Goal: Navigation & Orientation: Find specific page/section

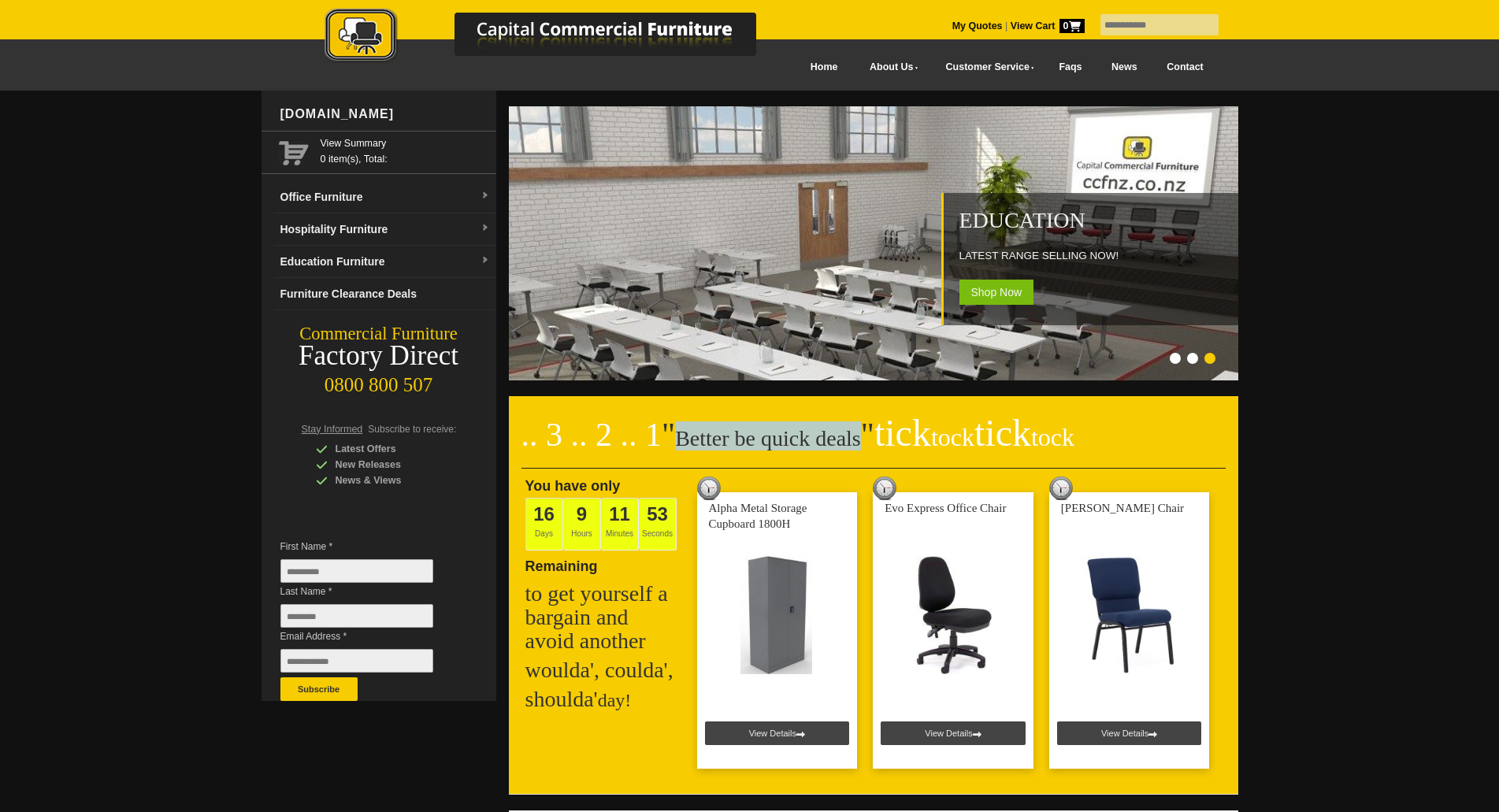
drag, startPoint x: 674, startPoint y: 443, endPoint x: 845, endPoint y: 437, distance: 171.1
click at [845, 437] on h2 ".. 3 .. 2 .. 1 " Better be quick deals " tick tock tick tock" at bounding box center [873, 446] width 704 height 48
click at [860, 437] on span "" tick tock tick tock" at bounding box center [967, 434] width 213 height 37
drag, startPoint x: 841, startPoint y: 440, endPoint x: 678, endPoint y: 443, distance: 163.0
click at [678, 443] on h2 ".. 3 .. 2 .. 1 " Better be quick deals " tick tock tick tock" at bounding box center [873, 446] width 704 height 48
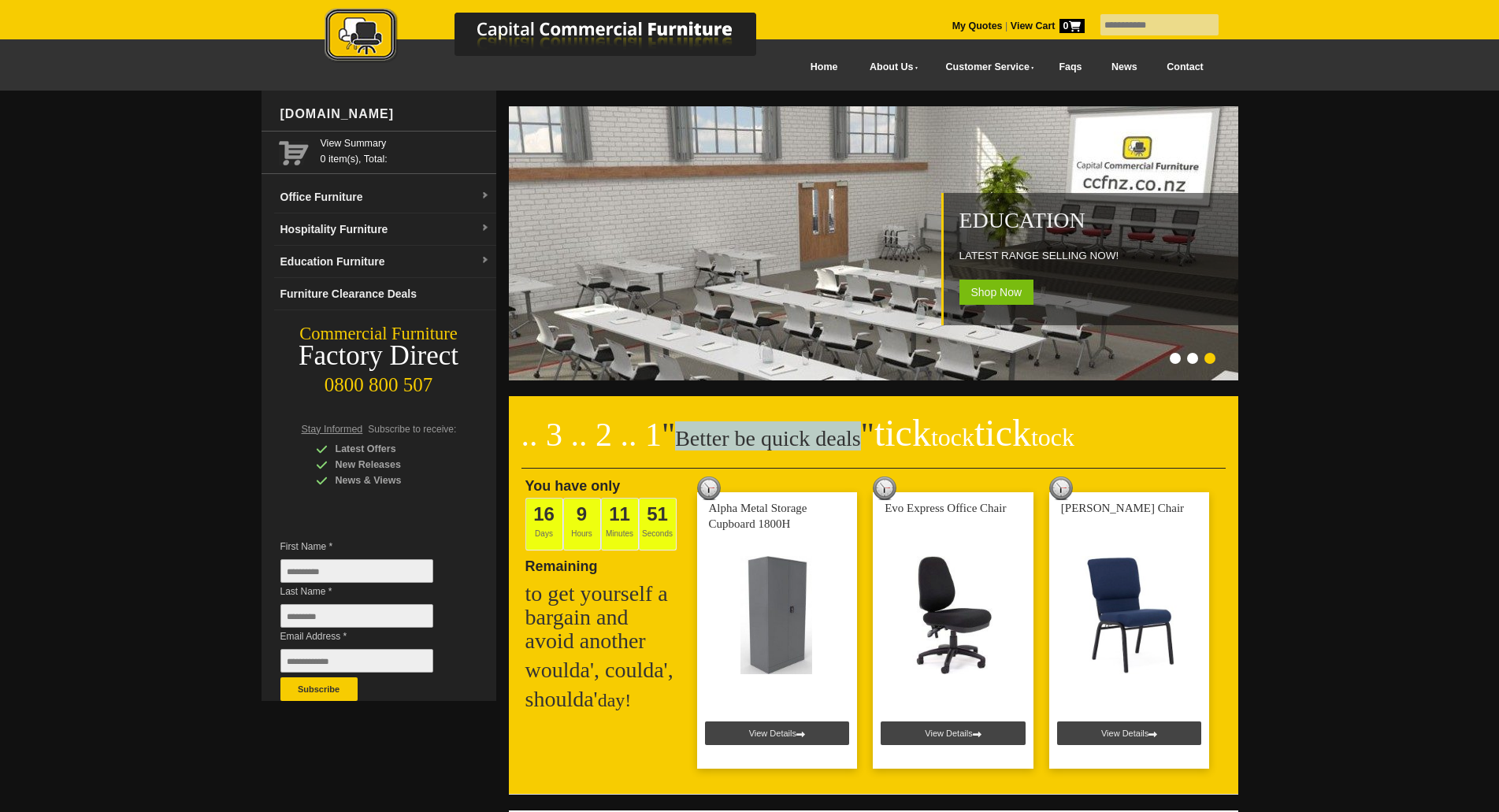
click at [677, 443] on h2 ".. 3 .. 2 .. 1 " Better be quick deals " tick tock tick tock" at bounding box center [873, 446] width 704 height 48
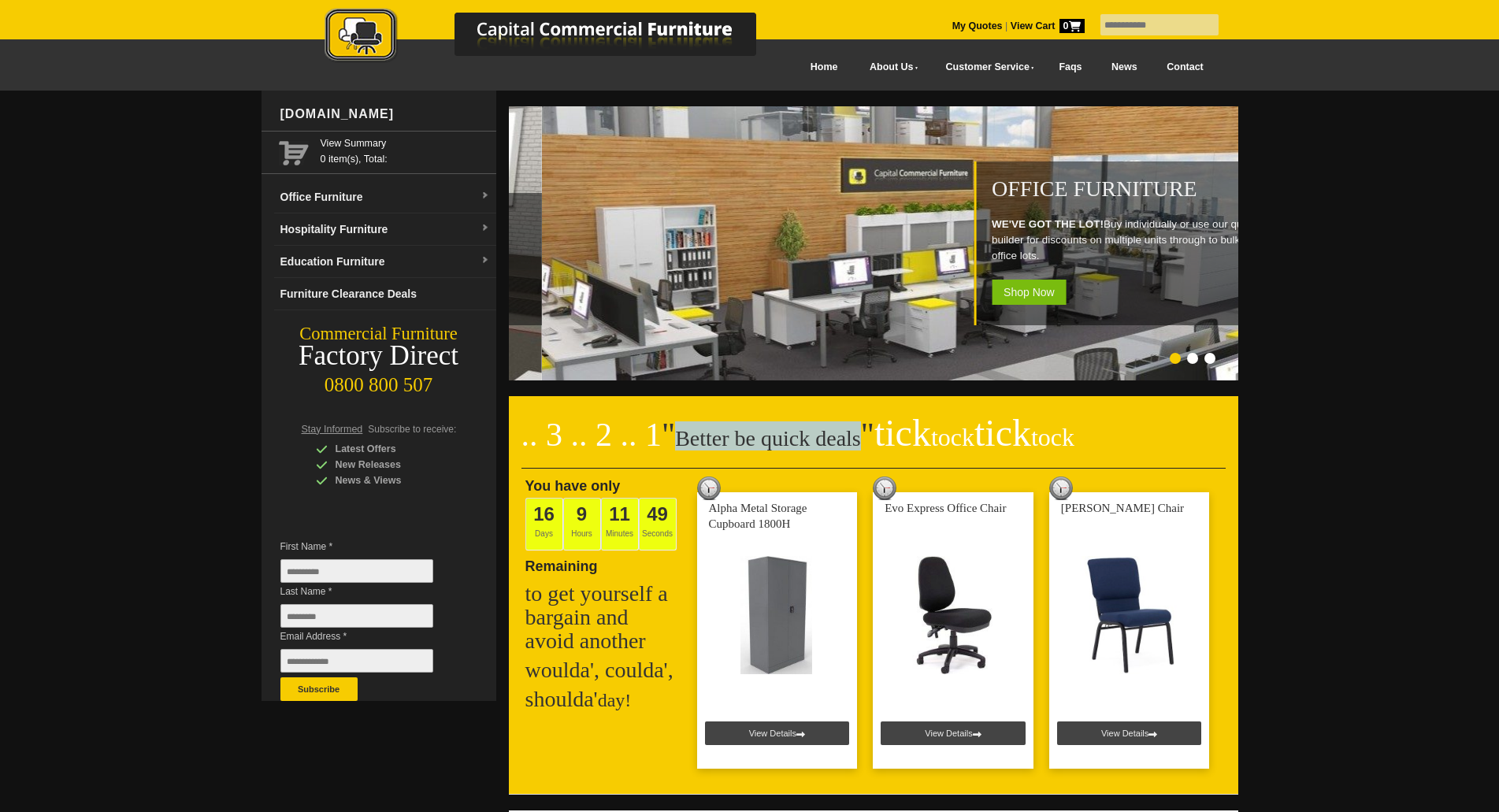
drag, startPoint x: 737, startPoint y: 441, endPoint x: 843, endPoint y: 438, distance: 106.0
click at [843, 438] on h2 ".. 3 .. 2 .. 1 " Better be quick deals " tick tock tick tock" at bounding box center [873, 446] width 704 height 48
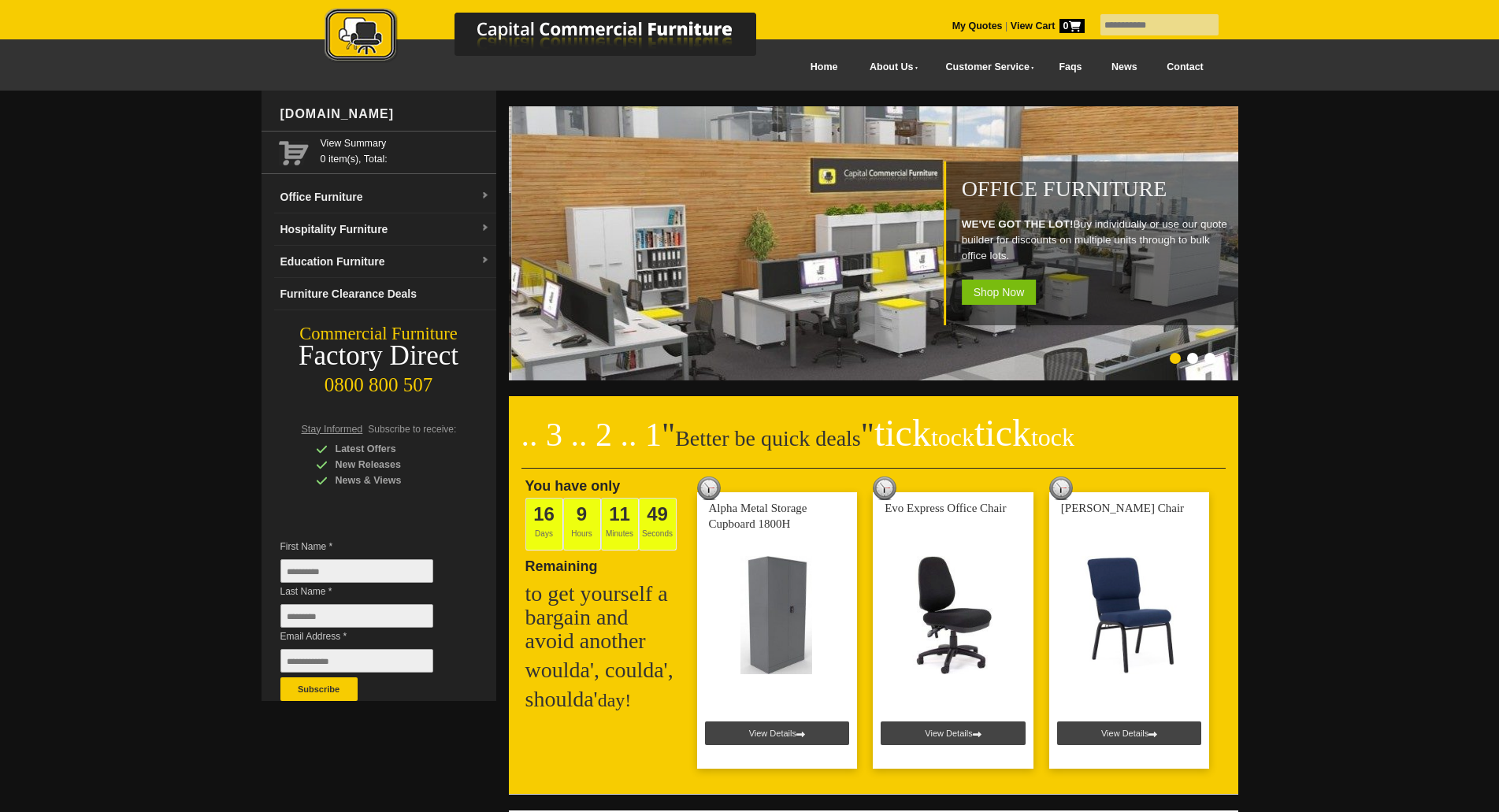
click at [860, 438] on span "" tick tock tick tock" at bounding box center [967, 434] width 213 height 37
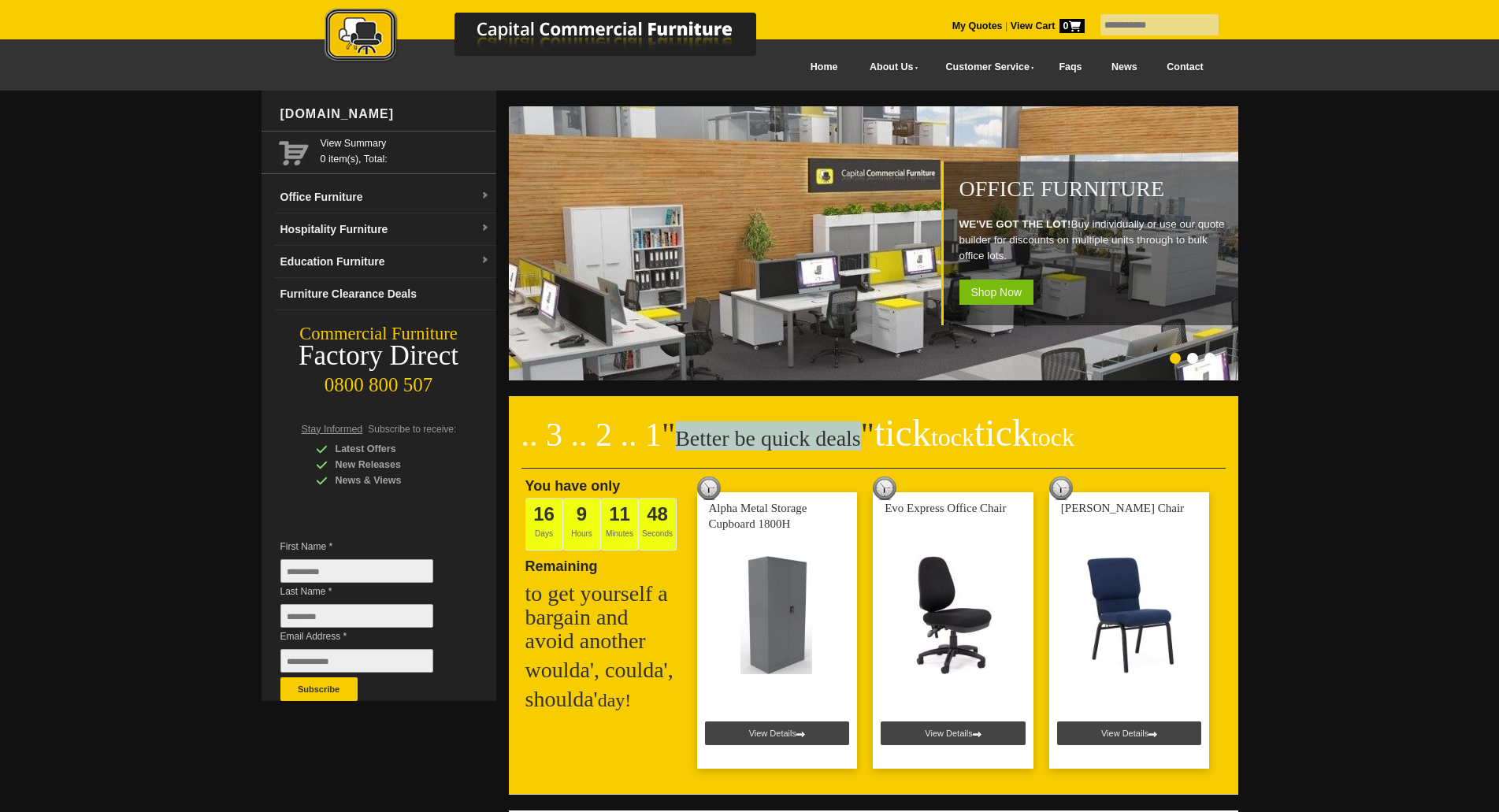
drag, startPoint x: 840, startPoint y: 441, endPoint x: 669, endPoint y: 440, distance: 171.0
click at [669, 440] on h2 ".. 3 .. 2 .. 1 " Better be quick deals " tick tock tick tock" at bounding box center [873, 446] width 704 height 48
click at [677, 440] on h2 ".. 3 .. 2 .. 1 " Better be quick deals " tick tock tick tock" at bounding box center [873, 446] width 704 height 48
drag, startPoint x: 677, startPoint y: 440, endPoint x: 826, endPoint y: 440, distance: 149.0
click at [826, 440] on h2 ".. 3 .. 2 .. 1 " Better be quick deals " tick tock tick tock" at bounding box center [873, 446] width 704 height 48
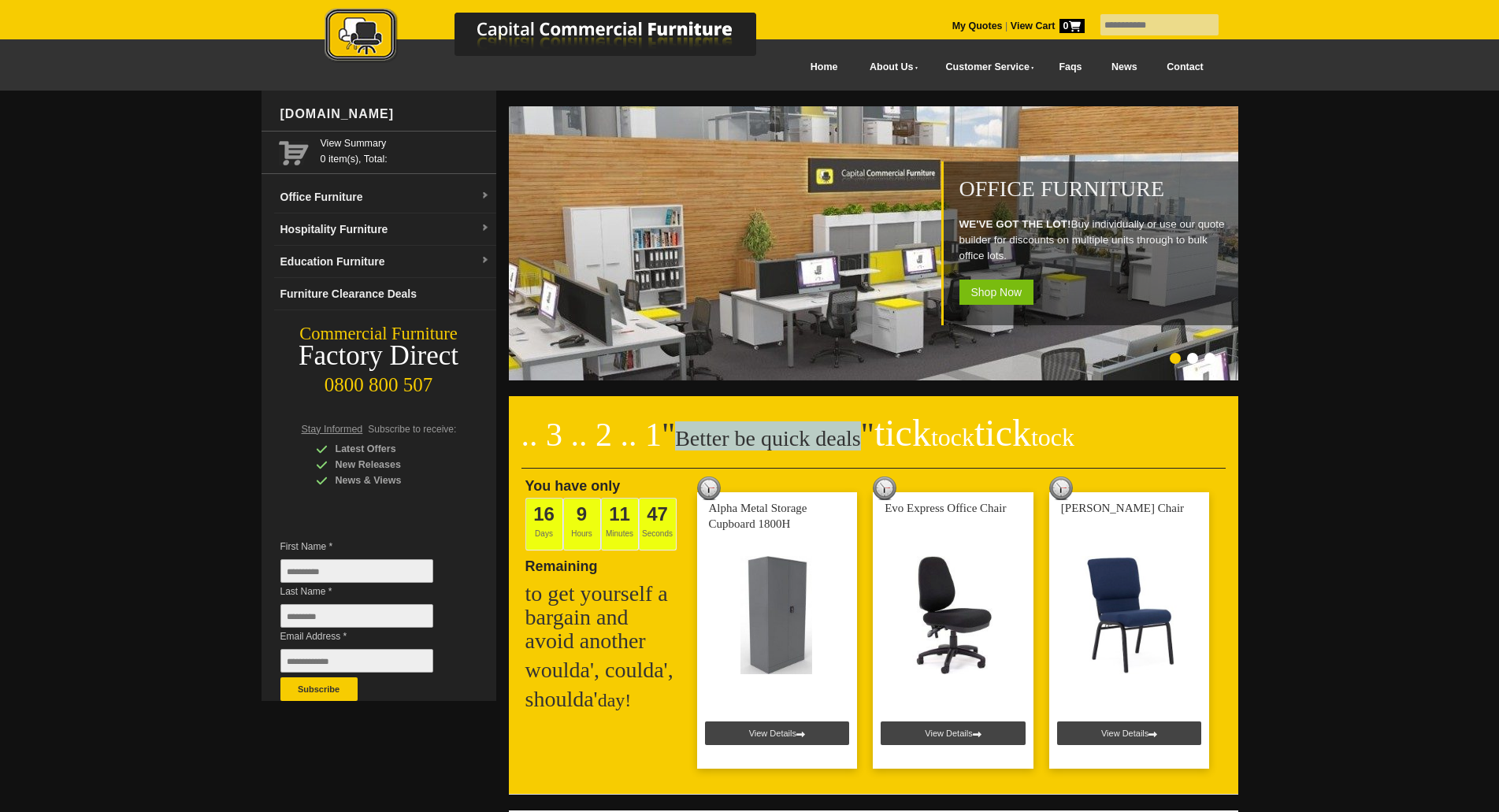
click at [829, 440] on h2 ".. 3 .. 2 .. 1 " Better be quick deals " tick tock tick tock" at bounding box center [873, 446] width 704 height 48
drag, startPoint x: 832, startPoint y: 441, endPoint x: 679, endPoint y: 439, distance: 153.0
click at [679, 439] on h2 ".. 3 .. 2 .. 1 " Better be quick deals " tick tock tick tock" at bounding box center [873, 446] width 704 height 48
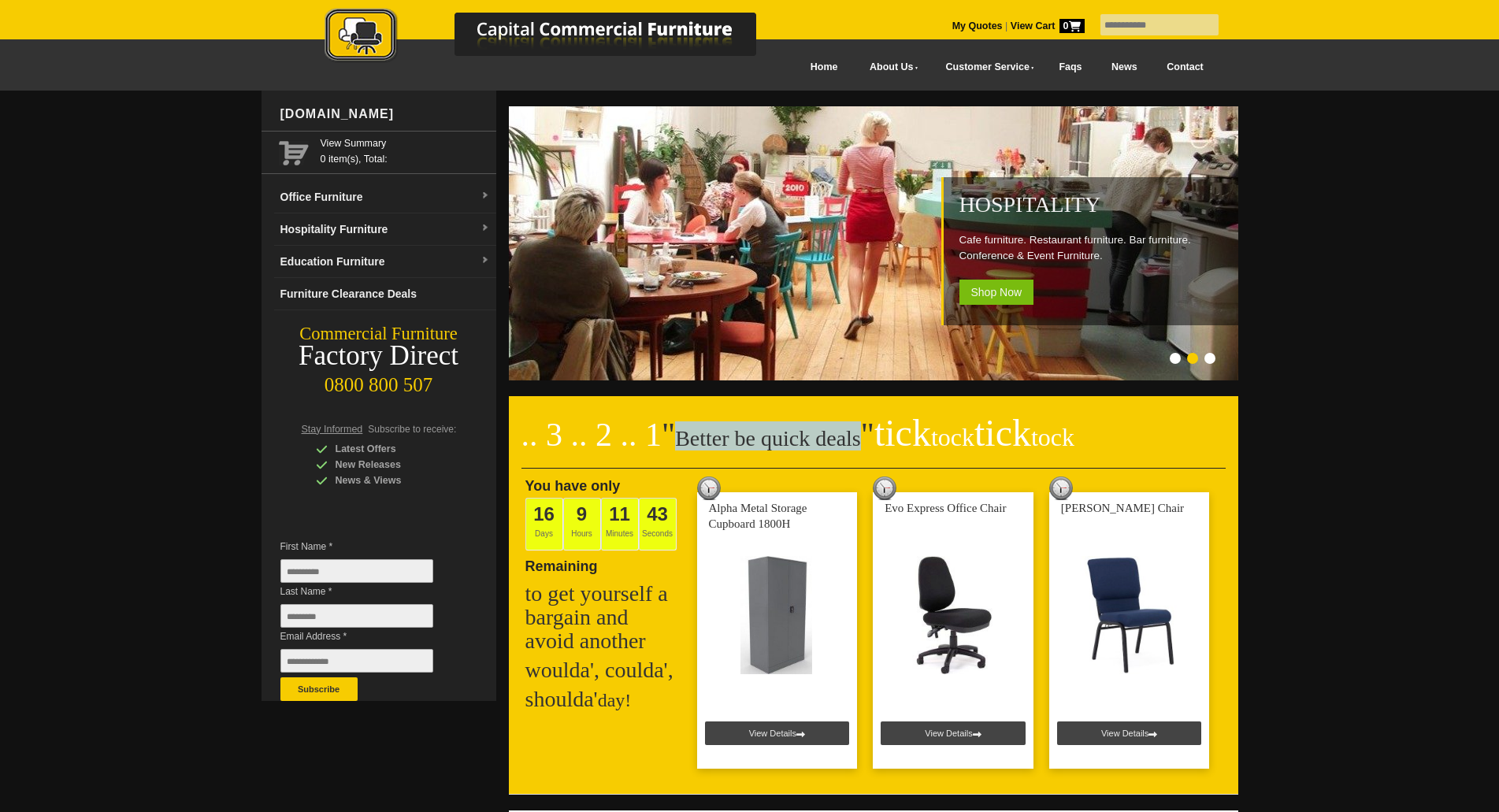
drag, startPoint x: 678, startPoint y: 439, endPoint x: 834, endPoint y: 442, distance: 156.0
click at [834, 442] on h2 ".. 3 .. 2 .. 1 " Better be quick deals " tick tock tick tock" at bounding box center [873, 446] width 704 height 48
click at [841, 442] on h2 ".. 3 .. 2 .. 1 " Better be quick deals " tick tock tick tock" at bounding box center [873, 446] width 704 height 48
drag, startPoint x: 841, startPoint y: 442, endPoint x: 696, endPoint y: 442, distance: 145.0
click at [696, 442] on h2 ".. 3 .. 2 .. 1 " Better be quick deals " tick tock tick tock" at bounding box center [873, 446] width 704 height 48
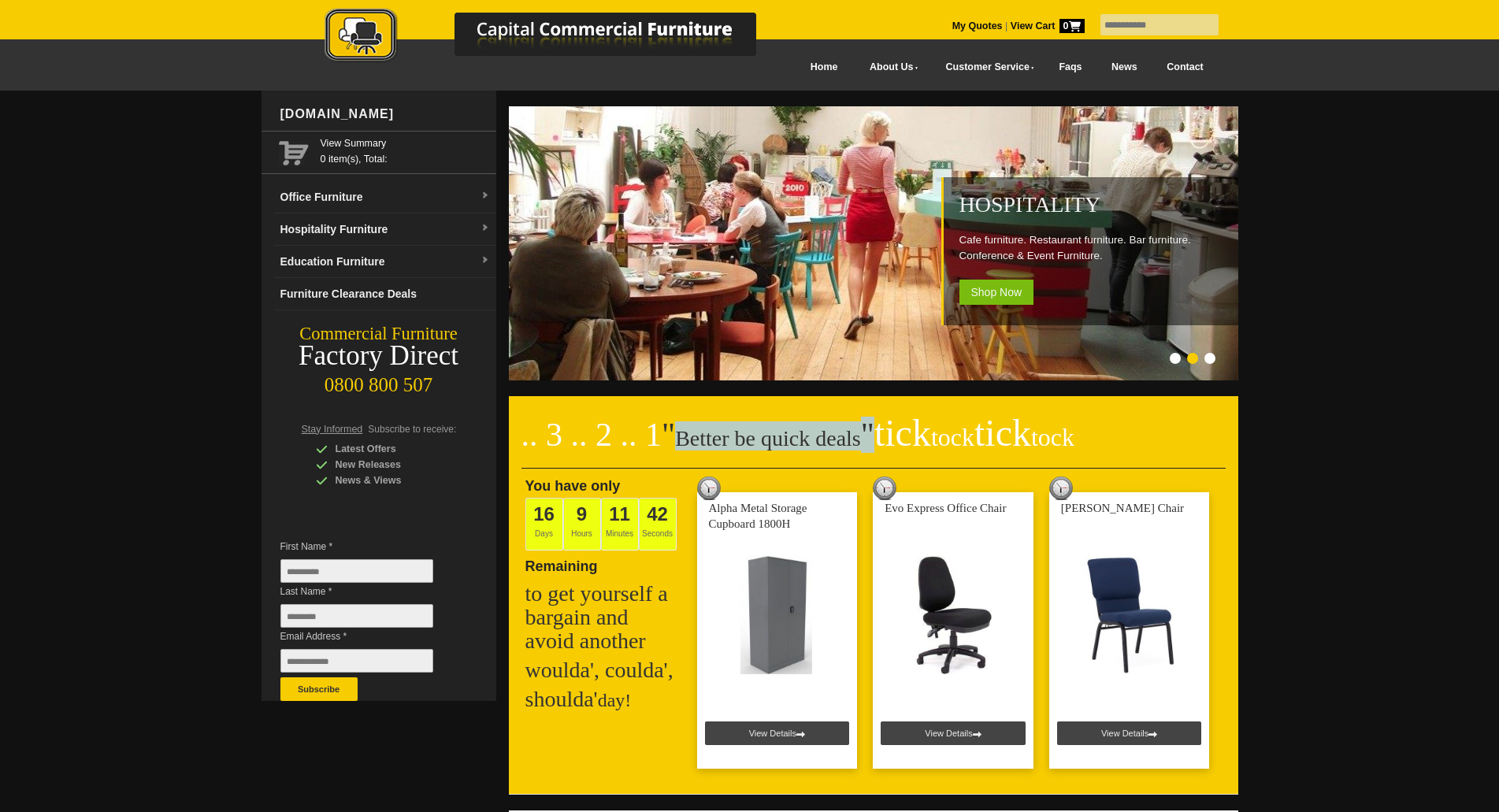
click at [692, 442] on h2 ".. 3 .. 2 .. 1 " Better be quick deals " tick tock tick tock" at bounding box center [873, 446] width 704 height 48
drag, startPoint x: 674, startPoint y: 442, endPoint x: 845, endPoint y: 442, distance: 171.0
click at [845, 442] on h2 ".. 3 .. 2 .. 1 " Better be quick deals " tick tock tick tock" at bounding box center [873, 446] width 704 height 48
click at [860, 442] on span "" tick tock tick tock" at bounding box center [967, 434] width 213 height 37
drag, startPoint x: 763, startPoint y: 440, endPoint x: 673, endPoint y: 434, distance: 90.2
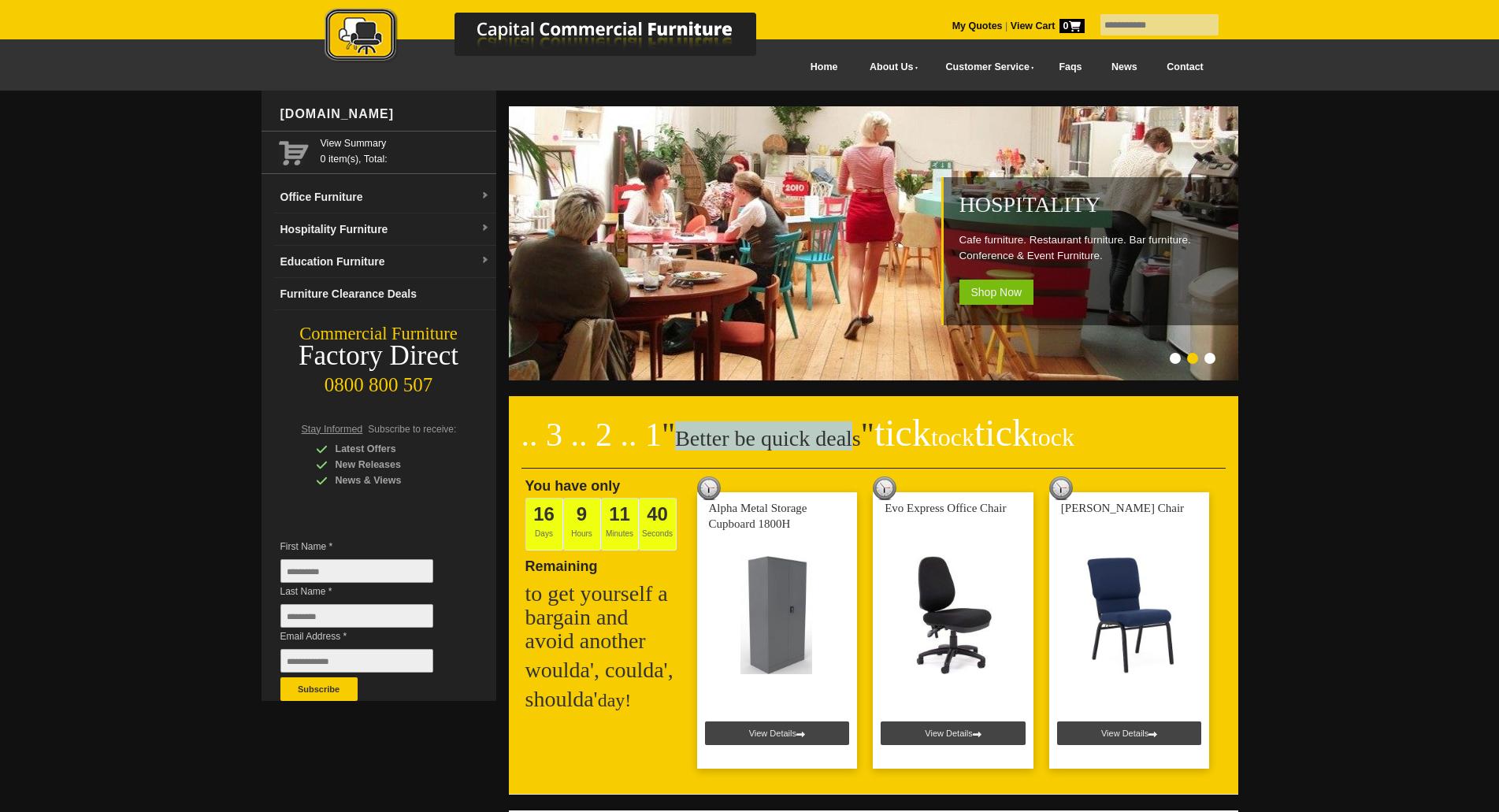
click at [673, 434] on h2 ".. 3 .. 2 .. 1 " Better be quick deals " tick tock tick tock" at bounding box center [873, 446] width 704 height 48
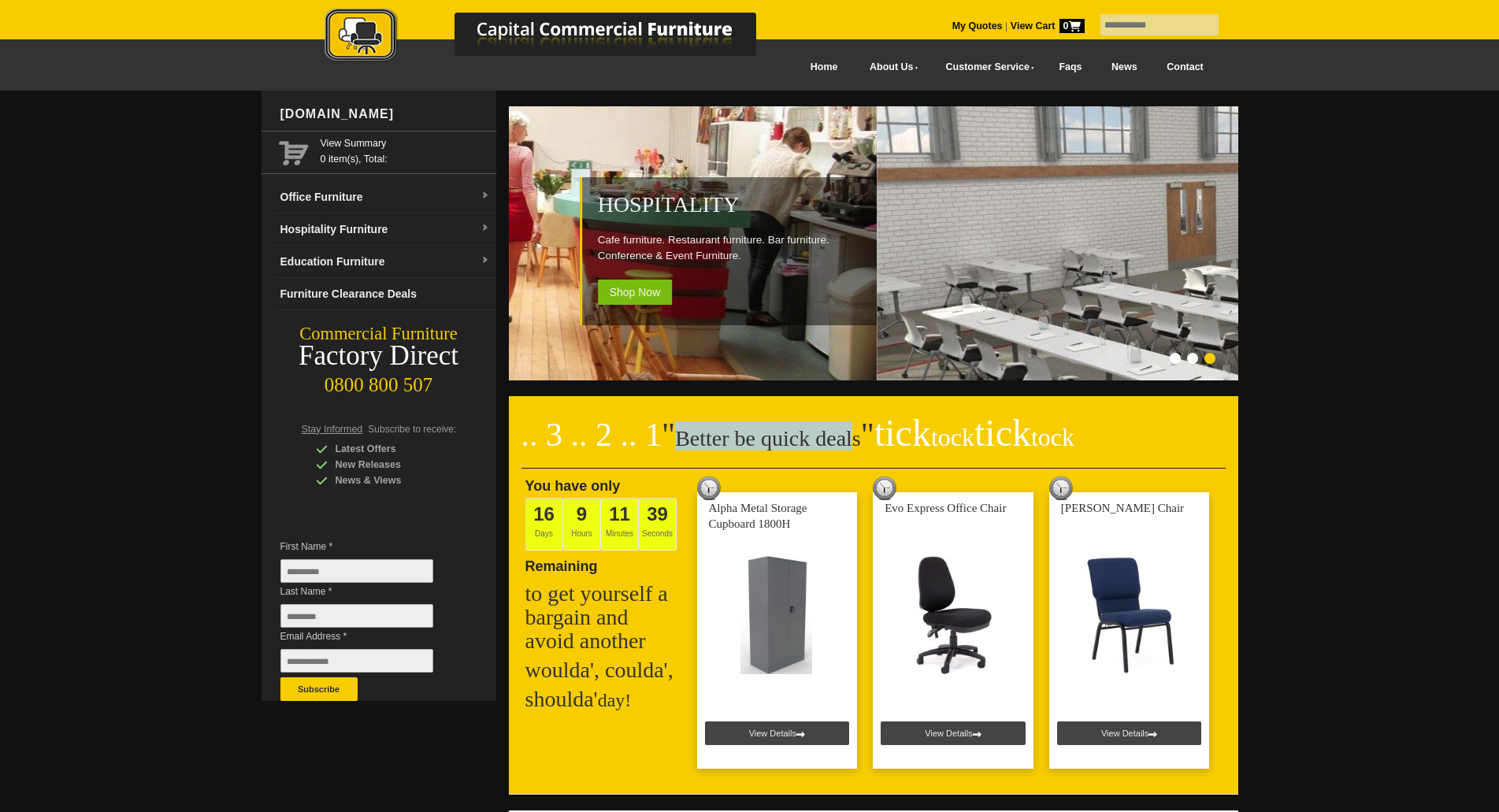
click at [673, 434] on span """ at bounding box center [668, 434] width 14 height 37
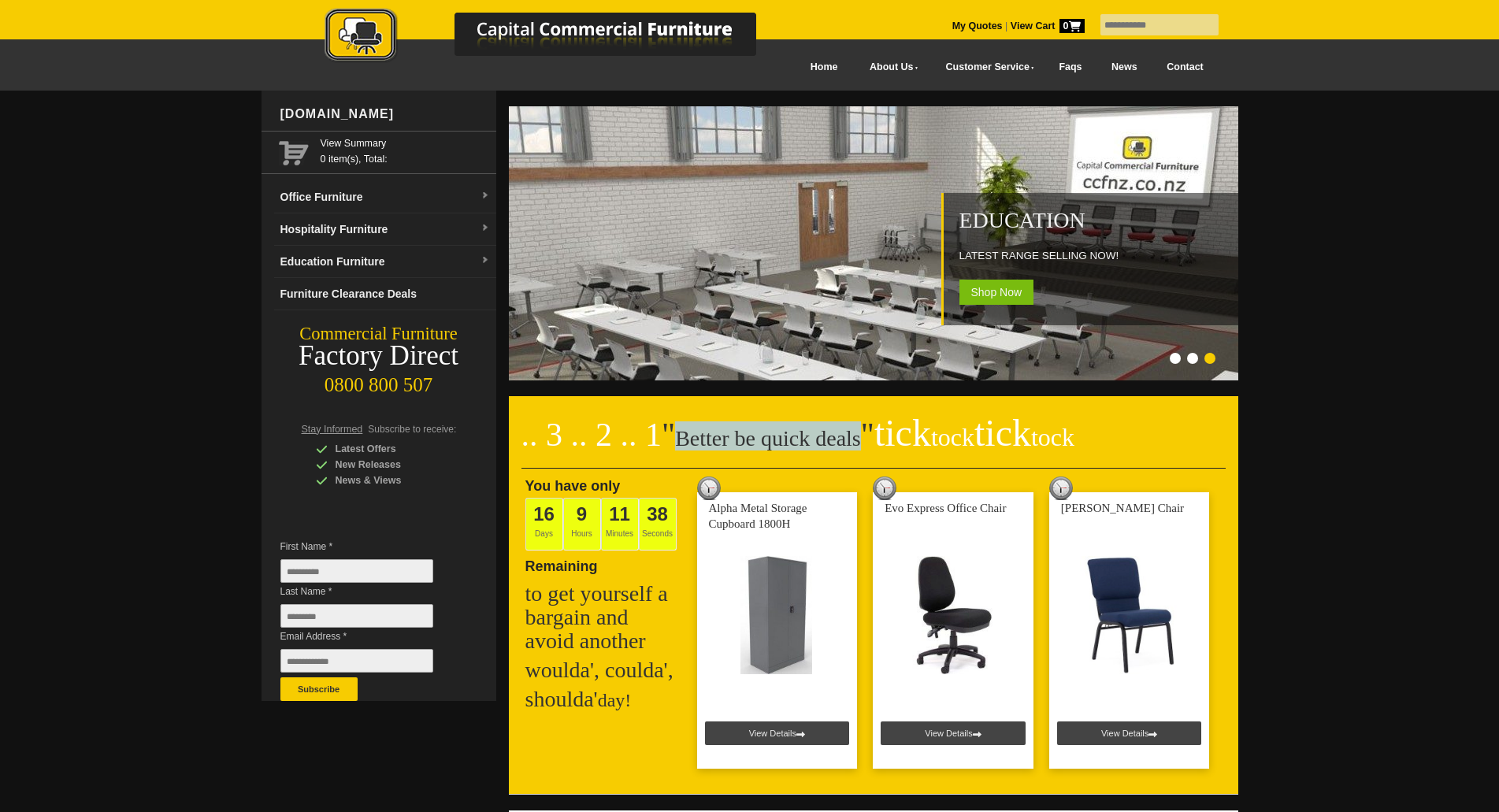
drag, startPoint x: 673, startPoint y: 436, endPoint x: 843, endPoint y: 429, distance: 170.1
click at [843, 429] on h2 ".. 3 .. 2 .. 1 " Better be quick deals " tick tock tick tock" at bounding box center [873, 446] width 704 height 48
click at [860, 431] on span "" tick tock tick tock" at bounding box center [967, 434] width 213 height 37
drag, startPoint x: 816, startPoint y: 436, endPoint x: 696, endPoint y: 432, distance: 120.1
click at [696, 432] on h2 ".. 3 .. 2 .. 1 " Better be quick deals " tick tock tick tock" at bounding box center [873, 446] width 704 height 48
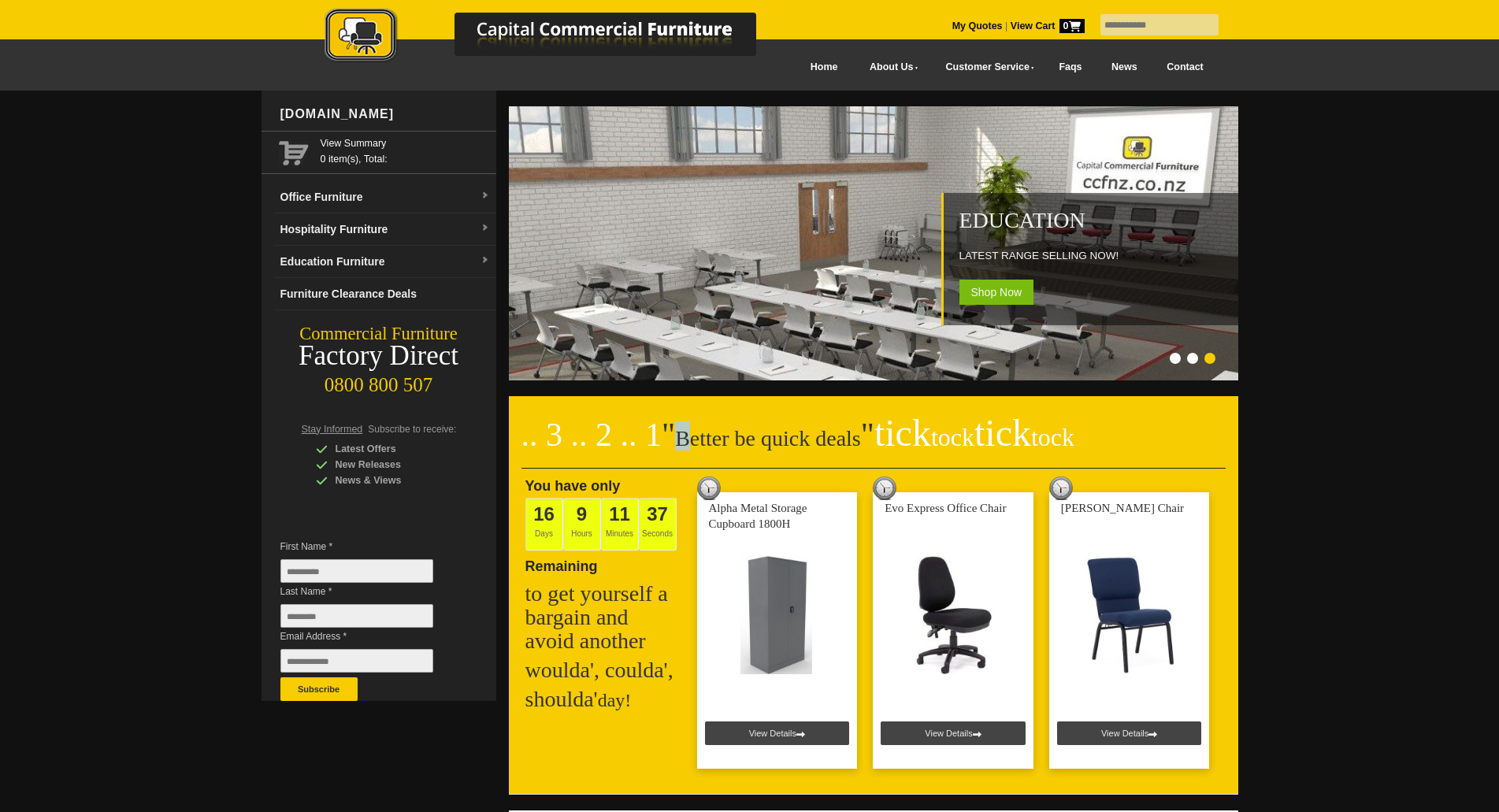
drag, startPoint x: 680, startPoint y: 431, endPoint x: 677, endPoint y: 422, distance: 9.5
click at [678, 424] on h2 ".. 3 .. 2 .. 1 " Better be quick deals " tick tock tick tock" at bounding box center [873, 446] width 704 height 48
click at [1194, 360] on li "Page dot 2" at bounding box center [1192, 358] width 11 height 11
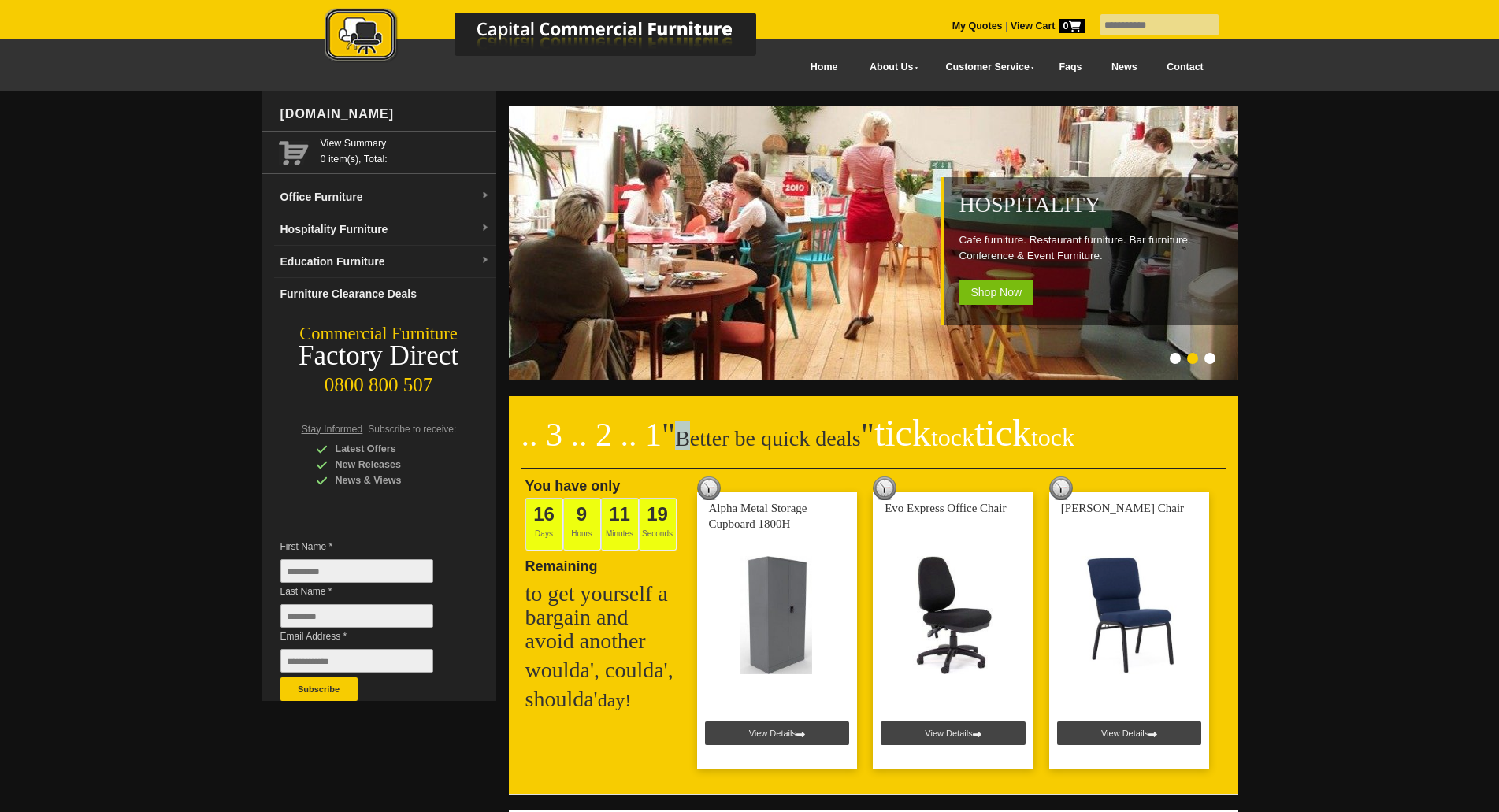
click at [1176, 359] on li "Page dot 1" at bounding box center [1174, 358] width 11 height 11
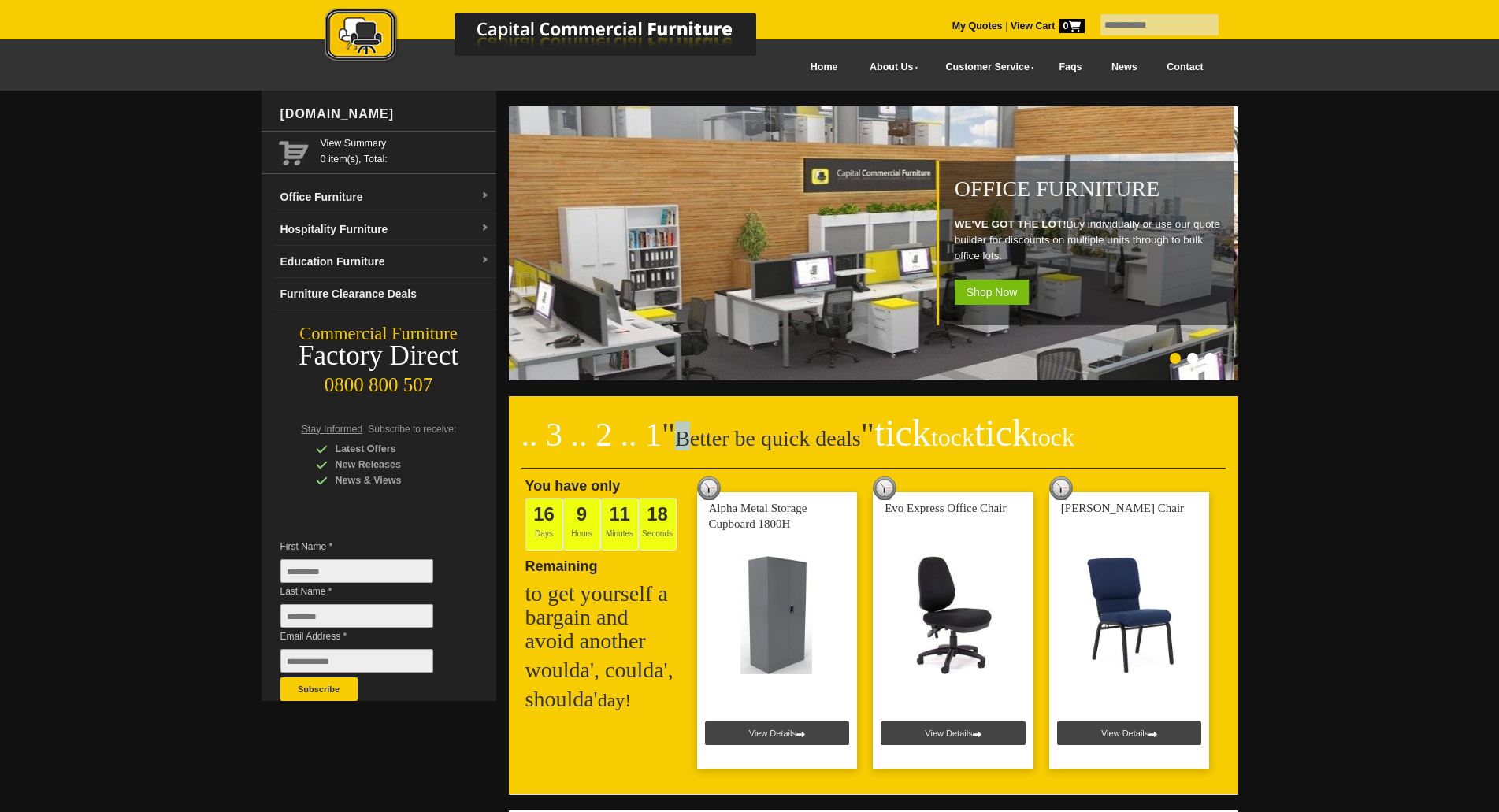
click at [718, 445] on h2 ".. 3 .. 2 .. 1 " Better be quick deals " tick tock tick tock" at bounding box center [873, 446] width 704 height 48
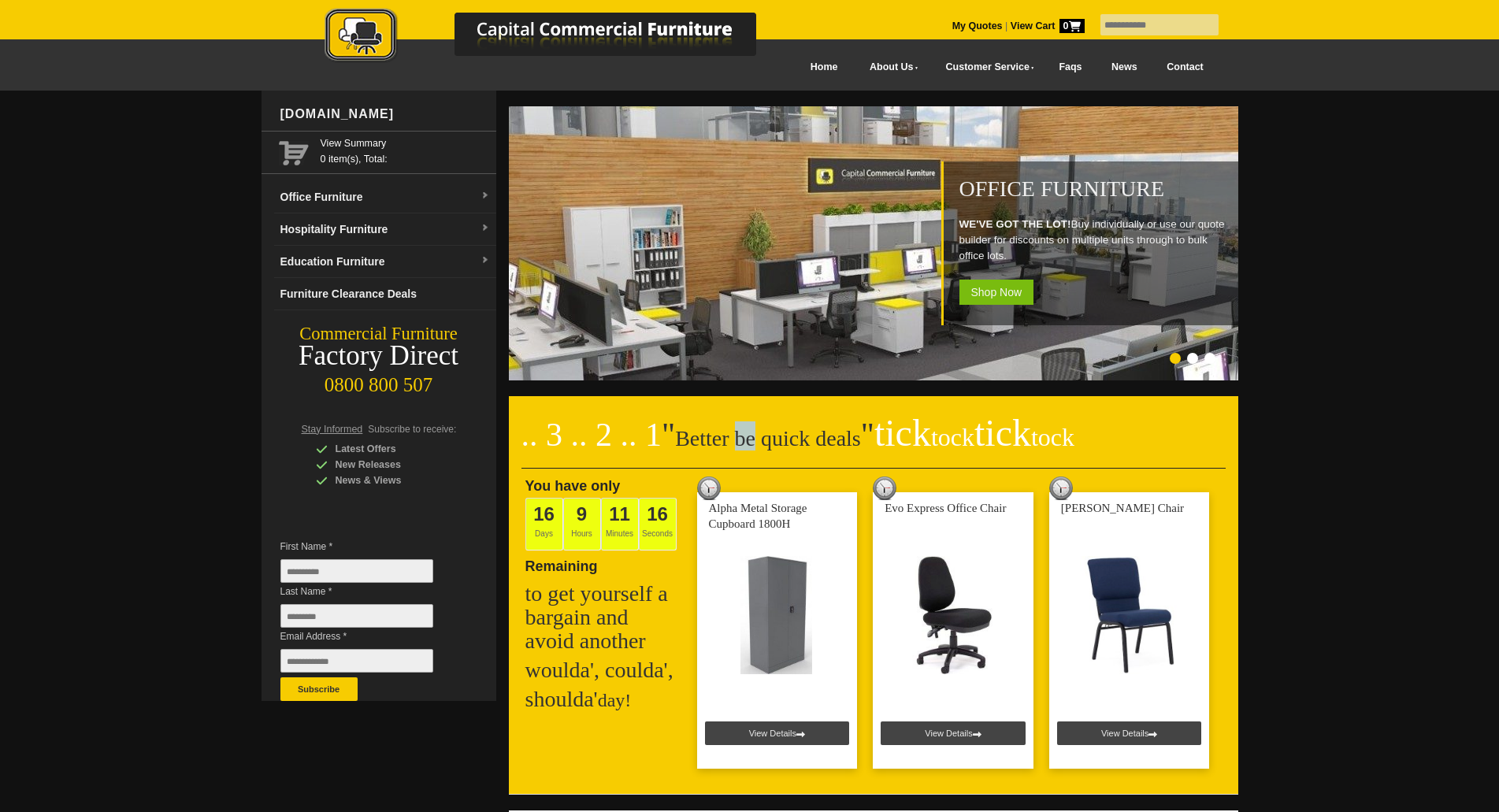
drag, startPoint x: 746, startPoint y: 437, endPoint x: 730, endPoint y: 437, distance: 16.0
click at [730, 437] on h2 ".. 3 .. 2 .. 1 " Better be quick deals " tick tock tick tock" at bounding box center [873, 446] width 704 height 48
click at [741, 438] on h2 ".. 3 .. 2 .. 1 " Better be quick deals " tick tock tick tock" at bounding box center [873, 446] width 704 height 48
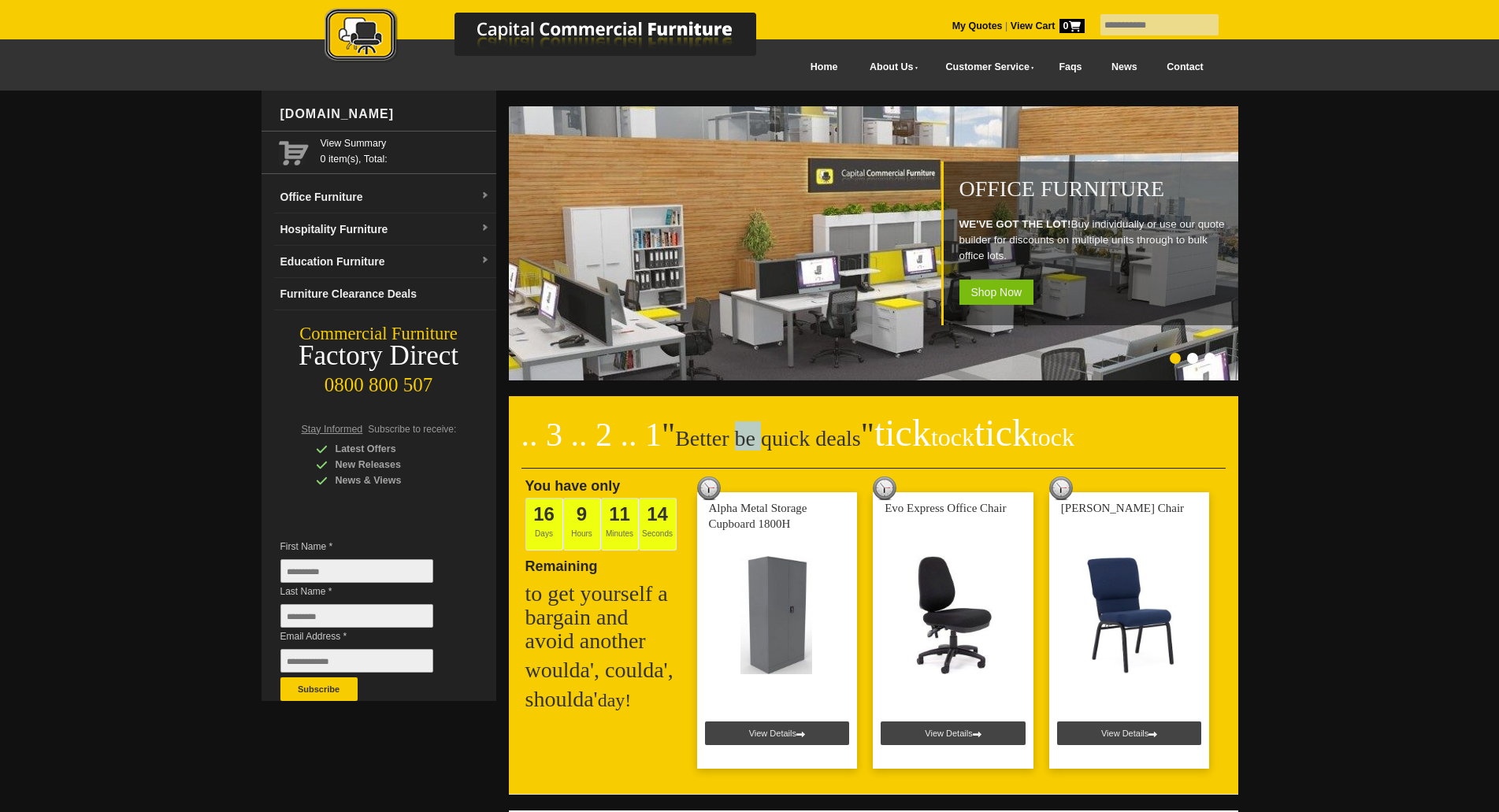
drag, startPoint x: 742, startPoint y: 438, endPoint x: 730, endPoint y: 438, distance: 12.0
click at [730, 438] on h2 ".. 3 .. 2 .. 1 " Better be quick deals " tick tock tick tock" at bounding box center [873, 446] width 704 height 48
click at [745, 438] on h2 ".. 3 .. 2 .. 1 " Better be quick deals " tick tock tick tock" at bounding box center [873, 446] width 704 height 48
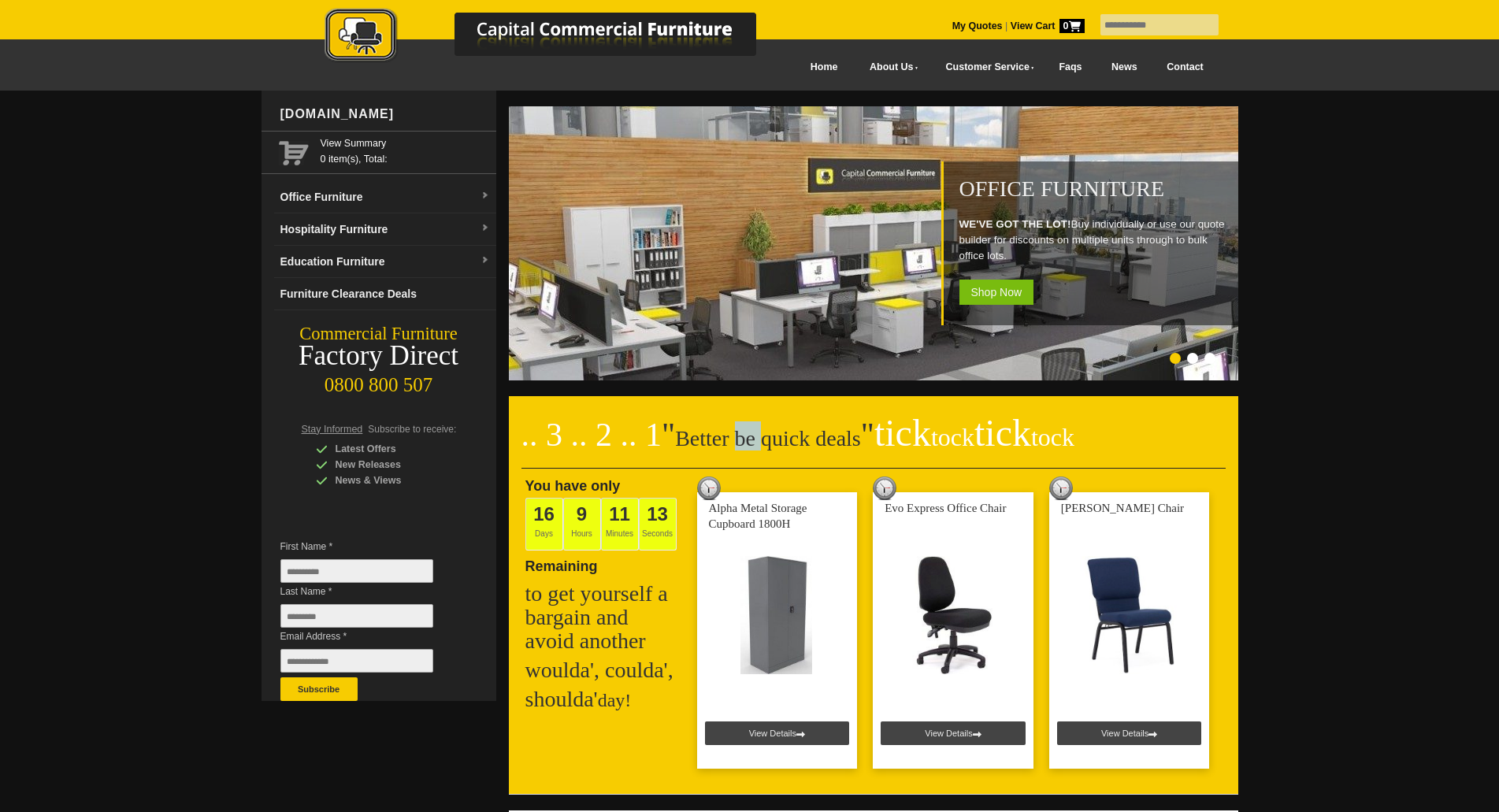
drag, startPoint x: 738, startPoint y: 439, endPoint x: 730, endPoint y: 439, distance: 8.0
click at [730, 439] on h2 ".. 3 .. 2 .. 1 " Better be quick deals " tick tock tick tock" at bounding box center [873, 446] width 704 height 48
click at [736, 439] on h2 ".. 3 .. 2 .. 1 " Better be quick deals " tick tock tick tock" at bounding box center [873, 446] width 704 height 48
drag, startPoint x: 759, startPoint y: 437, endPoint x: 793, endPoint y: 441, distance: 34.2
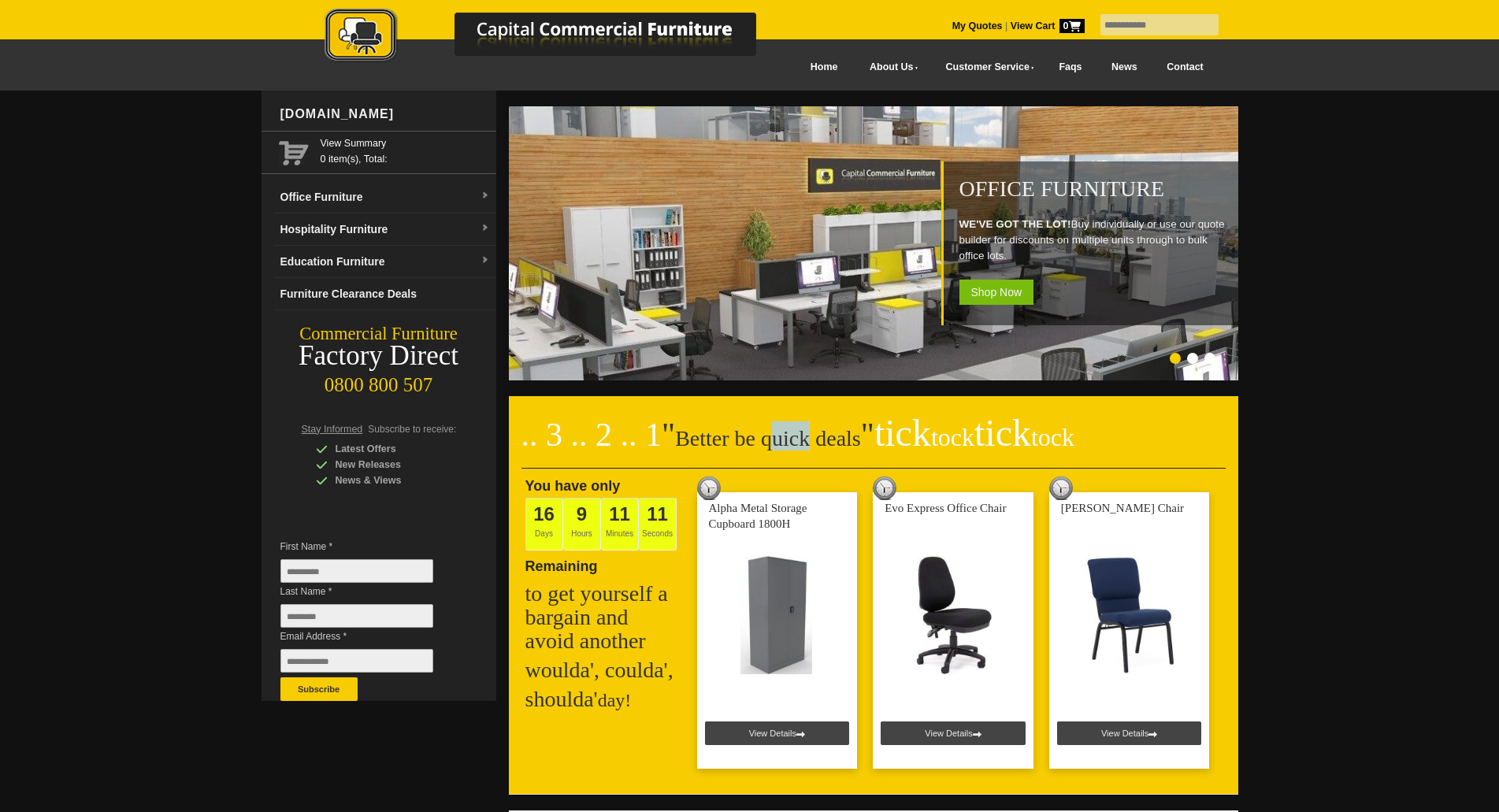
click at [793, 441] on h2 ".. 3 .. 2 .. 1 " Better be quick deals " tick tock tick tock" at bounding box center [873, 446] width 704 height 48
click at [770, 441] on h2 ".. 3 .. 2 .. 1 " Better be quick deals " tick tock tick tock" at bounding box center [873, 446] width 704 height 48
click at [770, 442] on h2 ".. 3 .. 2 .. 1 " Better be quick deals " tick tock tick tock" at bounding box center [873, 446] width 704 height 48
click at [825, 441] on h2 ".. 3 .. 2 .. 1 " Better be quick deals " tick tock tick tock" at bounding box center [873, 446] width 704 height 48
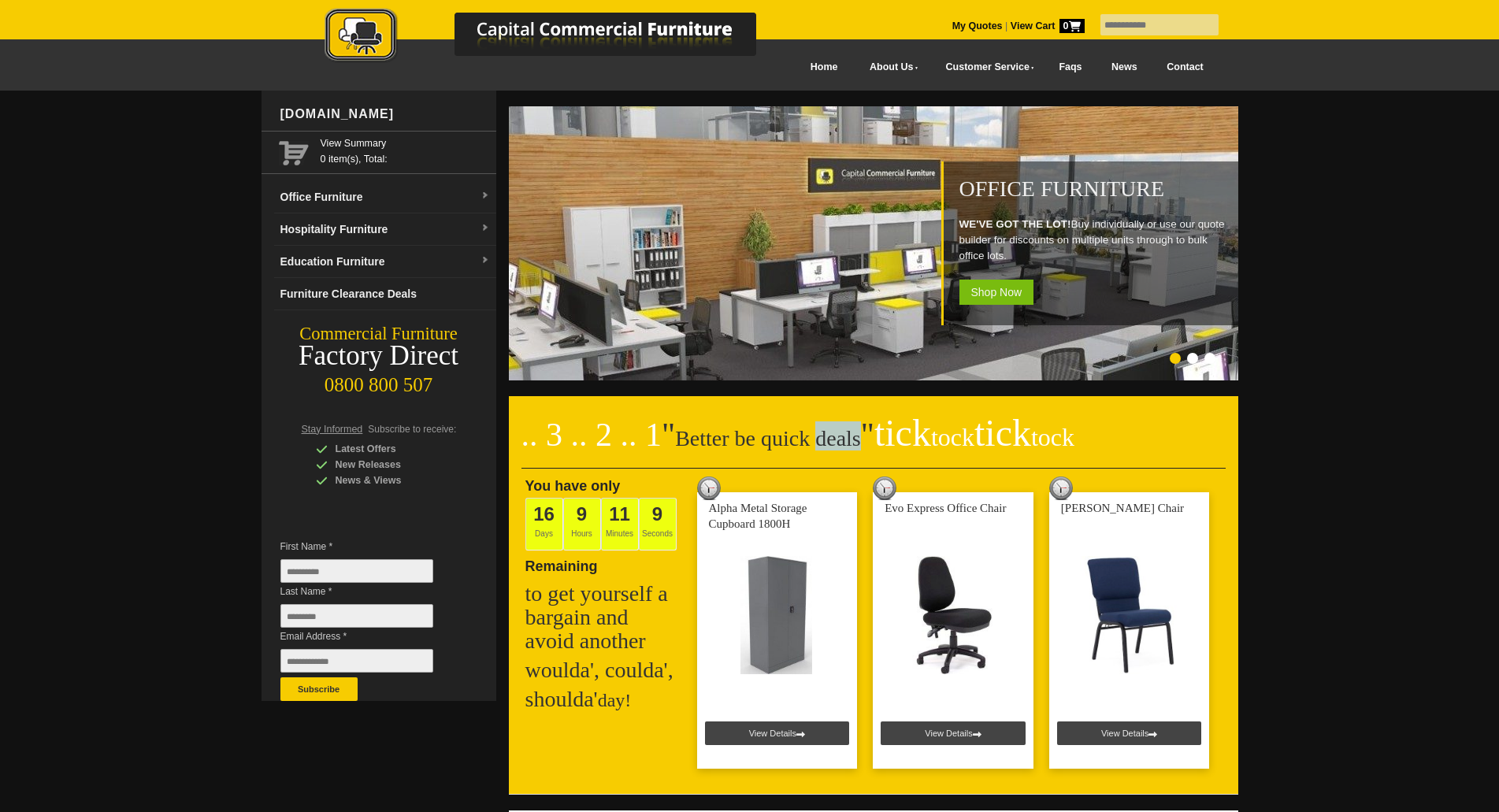
click at [826, 441] on h2 ".. 3 .. 2 .. 1 " Better be quick deals " tick tock tick tock" at bounding box center [873, 446] width 704 height 48
click at [826, 442] on h2 ".. 3 .. 2 .. 1 " Better be quick deals " tick tock tick tock" at bounding box center [873, 446] width 704 height 48
click at [761, 442] on h2 ".. 3 .. 2 .. 1 " Better be quick deals " tick tock tick tock" at bounding box center [873, 446] width 704 height 48
click at [732, 443] on h2 ".. 3 .. 2 .. 1 " Better be quick deals " tick tock tick tock" at bounding box center [873, 446] width 704 height 48
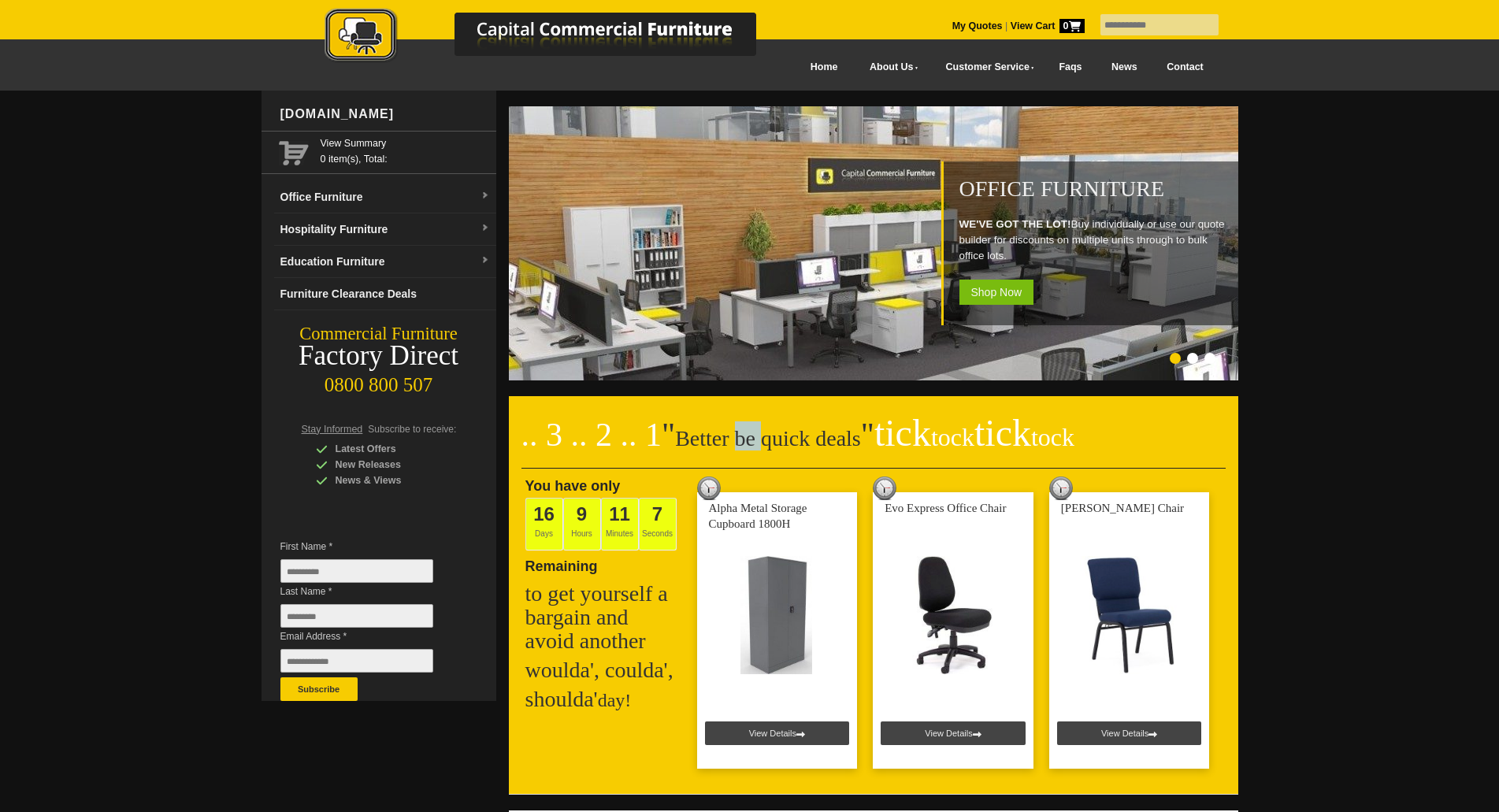
click at [732, 443] on h2 ".. 3 .. 2 .. 1 " Better be quick deals " tick tock tick tock" at bounding box center [873, 446] width 704 height 48
click at [689, 443] on h2 ".. 3 .. 2 .. 1 " Better be quick deals " tick tock tick tock" at bounding box center [873, 446] width 704 height 48
click at [732, 443] on h2 ".. 3 .. 2 .. 1 " Better be quick deals " tick tock tick tock" at bounding box center [873, 446] width 704 height 48
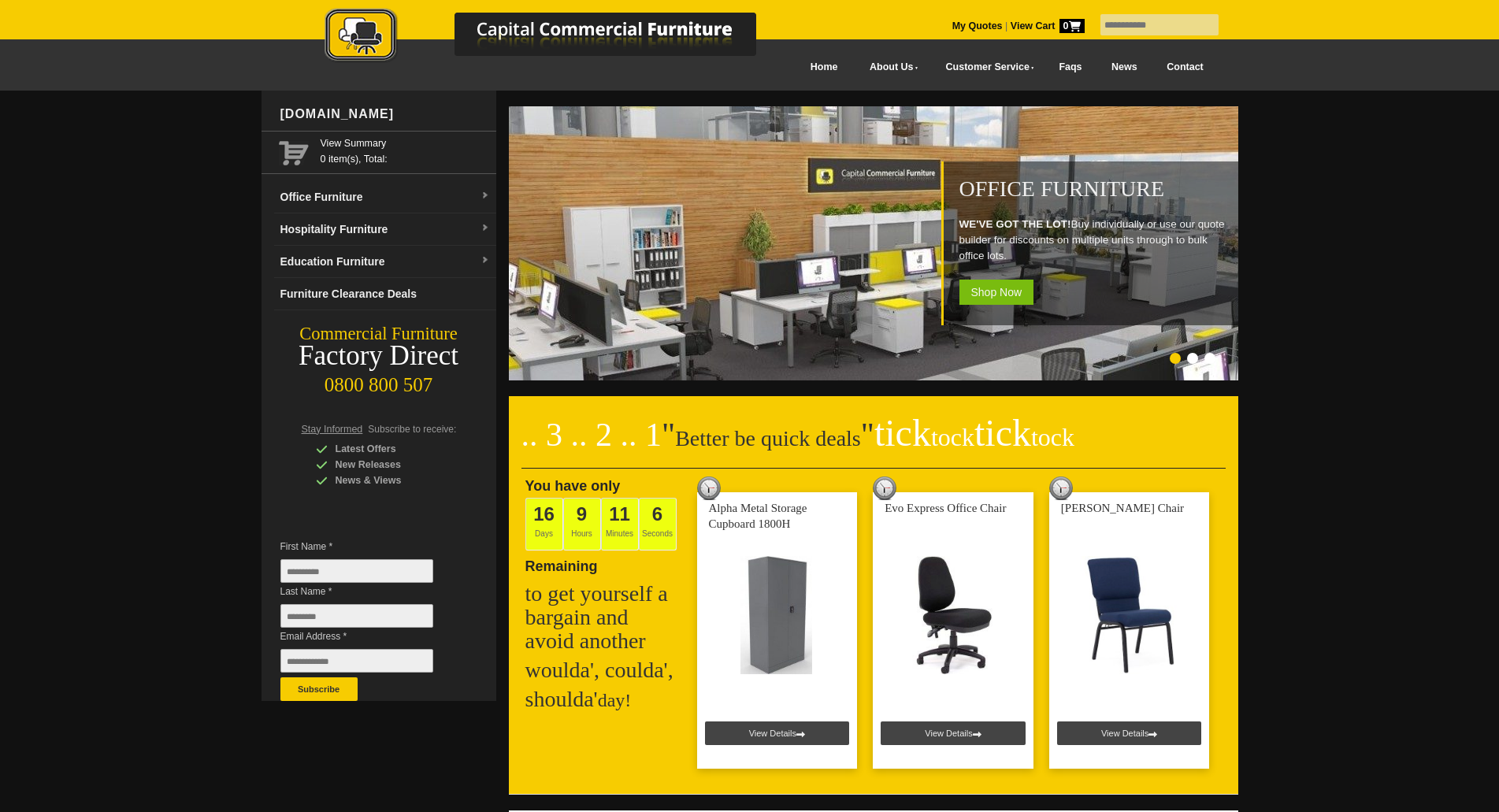
click at [758, 440] on h2 ".. 3 .. 2 .. 1 " Better be quick deals " tick tock tick tock" at bounding box center [873, 446] width 704 height 48
click at [814, 440] on h2 ".. 3 .. 2 .. 1 " Better be quick deals " tick tock tick tock" at bounding box center [873, 446] width 704 height 48
click at [710, 439] on h2 ".. 3 .. 2 .. 1 " Better be quick deals " tick tock tick tock" at bounding box center [873, 446] width 704 height 48
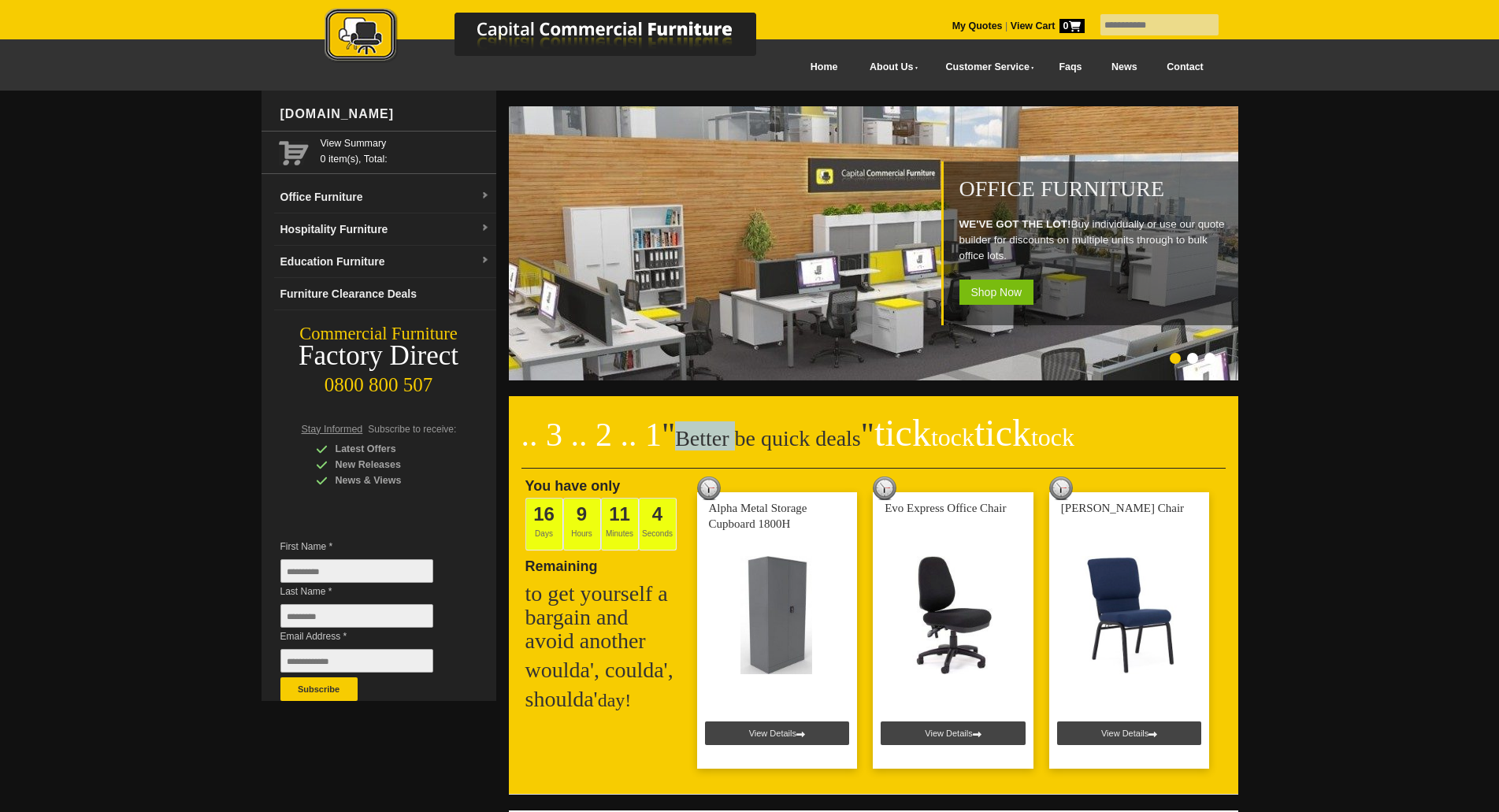
click at [710, 439] on h2 ".. 3 .. 2 .. 1 " Better be quick deals " tick tock tick tock" at bounding box center [873, 446] width 704 height 48
click at [740, 439] on h2 ".. 3 .. 2 .. 1 " Better be quick deals " tick tock tick tock" at bounding box center [873, 446] width 704 height 48
drag, startPoint x: 740, startPoint y: 439, endPoint x: 750, endPoint y: 440, distance: 10.0
click at [741, 439] on h2 ".. 3 .. 2 .. 1 " Better be quick deals " tick tock tick tock" at bounding box center [873, 446] width 704 height 48
click at [772, 440] on h2 ".. 3 .. 2 .. 1 " Better be quick deals " tick tock tick tock" at bounding box center [873, 446] width 704 height 48
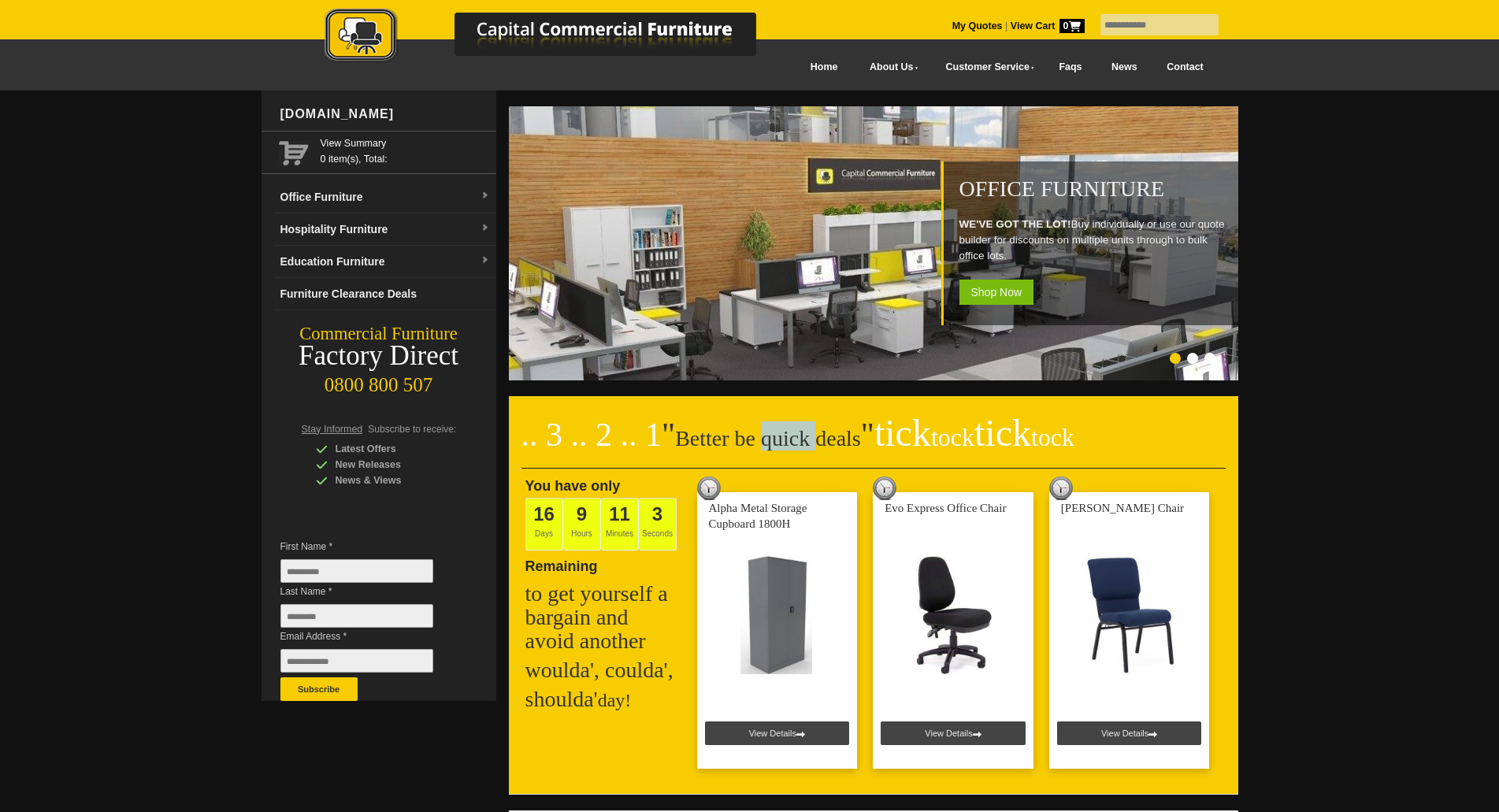
click at [772, 440] on h2 ".. 3 .. 2 .. 1 " Better be quick deals " tick tock tick tock" at bounding box center [873, 446] width 704 height 48
click at [860, 440] on span "" tick tock tick tock" at bounding box center [967, 434] width 213 height 37
click at [717, 443] on h2 ".. 3 .. 2 .. 1 " Better be quick deals " tick tock tick tock" at bounding box center [873, 446] width 704 height 48
click at [719, 441] on h2 ".. 3 .. 2 .. 1 " Better be quick deals " tick tock tick tock" at bounding box center [873, 446] width 704 height 48
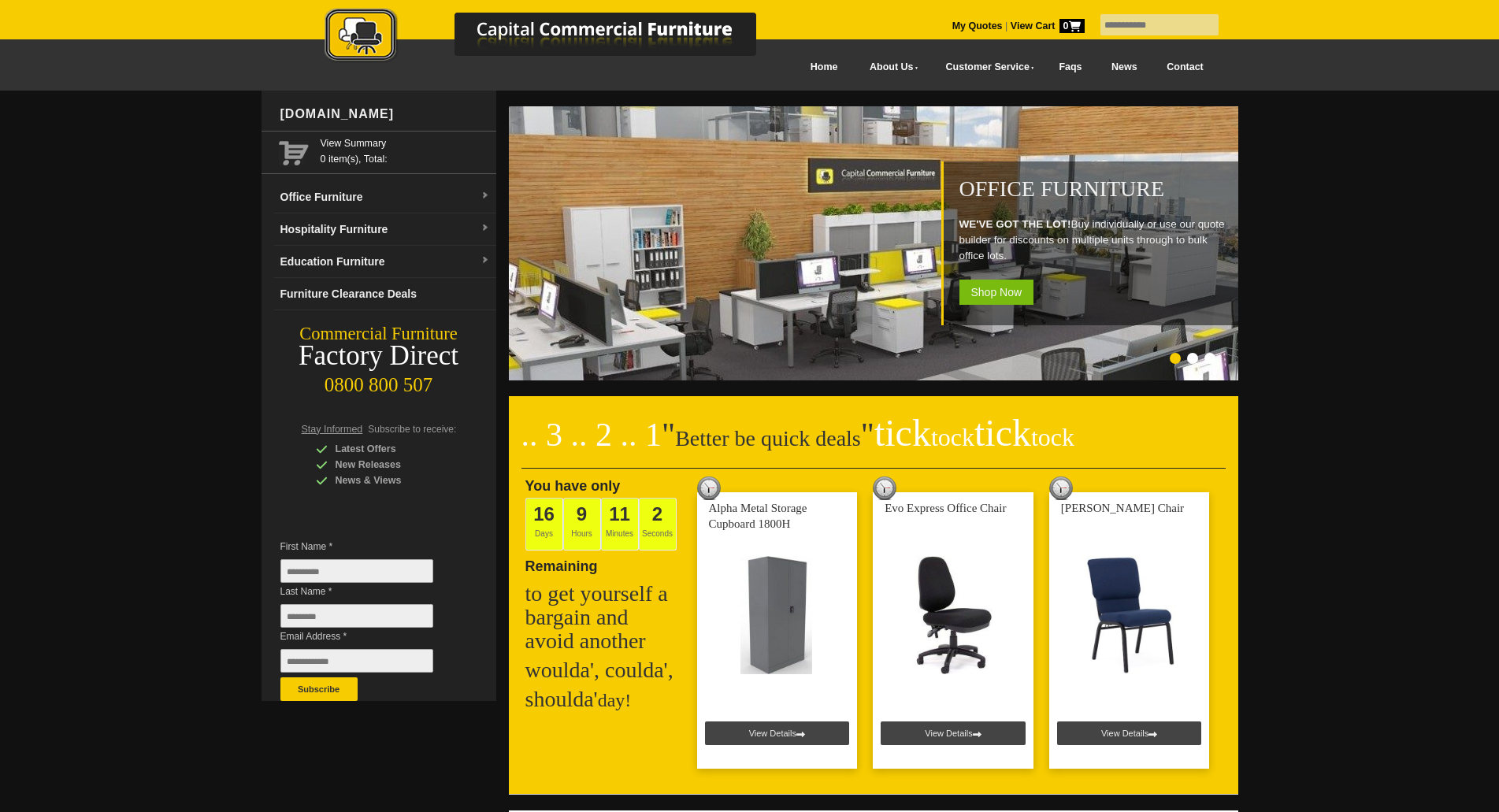
click at [748, 438] on h2 ".. 3 .. 2 .. 1 " Better be quick deals " tick tock tick tock" at bounding box center [873, 446] width 704 height 48
click at [775, 439] on h2 ".. 3 .. 2 .. 1 " Better be quick deals " tick tock tick tock" at bounding box center [873, 446] width 704 height 48
click at [776, 439] on h2 ".. 3 .. 2 .. 1 " Better be quick deals " tick tock tick tock" at bounding box center [873, 446] width 704 height 48
click at [824, 442] on h2 ".. 3 .. 2 .. 1 " Better be quick deals " tick tock tick tock" at bounding box center [873, 446] width 704 height 48
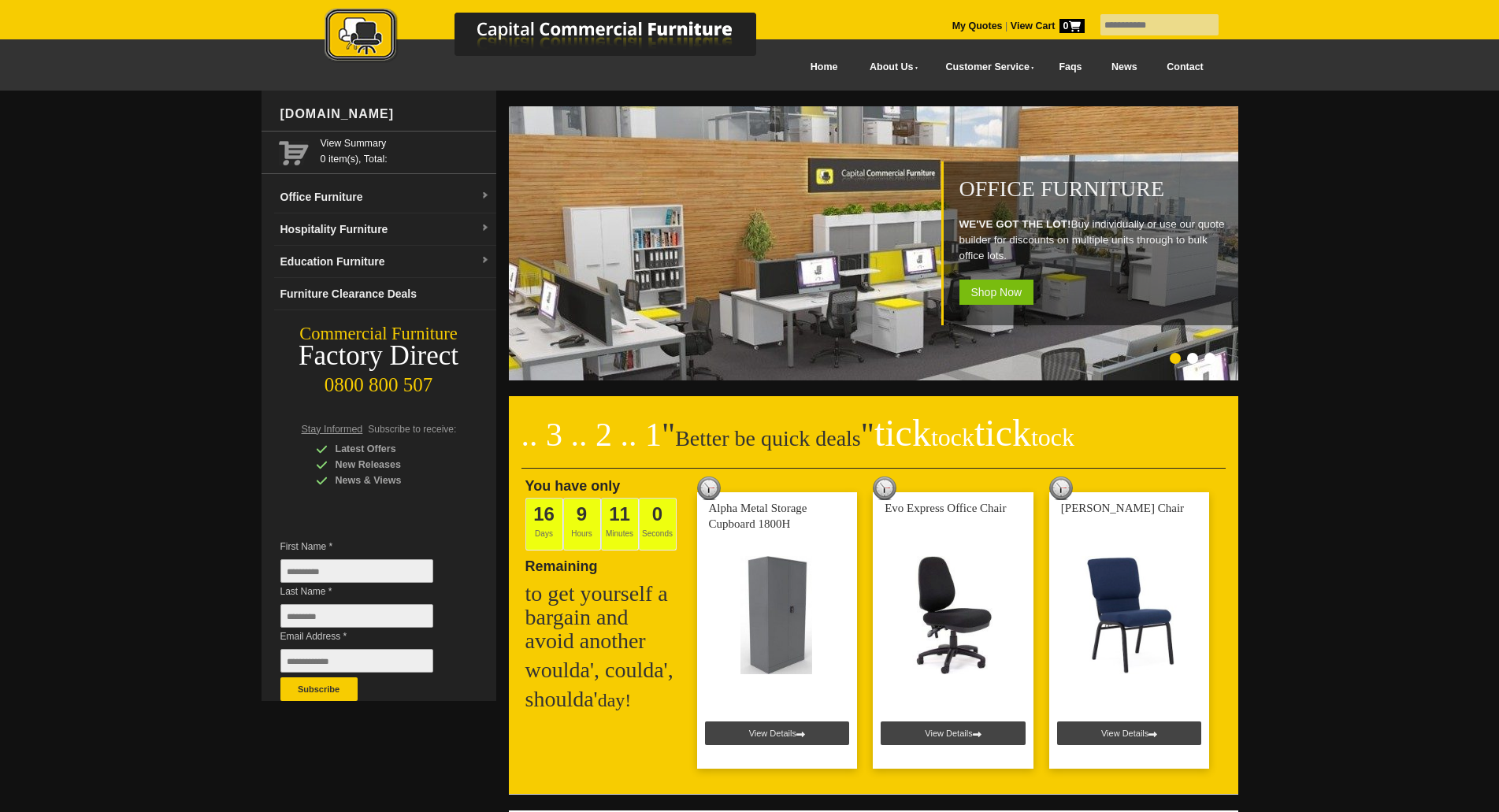
click at [722, 445] on h2 ".. 3 .. 2 .. 1 " Better be quick deals " tick tock tick tock" at bounding box center [873, 446] width 704 height 48
click at [740, 440] on h2 ".. 3 .. 2 .. 1 " Better be quick deals " tick tock tick tock" at bounding box center [873, 446] width 704 height 48
click at [787, 436] on h2 ".. 3 .. 2 .. 1 " Better be quick deals " tick tock tick tock" at bounding box center [873, 446] width 704 height 48
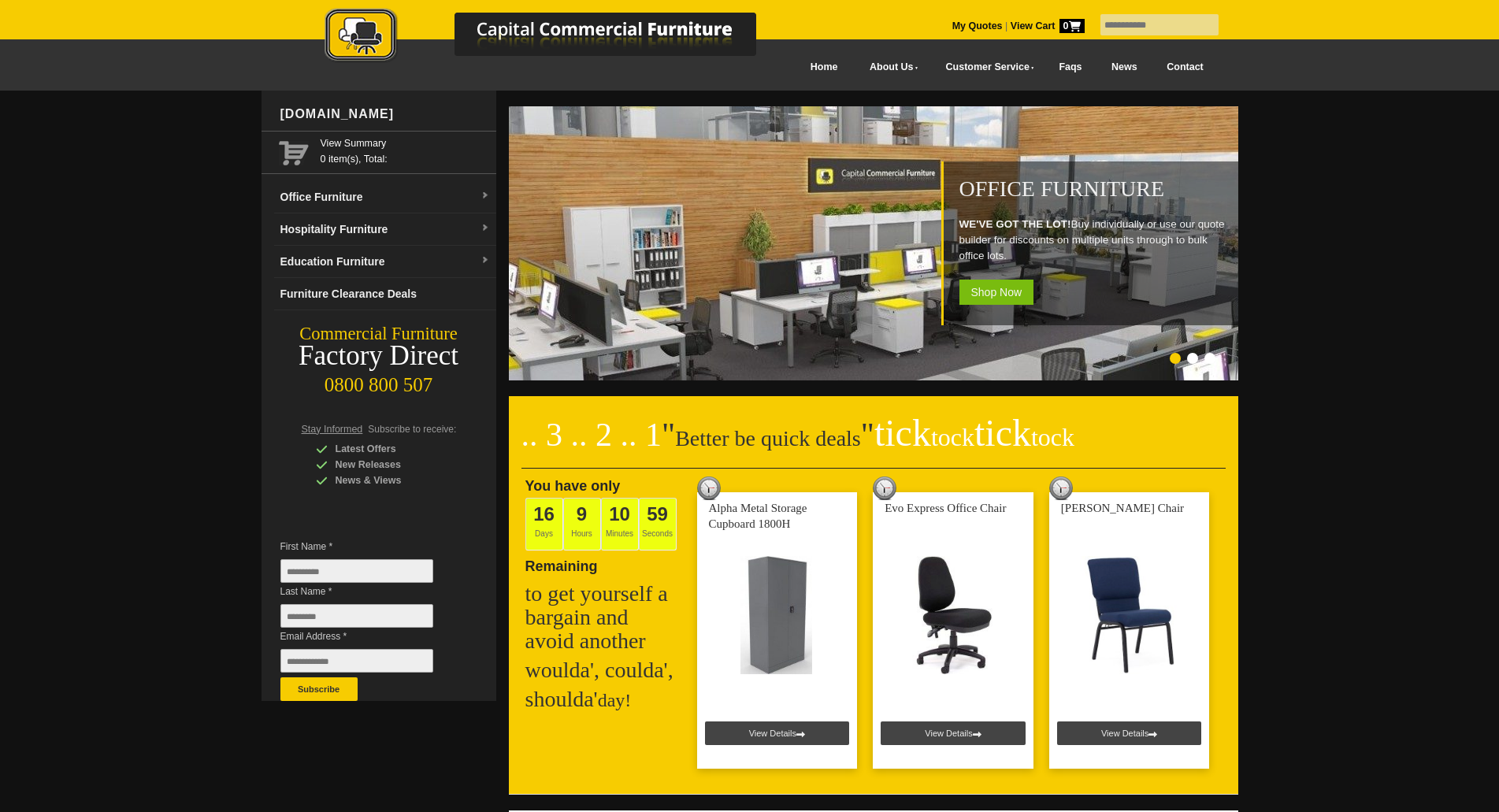
click at [830, 432] on h2 ".. 3 .. 2 .. 1 " Better be quick deals " tick tock tick tock" at bounding box center [873, 446] width 704 height 48
click at [672, 434] on span """ at bounding box center [668, 434] width 14 height 37
click at [695, 437] on h2 ".. 3 .. 2 .. 1 " Better be quick deals " tick tock tick tock" at bounding box center [873, 446] width 704 height 48
click at [696, 437] on h2 ".. 3 .. 2 .. 1 " Better be quick deals " tick tock tick tock" at bounding box center [873, 446] width 704 height 48
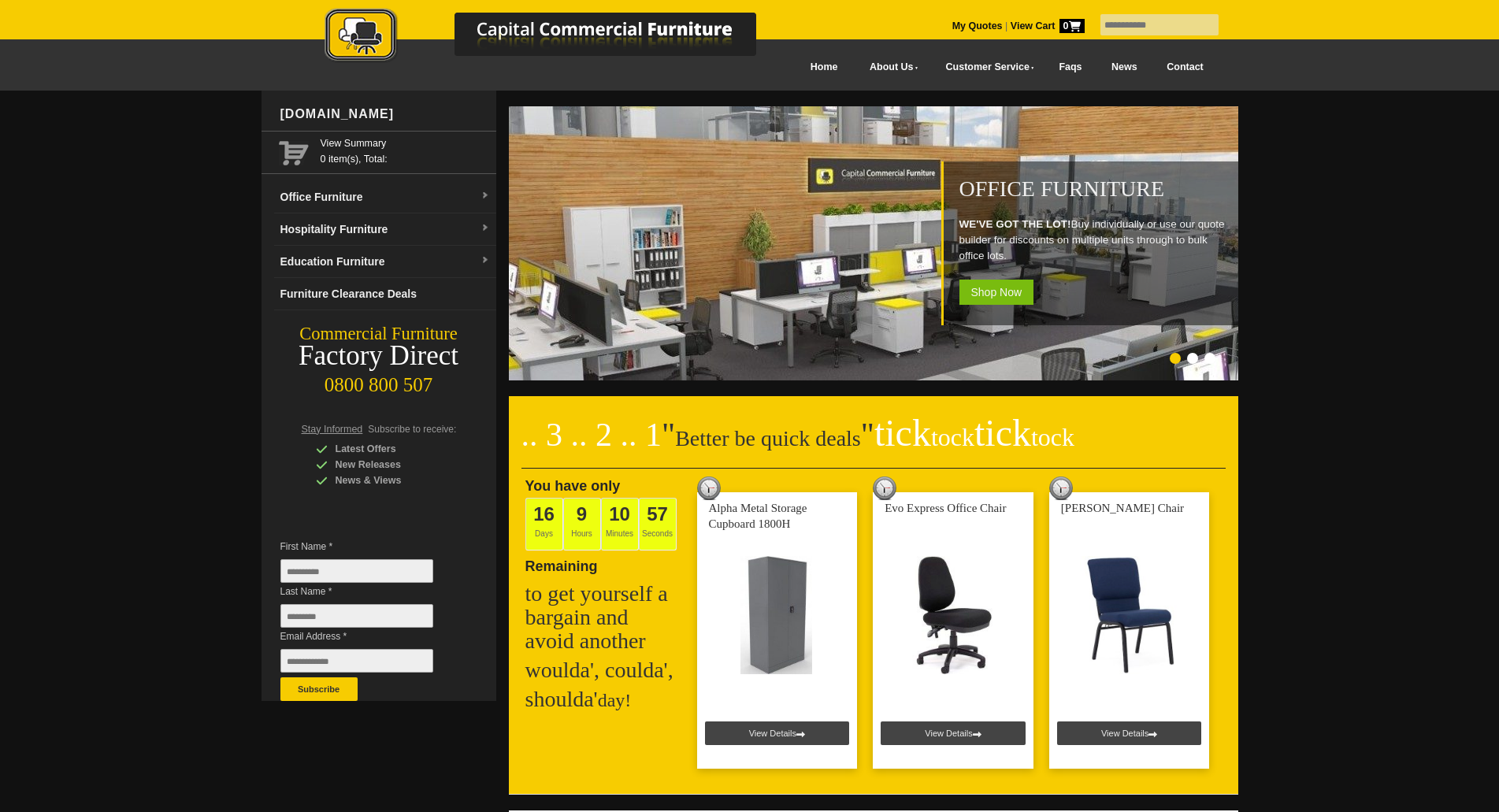
click at [738, 436] on h2 ".. 3 .. 2 .. 1 " Better be quick deals " tick tock tick tock" at bounding box center [873, 446] width 704 height 48
click at [777, 436] on h2 ".. 3 .. 2 .. 1 " Better be quick deals " tick tock tick tock" at bounding box center [873, 446] width 704 height 48
click at [834, 433] on h2 ".. 3 .. 2 .. 1 " Better be quick deals " tick tock tick tock" at bounding box center [873, 446] width 704 height 48
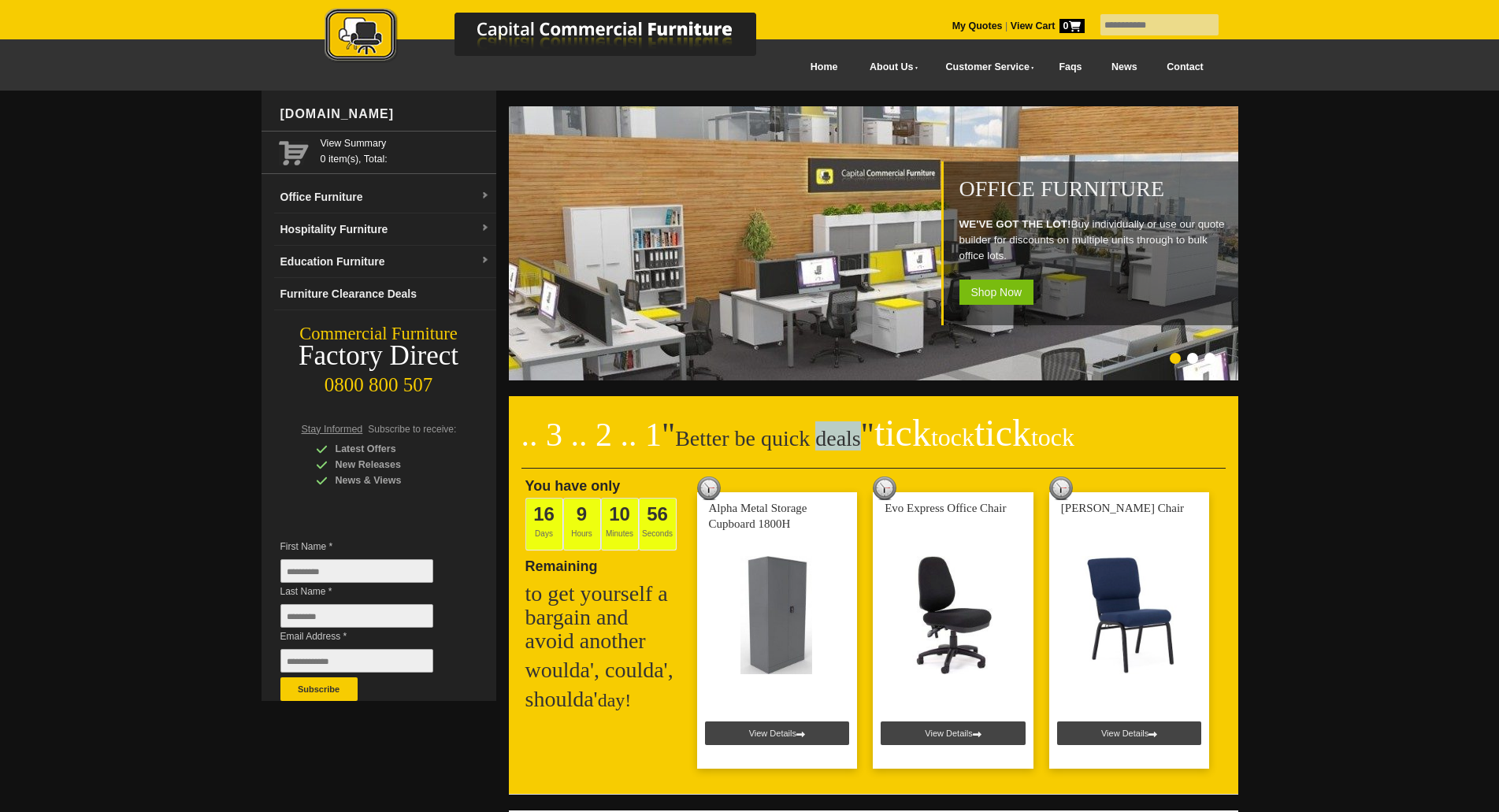
click at [834, 433] on h2 ".. 3 .. 2 .. 1 " Better be quick deals " tick tock tick tock" at bounding box center [873, 446] width 704 height 48
click at [704, 432] on h2 ".. 3 .. 2 .. 1 " Better be quick deals " tick tock tick tock" at bounding box center [873, 446] width 704 height 48
click at [736, 432] on h2 ".. 3 .. 2 .. 1 " Better be quick deals " tick tock tick tock" at bounding box center [873, 446] width 704 height 48
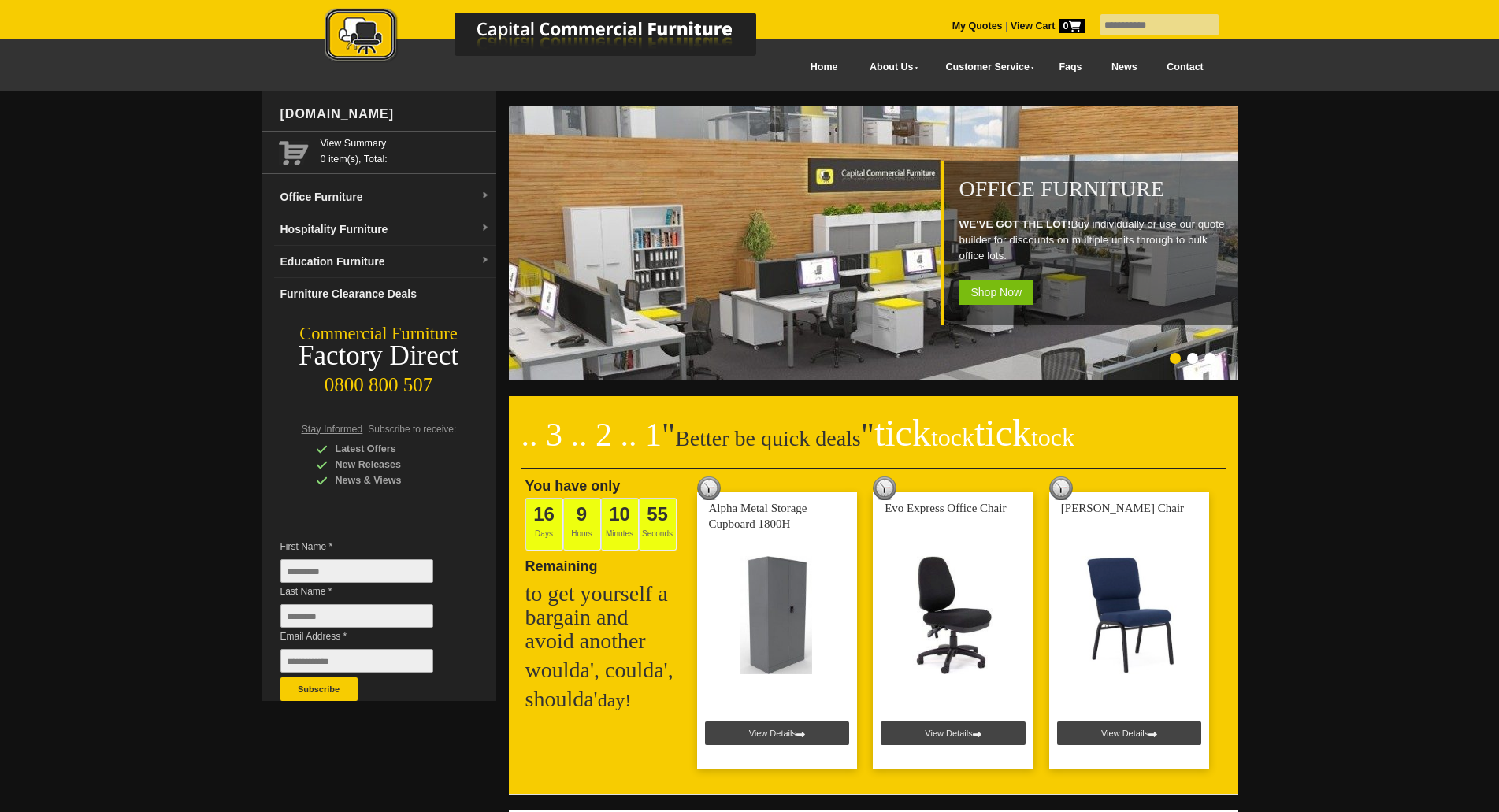
click at [778, 440] on h2 ".. 3 .. 2 .. 1 " Better be quick deals " tick tock tick tock" at bounding box center [873, 446] width 704 height 48
click at [831, 440] on h2 ".. 3 .. 2 .. 1 " Better be quick deals " tick tock tick tock" at bounding box center [873, 446] width 704 height 48
click at [713, 443] on h2 ".. 3 .. 2 .. 1 " Better be quick deals " tick tock tick tock" at bounding box center [873, 446] width 704 height 48
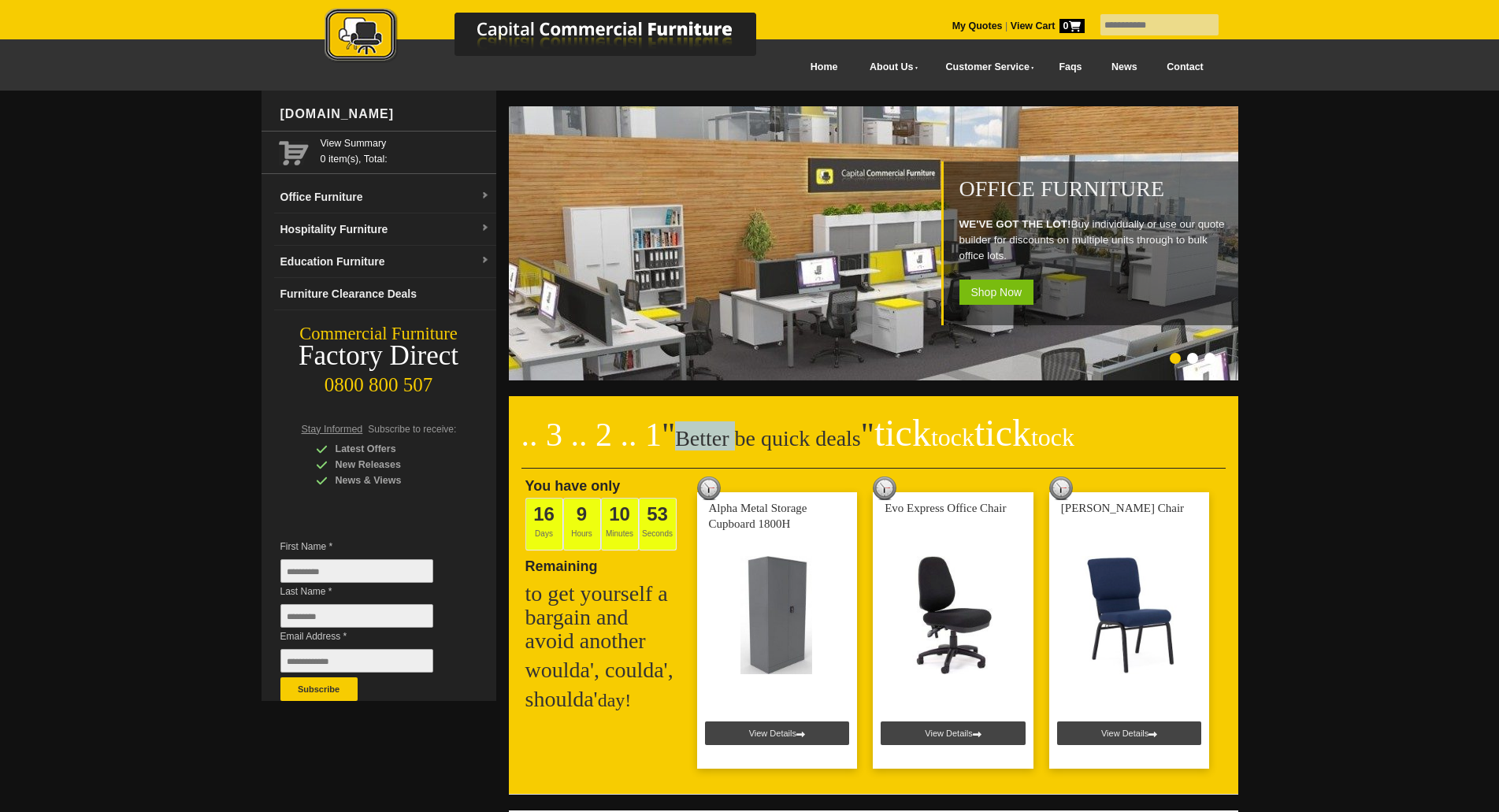
click at [713, 443] on h2 ".. 3 .. 2 .. 1 " Better be quick deals " tick tock tick tock" at bounding box center [873, 446] width 704 height 48
click at [735, 443] on h2 ".. 3 .. 2 .. 1 " Better be quick deals " tick tock tick tock" at bounding box center [873, 446] width 704 height 48
click at [770, 443] on h2 ".. 3 .. 2 .. 1 " Better be quick deals " tick tock tick tock" at bounding box center [873, 446] width 704 height 48
click at [771, 444] on h2 ".. 3 .. 2 .. 1 " Better be quick deals " tick tock tick tock" at bounding box center [873, 446] width 704 height 48
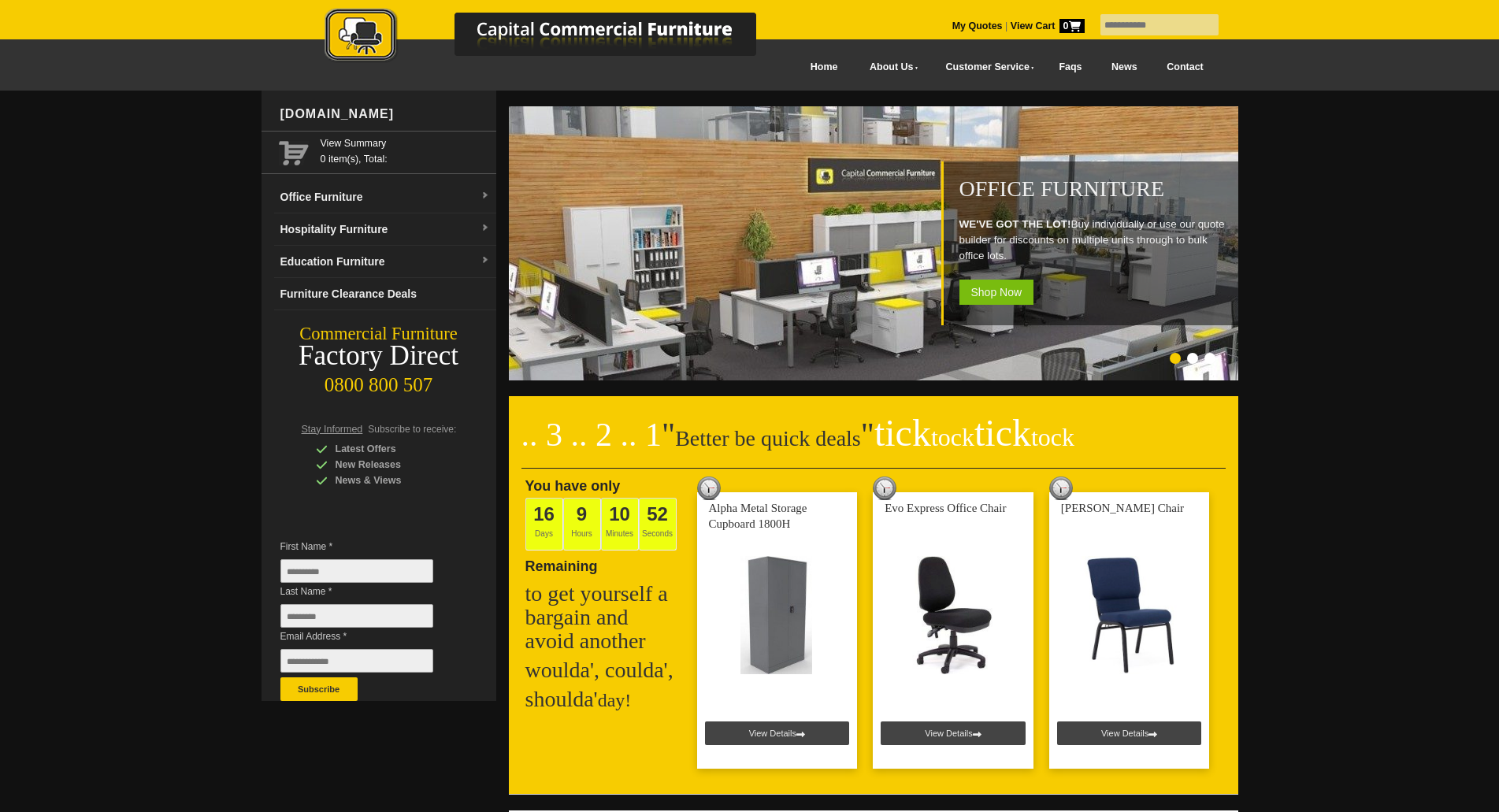
click at [821, 444] on h2 ".. 3 .. 2 .. 1 " Better be quick deals " tick tock tick tock" at bounding box center [873, 446] width 704 height 48
click at [693, 443] on h2 ".. 3 .. 2 .. 1 " Better be quick deals " tick tock tick tock" at bounding box center [873, 446] width 704 height 48
click at [729, 443] on h2 ".. 3 .. 2 .. 1 " Better be quick deals " tick tock tick tock" at bounding box center [873, 446] width 704 height 48
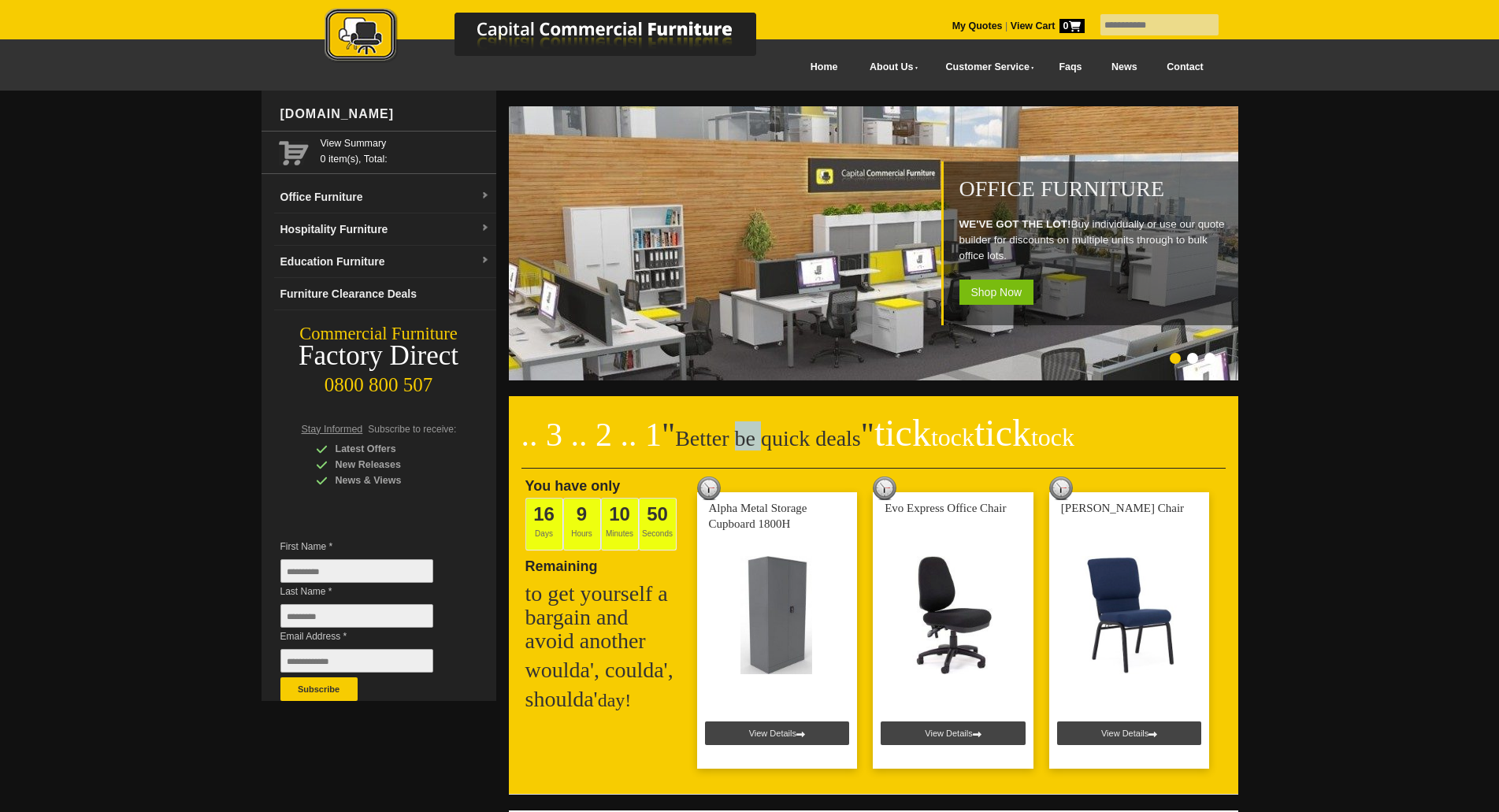
click at [730, 443] on h2 ".. 3 .. 2 .. 1 " Better be quick deals " tick tock tick tock" at bounding box center [873, 446] width 704 height 48
click at [777, 443] on h2 ".. 3 .. 2 .. 1 " Better be quick deals " tick tock tick tock" at bounding box center [873, 446] width 704 height 48
click at [820, 443] on h2 ".. 3 .. 2 .. 1 " Better be quick deals " tick tock tick tock" at bounding box center [873, 446] width 704 height 48
click at [821, 443] on h2 ".. 3 .. 2 .. 1 " Better be quick deals " tick tock tick tock" at bounding box center [873, 446] width 704 height 48
click at [752, 443] on h2 ".. 3 .. 2 .. 1 " Better be quick deals " tick tock tick tock" at bounding box center [873, 446] width 704 height 48
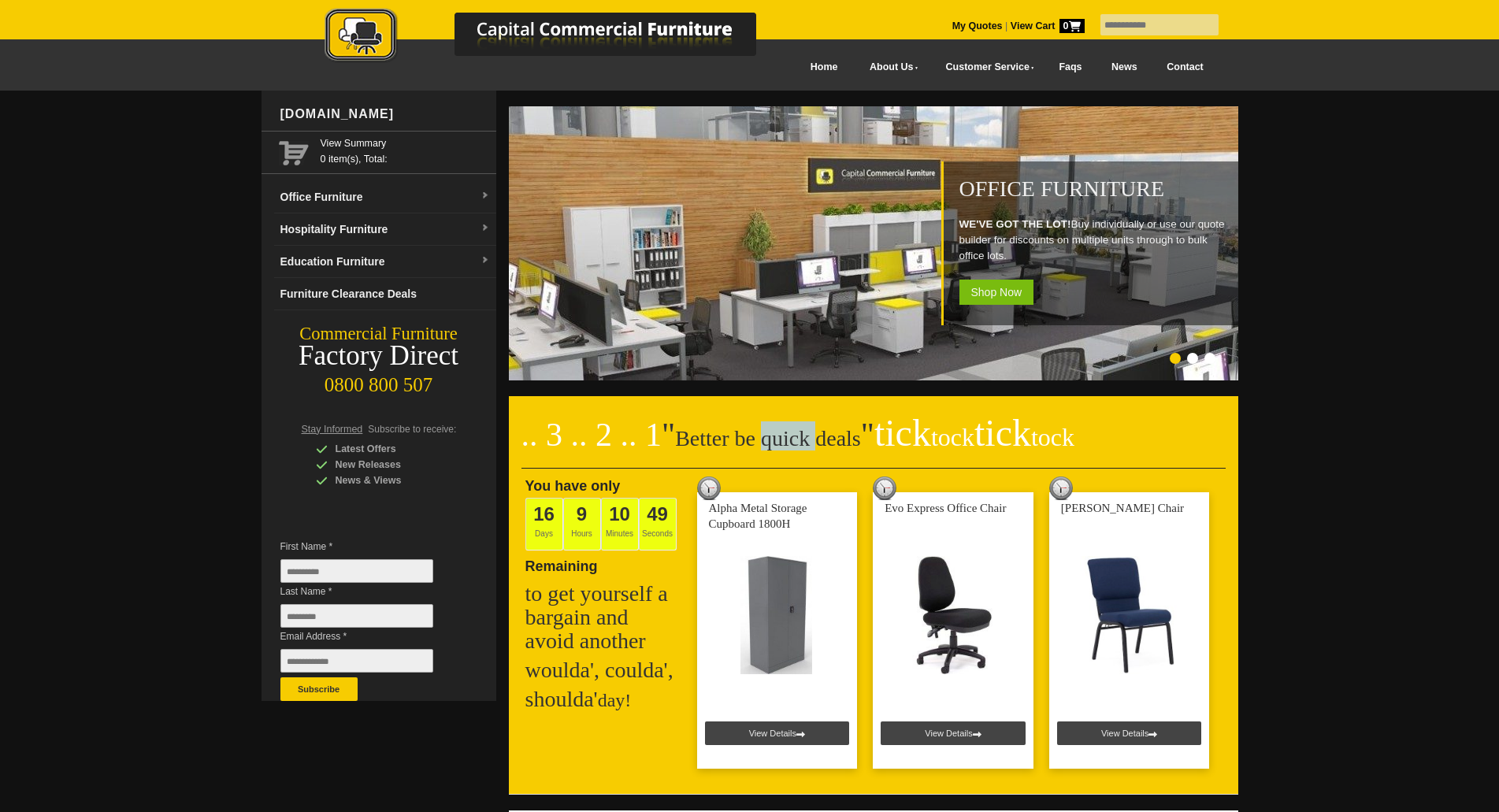
click at [752, 443] on h2 ".. 3 .. 2 .. 1 " Better be quick deals " tick tock tick tock" at bounding box center [873, 446] width 704 height 48
click at [726, 443] on h2 ".. 3 .. 2 .. 1 " Better be quick deals " tick tock tick tock" at bounding box center [873, 446] width 704 height 48
click at [667, 435] on span """ at bounding box center [668, 434] width 14 height 37
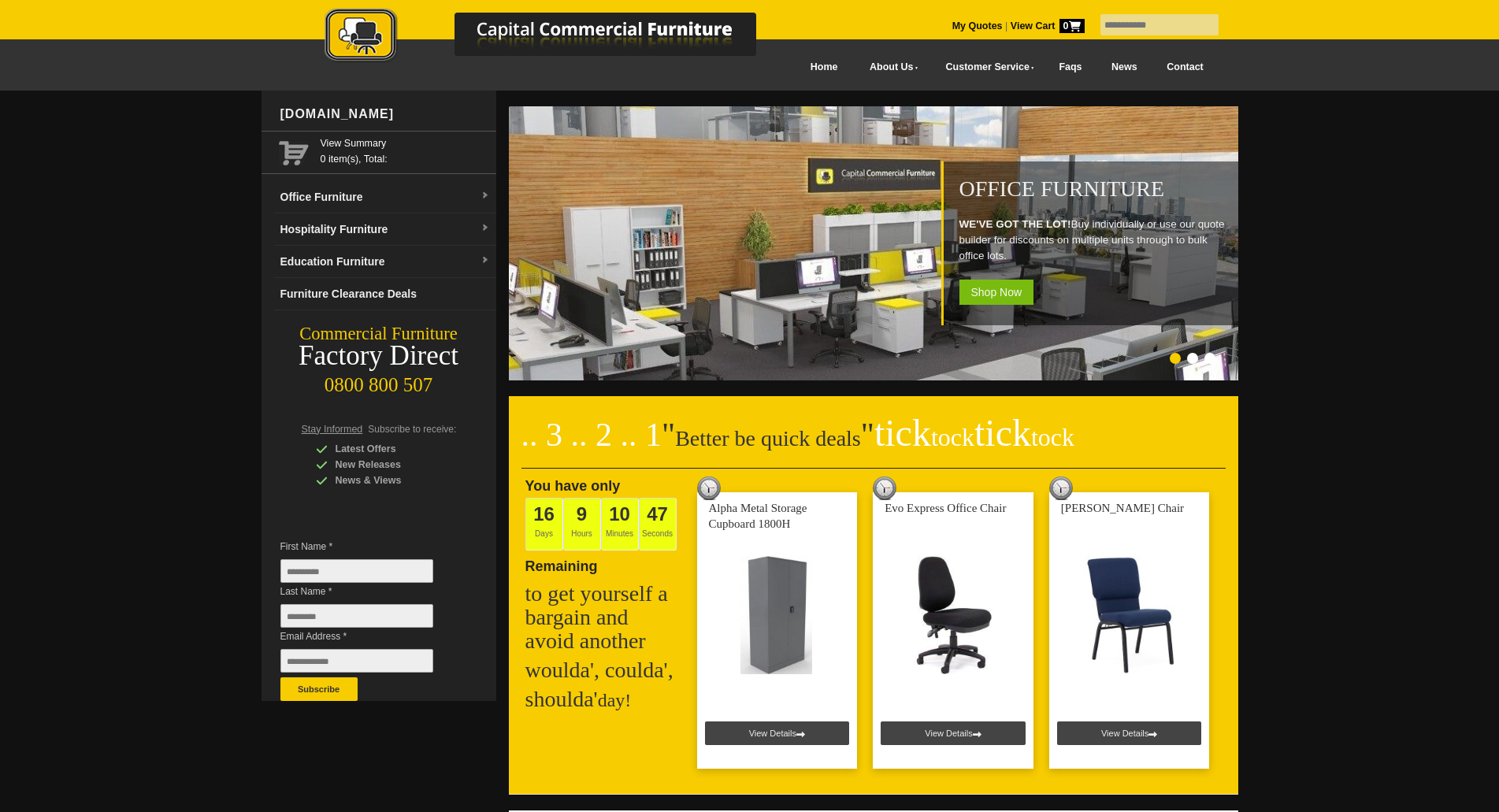
click at [685, 436] on h2 ".. 3 .. 2 .. 1 " Better be quick deals " tick tock tick tock" at bounding box center [873, 446] width 704 height 48
click at [734, 437] on h2 ".. 3 .. 2 .. 1 " Better be quick deals " tick tock tick tock" at bounding box center [873, 446] width 704 height 48
click at [735, 437] on h2 ".. 3 .. 2 .. 1 " Better be quick deals " tick tock tick tock" at bounding box center [873, 446] width 704 height 48
click at [782, 441] on h2 ".. 3 .. 2 .. 1 " Better be quick deals " tick tock tick tock" at bounding box center [873, 446] width 704 height 48
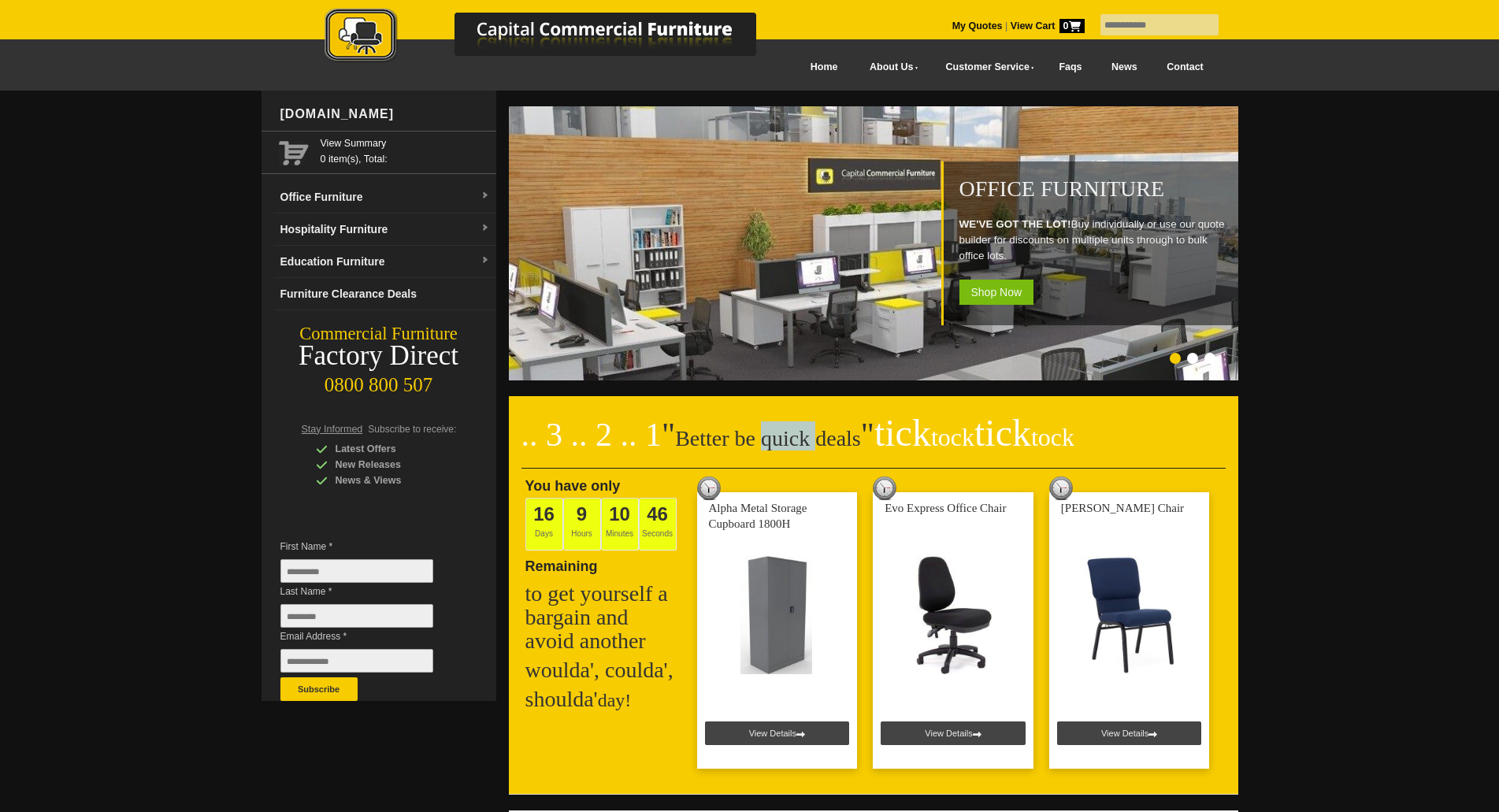
click at [782, 441] on h2 ".. 3 .. 2 .. 1 " Better be quick deals " tick tock tick tock" at bounding box center [873, 446] width 704 height 48
click at [838, 441] on h2 ".. 3 .. 2 .. 1 " Better be quick deals " tick tock tick tock" at bounding box center [873, 446] width 704 height 48
click at [792, 441] on h2 ".. 3 .. 2 .. 1 " Better be quick deals " tick tock tick tock" at bounding box center [873, 446] width 704 height 48
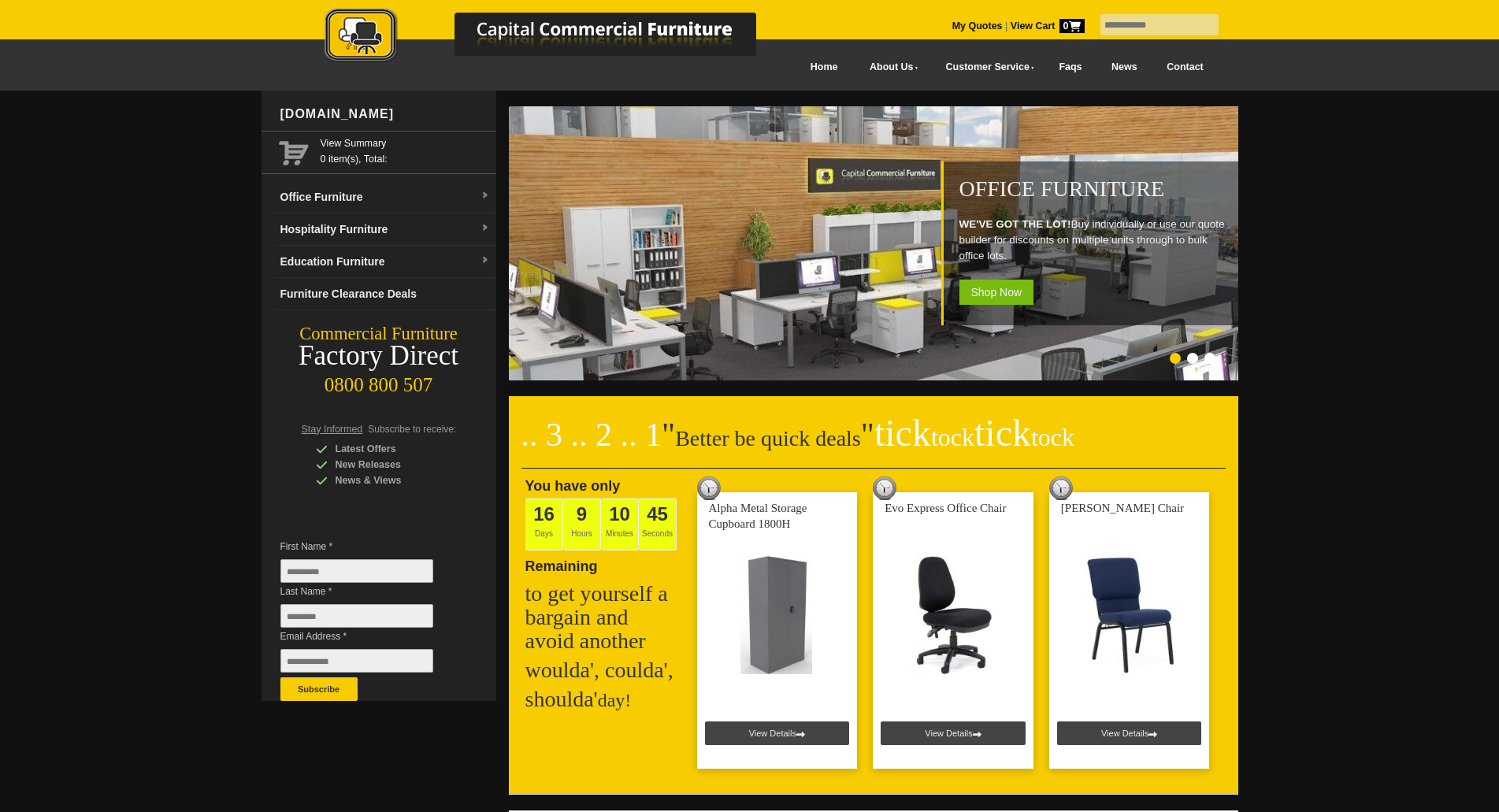
click at [766, 442] on h2 ".. 3 .. 2 .. 1 " Better be quick deals " tick tock tick tock" at bounding box center [873, 446] width 704 height 48
click at [738, 442] on h2 ".. 3 .. 2 .. 1 " Better be quick deals " tick tock tick tock" at bounding box center [873, 446] width 704 height 48
click at [693, 441] on h2 ".. 3 .. 2 .. 1 " Better be quick deals " tick tock tick tock" at bounding box center [873, 446] width 704 height 48
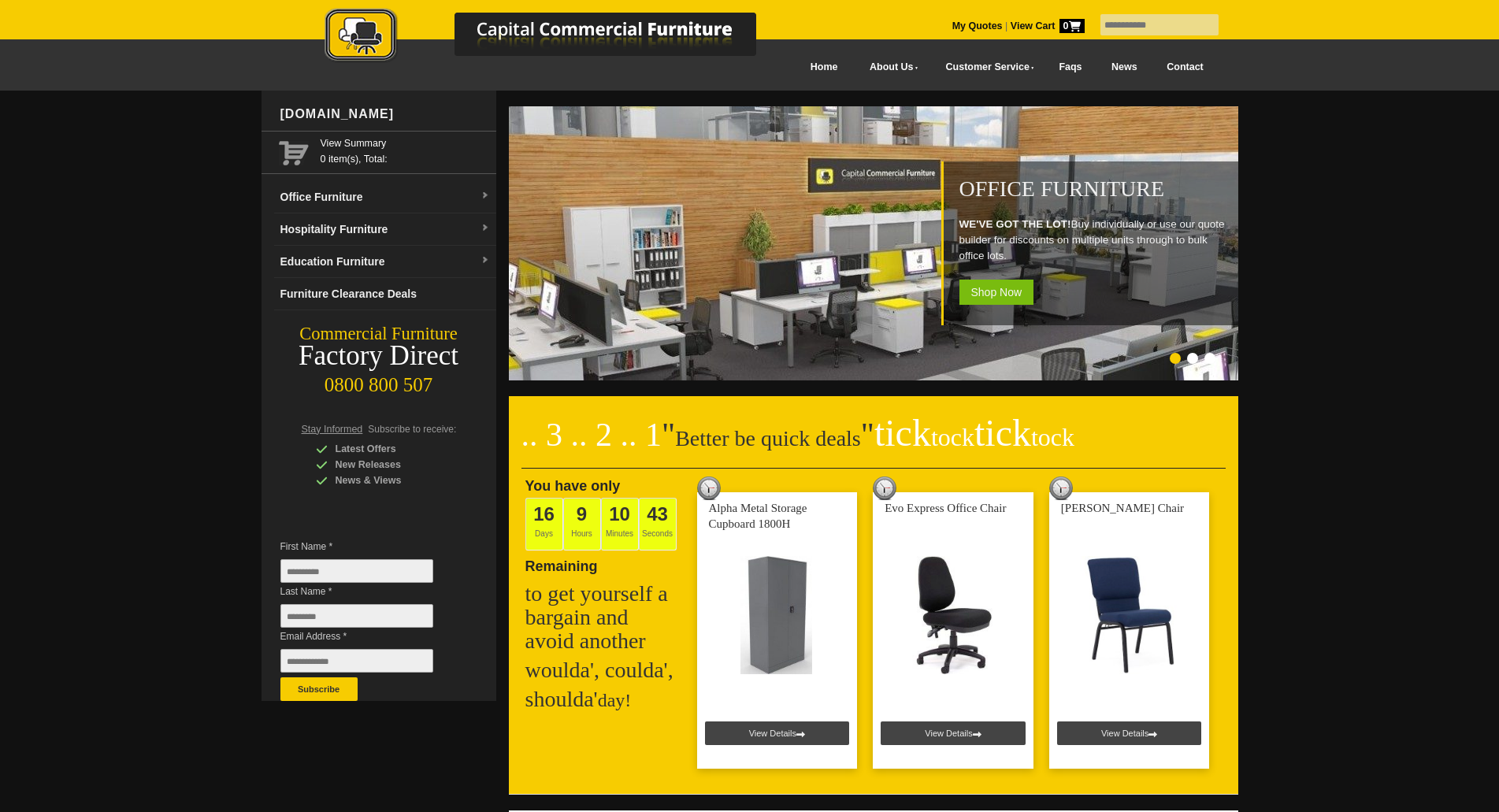
click at [686, 440] on h2 ".. 3 .. 2 .. 1 " Better be quick deals " tick tock tick tock" at bounding box center [873, 446] width 704 height 48
click at [685, 440] on h2 ".. 3 .. 2 .. 1 " Better be quick deals " tick tock tick tock" at bounding box center [873, 446] width 704 height 48
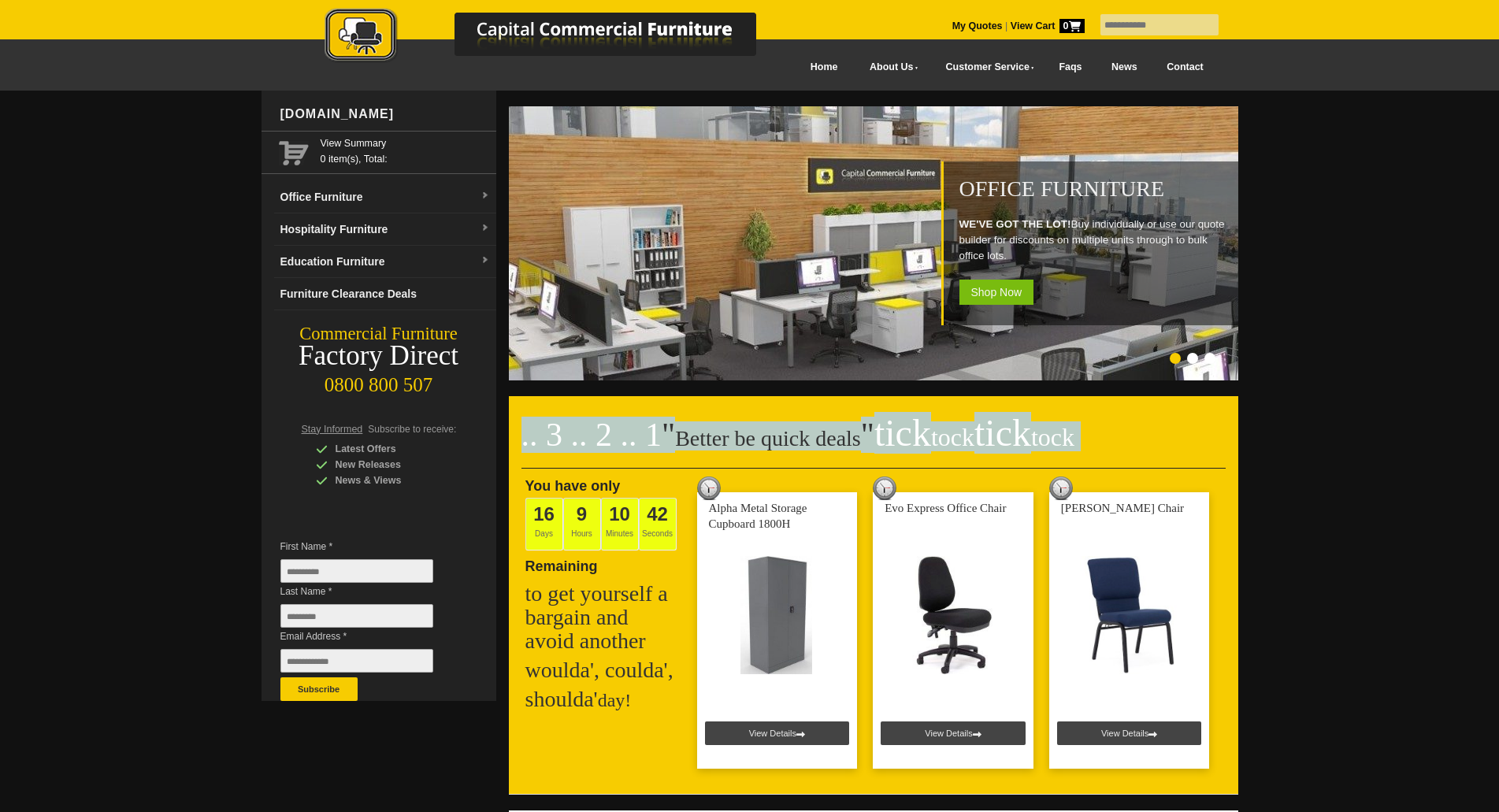
click at [685, 439] on h2 ".. 3 .. 2 .. 1 " Better be quick deals " tick tock tick tock" at bounding box center [873, 446] width 704 height 48
click at [743, 439] on h2 ".. 3 .. 2 .. 1 " Better be quick deals " tick tock tick tock" at bounding box center [873, 446] width 704 height 48
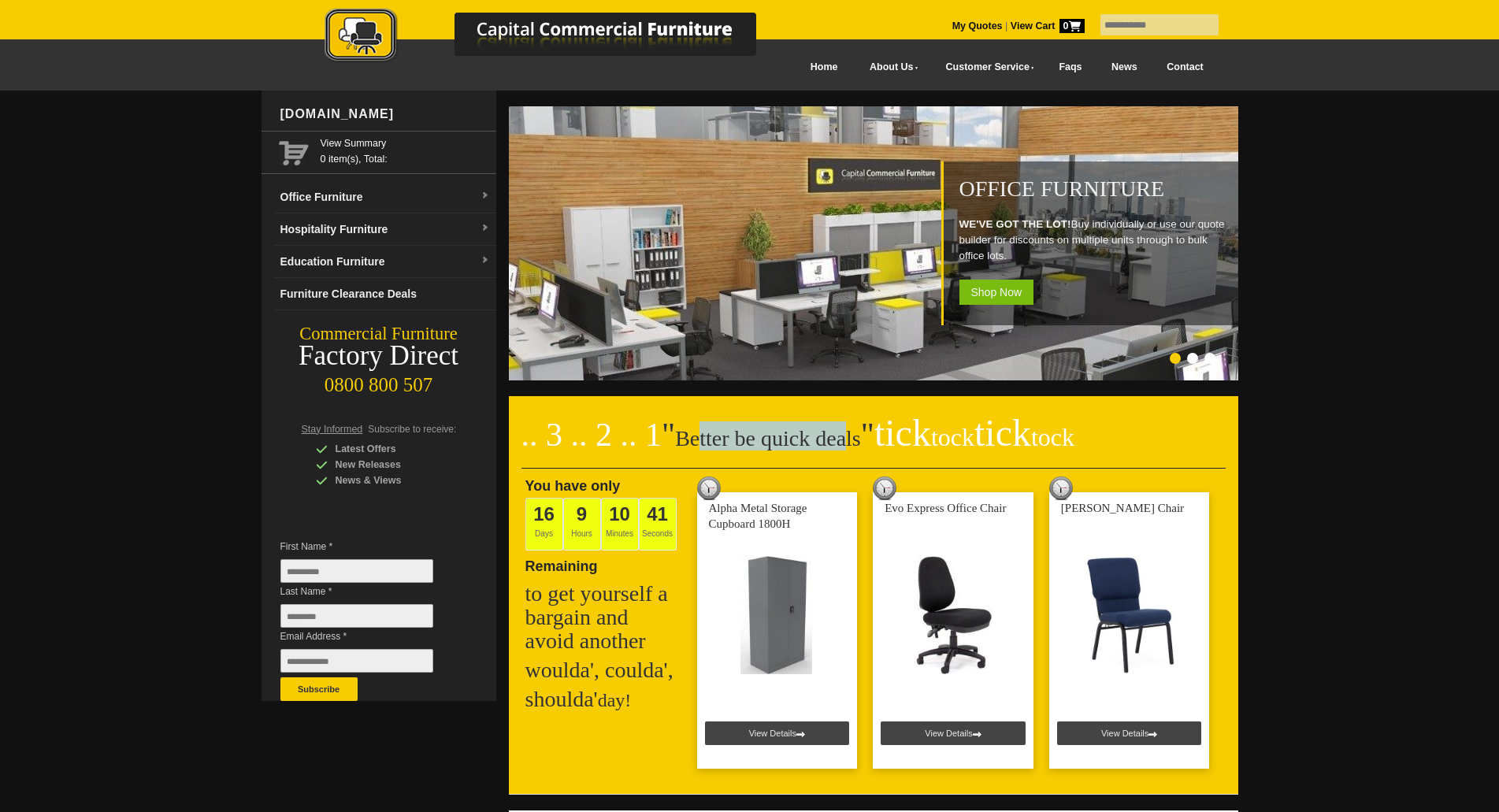
drag, startPoint x: 697, startPoint y: 441, endPoint x: 838, endPoint y: 443, distance: 141.0
click at [838, 443] on h2 ".. 3 .. 2 .. 1 " Better be quick deals " tick tock tick tock" at bounding box center [873, 446] width 704 height 48
click at [860, 443] on span "" tick tock tick tock" at bounding box center [967, 434] width 213 height 37
drag, startPoint x: 735, startPoint y: 446, endPoint x: 673, endPoint y: 448, distance: 62.0
click at [673, 448] on h2 ".. 3 .. 2 .. 1 " Better be quick deals " tick tock tick tock" at bounding box center [873, 446] width 704 height 48
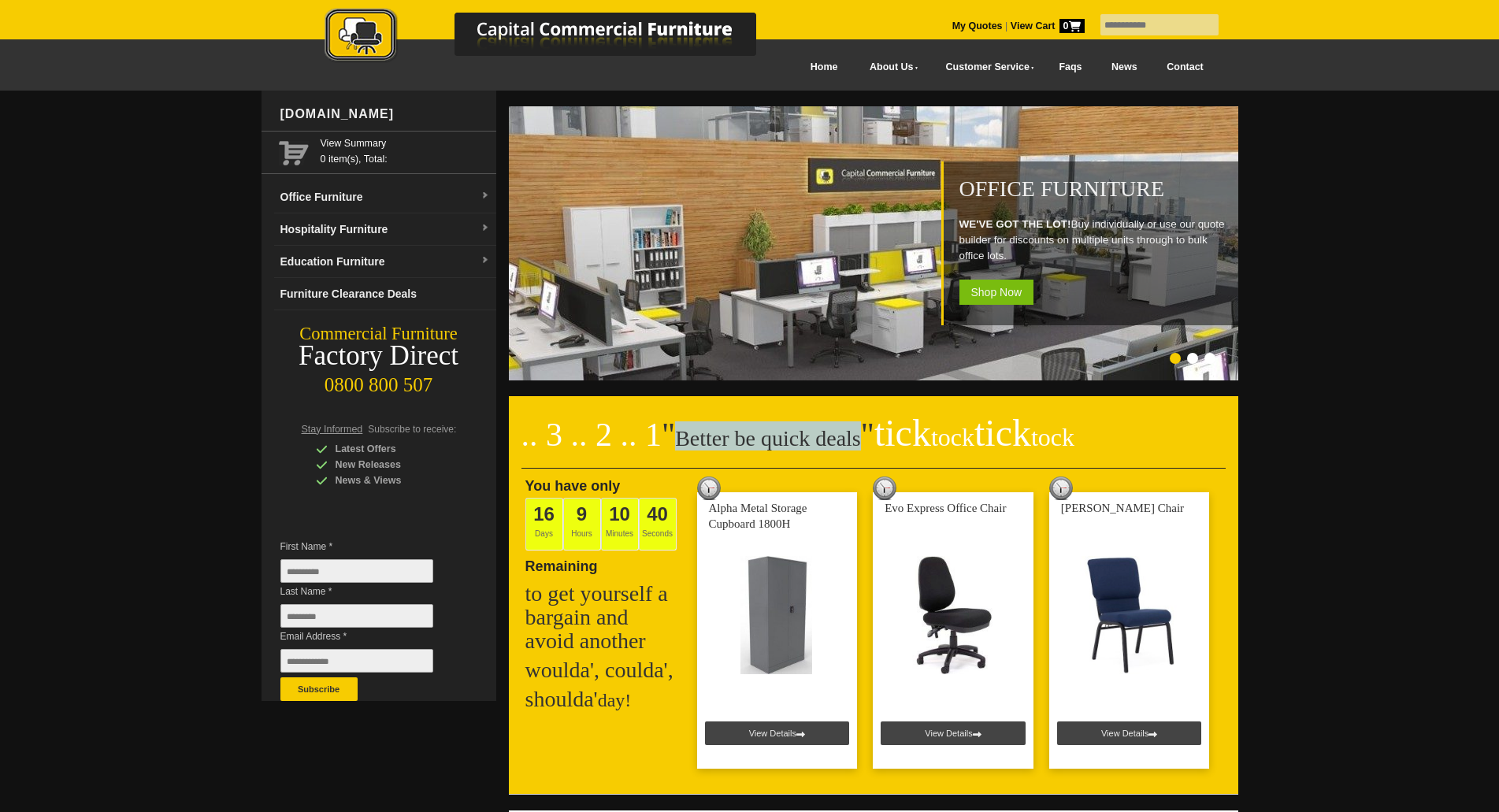
click at [673, 448] on span """ at bounding box center [668, 434] width 14 height 37
drag, startPoint x: 675, startPoint y: 447, endPoint x: 839, endPoint y: 445, distance: 164.0
click at [838, 445] on h2 ".. 3 .. 2 .. 1 " Better be quick deals " tick tock tick tock" at bounding box center [873, 446] width 704 height 48
click at [839, 444] on h2 ".. 3 .. 2 .. 1 " Better be quick deals " tick tock tick tock" at bounding box center [873, 446] width 704 height 48
drag, startPoint x: 830, startPoint y: 442, endPoint x: 668, endPoint y: 442, distance: 162.0
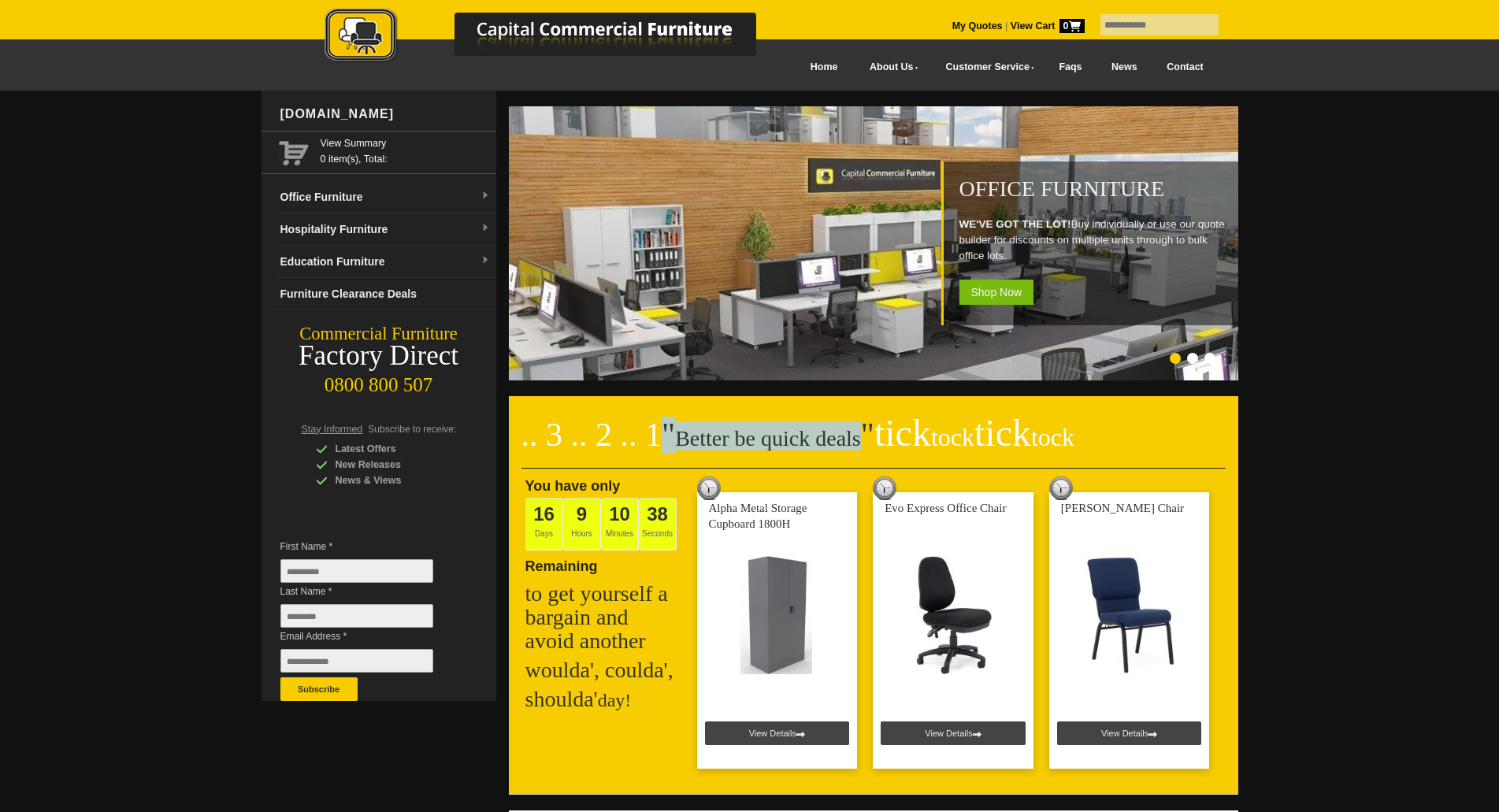
click at [668, 442] on h2 ".. 3 .. 2 .. 1 " Better be quick deals " tick tock tick tock" at bounding box center [873, 446] width 704 height 48
click at [682, 440] on h2 ".. 3 .. 2 .. 1 " Better be quick deals " tick tock tick tock" at bounding box center [873, 446] width 704 height 48
drag, startPoint x: 679, startPoint y: 440, endPoint x: 845, endPoint y: 440, distance: 166.0
click at [845, 440] on h2 ".. 3 .. 2 .. 1 " Better be quick deals " tick tock tick tock" at bounding box center [873, 446] width 704 height 48
click at [860, 440] on span "" tick tock tick tock" at bounding box center [967, 434] width 213 height 37
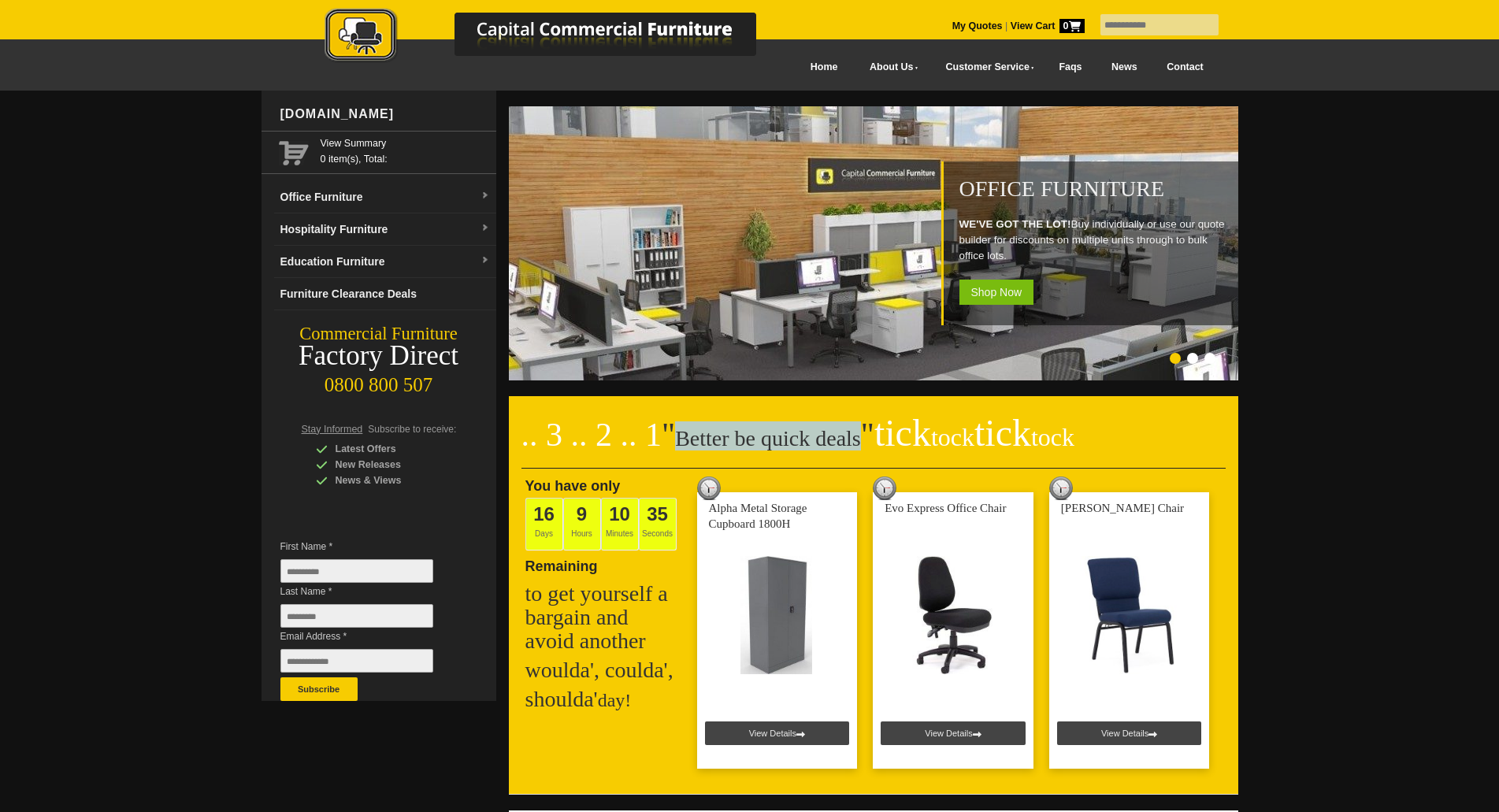
drag, startPoint x: 834, startPoint y: 440, endPoint x: 674, endPoint y: 442, distance: 160.0
click at [674, 442] on h2 ".. 3 .. 2 .. 1 " Better be quick deals " tick tock tick tock" at bounding box center [873, 446] width 704 height 48
drag, startPoint x: 674, startPoint y: 442, endPoint x: 830, endPoint y: 441, distance: 156.0
click at [830, 441] on h2 ".. 3 .. 2 .. 1 " Better be quick deals " tick tock tick tock" at bounding box center [873, 446] width 704 height 48
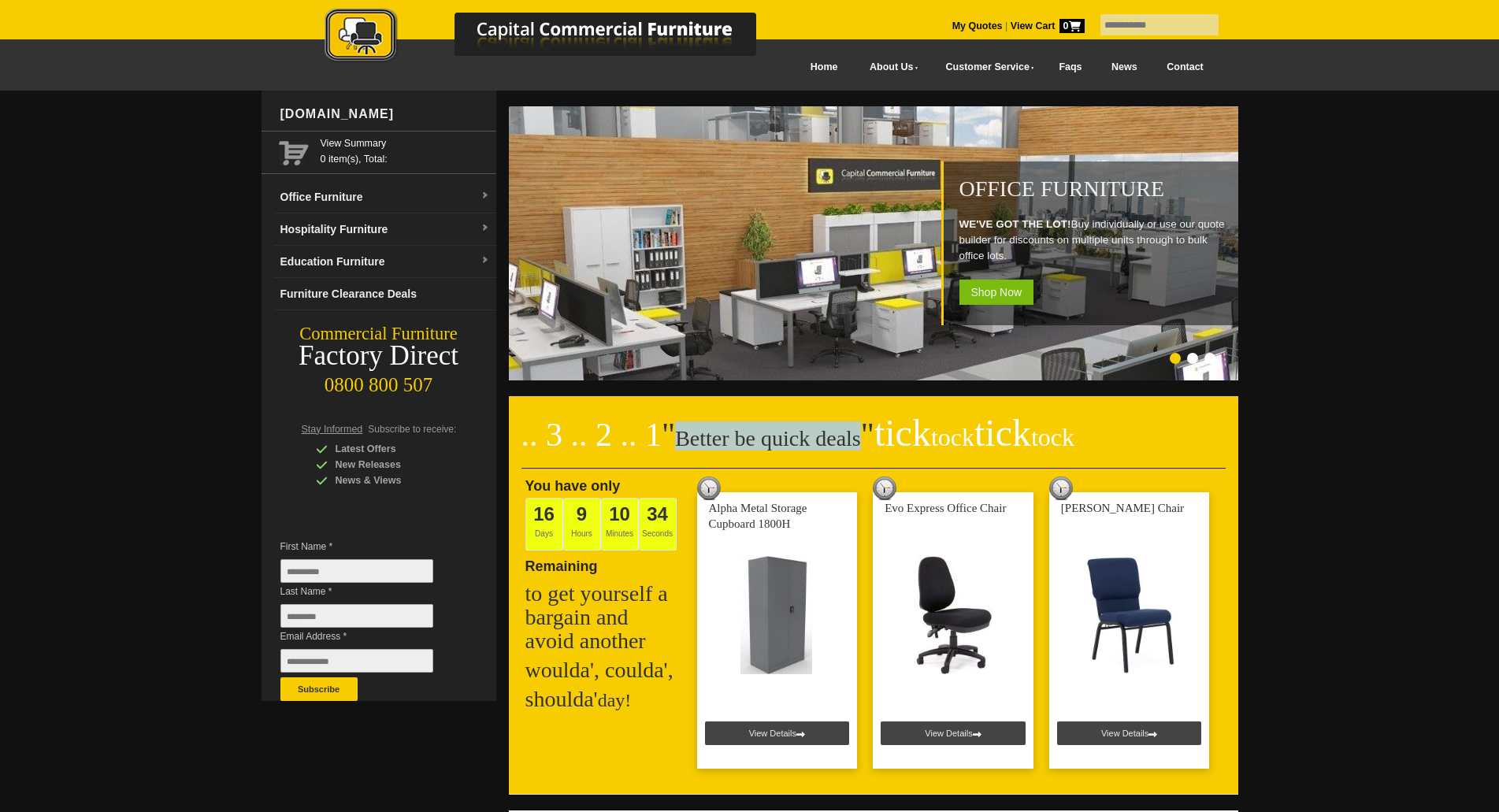
click at [828, 441] on h2 ".. 3 .. 2 .. 1 " Better be quick deals " tick tock tick tock" at bounding box center [873, 446] width 704 height 48
drag, startPoint x: 834, startPoint y: 439, endPoint x: 667, endPoint y: 437, distance: 167.0
click at [667, 437] on h2 ".. 3 .. 2 .. 1 " Better be quick deals " tick tock tick tock" at bounding box center [873, 446] width 704 height 48
click at [667, 437] on span """ at bounding box center [668, 434] width 14 height 37
drag, startPoint x: 673, startPoint y: 437, endPoint x: 839, endPoint y: 438, distance: 166.0
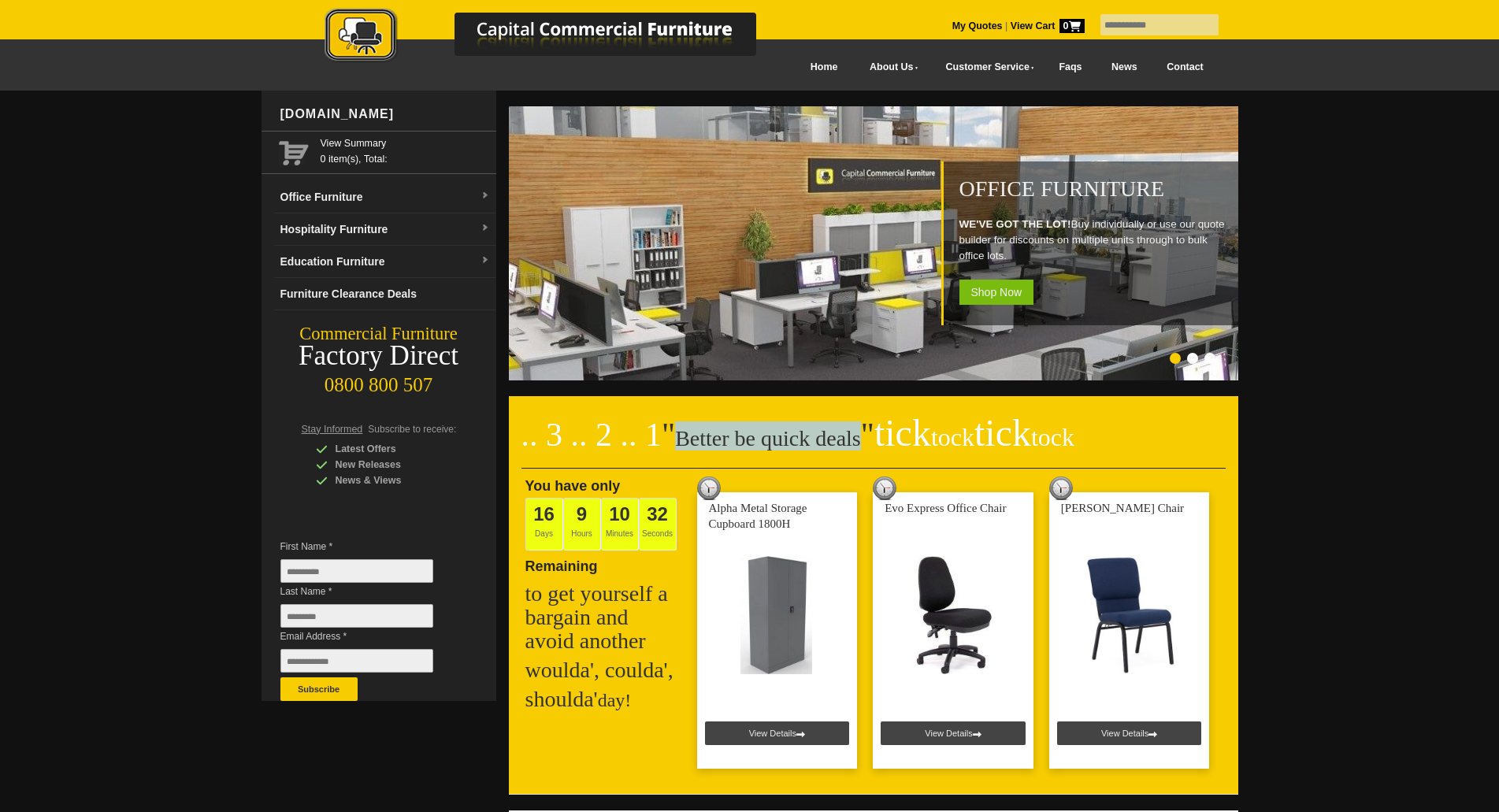
click at [839, 438] on h2 ".. 3 .. 2 .. 1 " Better be quick deals " tick tock tick tock" at bounding box center [873, 446] width 704 height 48
click at [841, 440] on h2 ".. 3 .. 2 .. 1 " Better be quick deals " tick tock tick tock" at bounding box center [873, 446] width 704 height 48
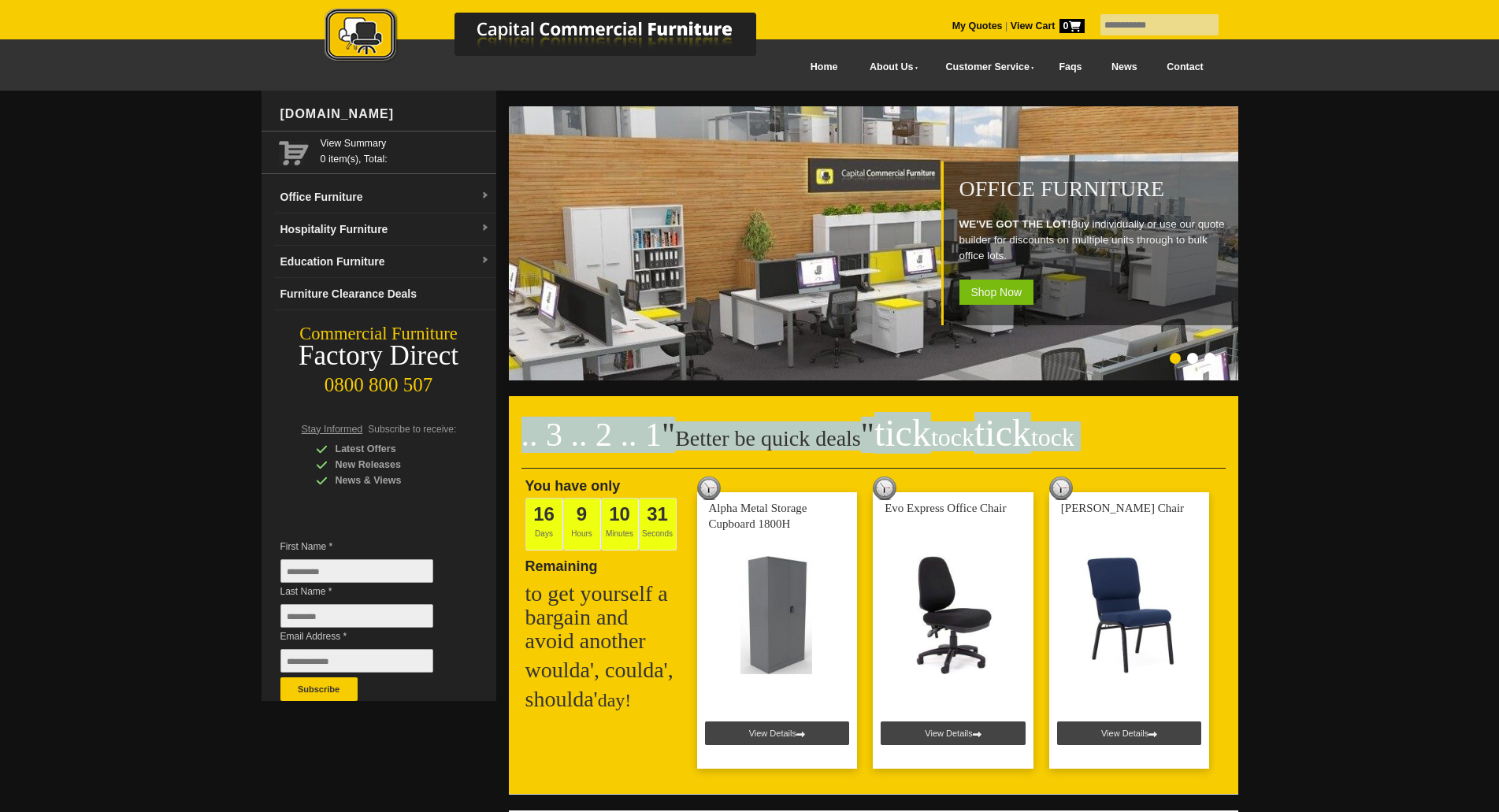
click at [841, 440] on h2 ".. 3 .. 2 .. 1 " Better be quick deals " tick tock tick tock" at bounding box center [873, 446] width 704 height 48
click at [860, 439] on span "" tick tock tick tock" at bounding box center [967, 434] width 213 height 37
drag, startPoint x: 879, startPoint y: 439, endPoint x: 1147, endPoint y: 432, distance: 268.1
click at [1147, 432] on h2 ".. 3 .. 2 .. 1 " Better be quick deals " tick tock tick tock" at bounding box center [873, 446] width 704 height 48
click at [1153, 429] on h2 ".. 3 .. 2 .. 1 " Better be quick deals " tick tock tick tock" at bounding box center [873, 446] width 704 height 48
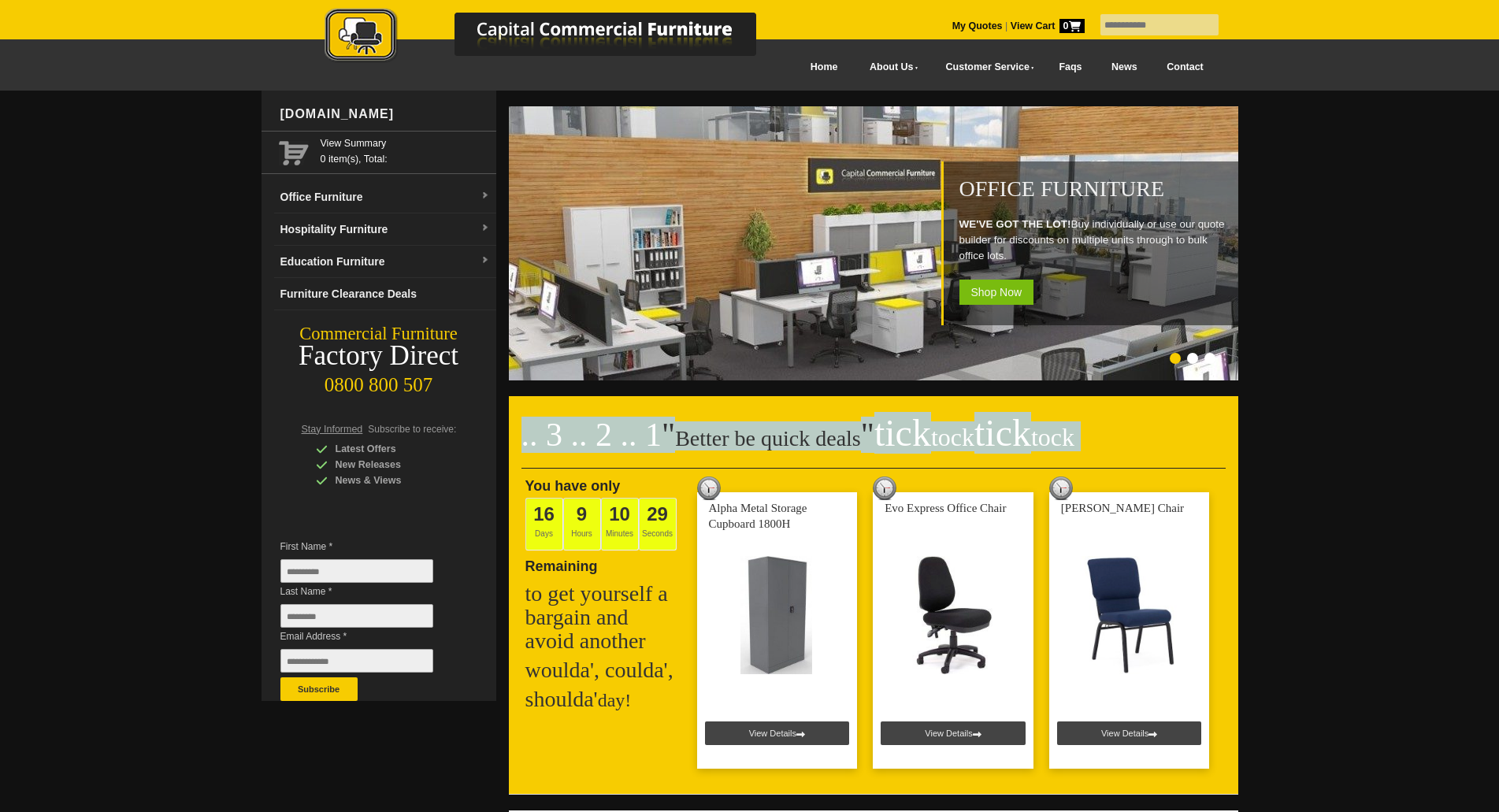
click at [1093, 434] on h2 ".. 3 .. 2 .. 1 " Better be quick deals " tick tock tick tock" at bounding box center [873, 446] width 704 height 48
click at [1085, 442] on h2 ".. 3 .. 2 .. 1 " Better be quick deals " tick tock tick tock" at bounding box center [873, 446] width 704 height 48
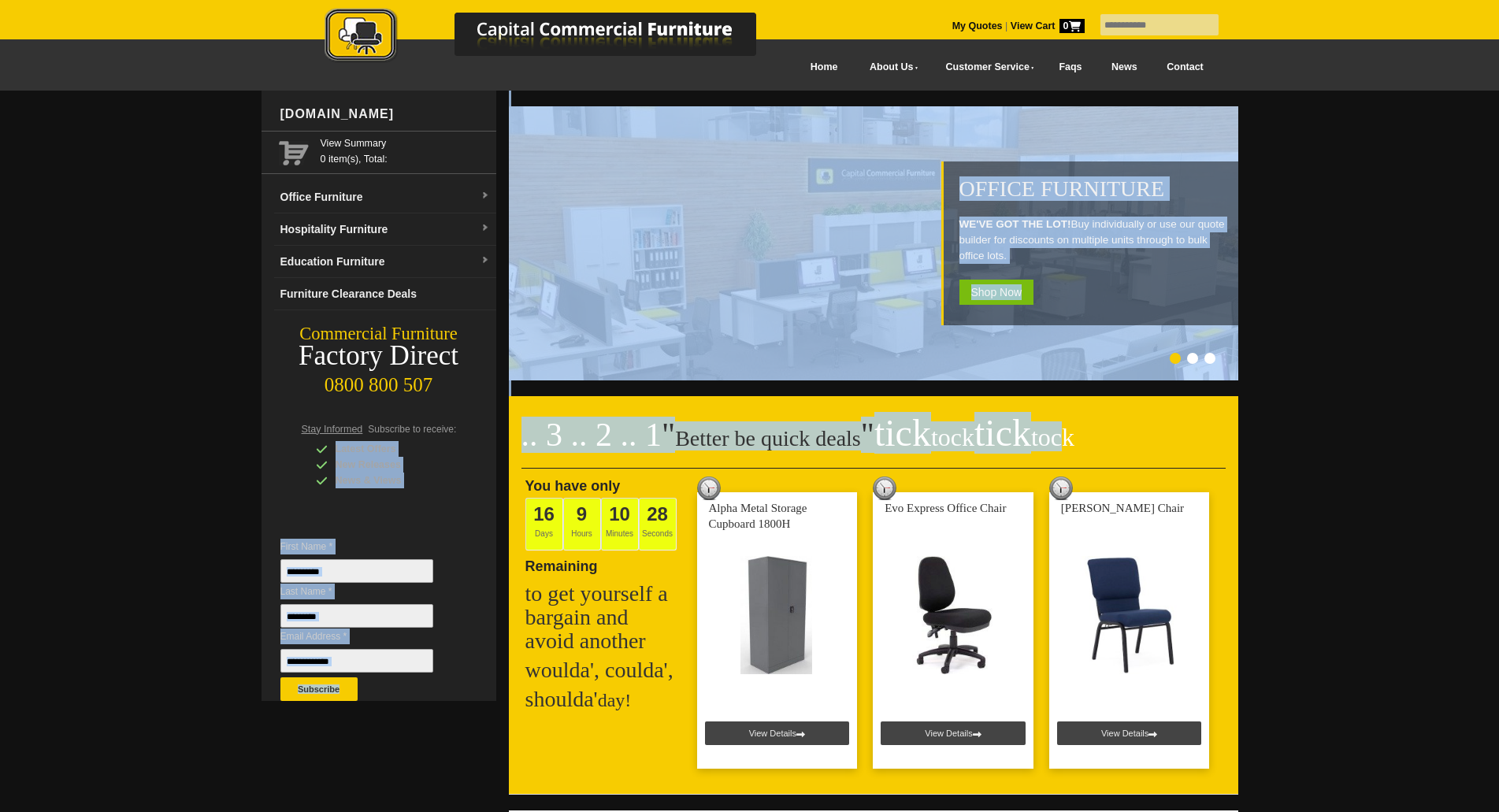
drag, startPoint x: 1048, startPoint y: 436, endPoint x: 480, endPoint y: 429, distance: 568.0
click at [546, 429] on span ".. 3 .. 2 .. 1" at bounding box center [592, 434] width 141 height 37
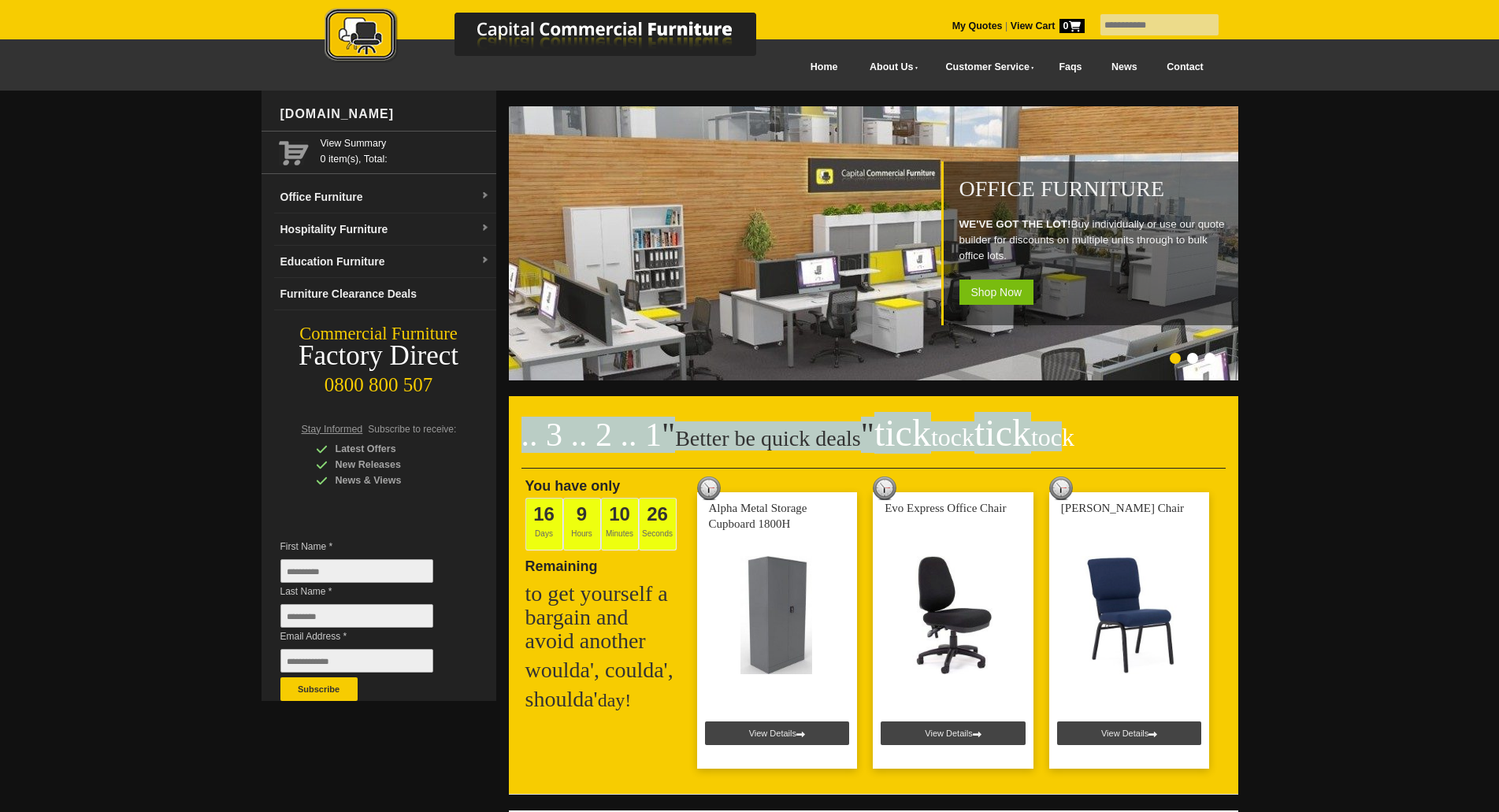
drag, startPoint x: 524, startPoint y: 434, endPoint x: 1064, endPoint y: 436, distance: 540.0
click at [1064, 436] on h2 ".. 3 .. 2 .. 1 " Better be quick deals " tick tock tick tock" at bounding box center [873, 446] width 704 height 48
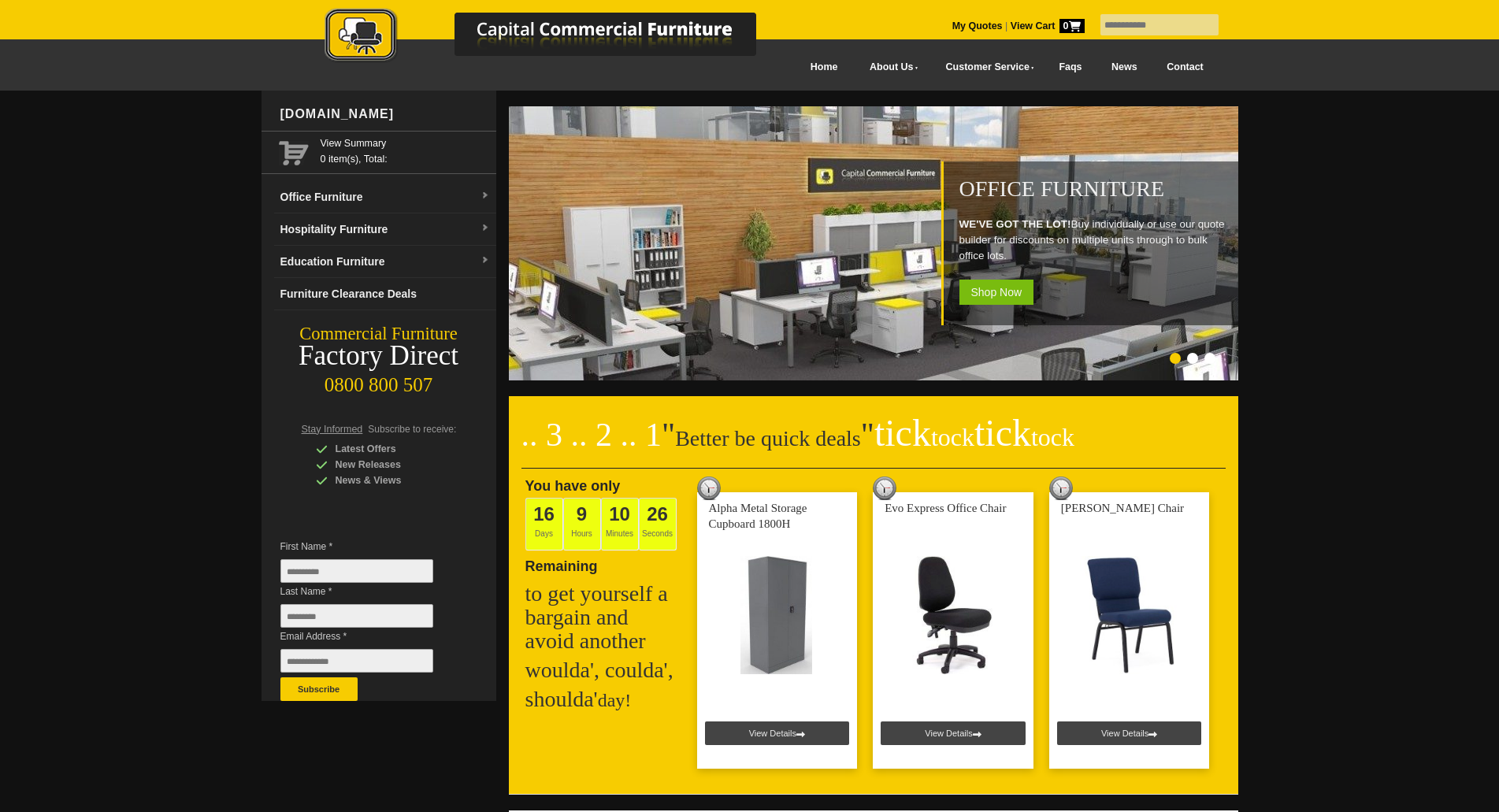
click at [1072, 436] on span "tock" at bounding box center [1052, 436] width 43 height 28
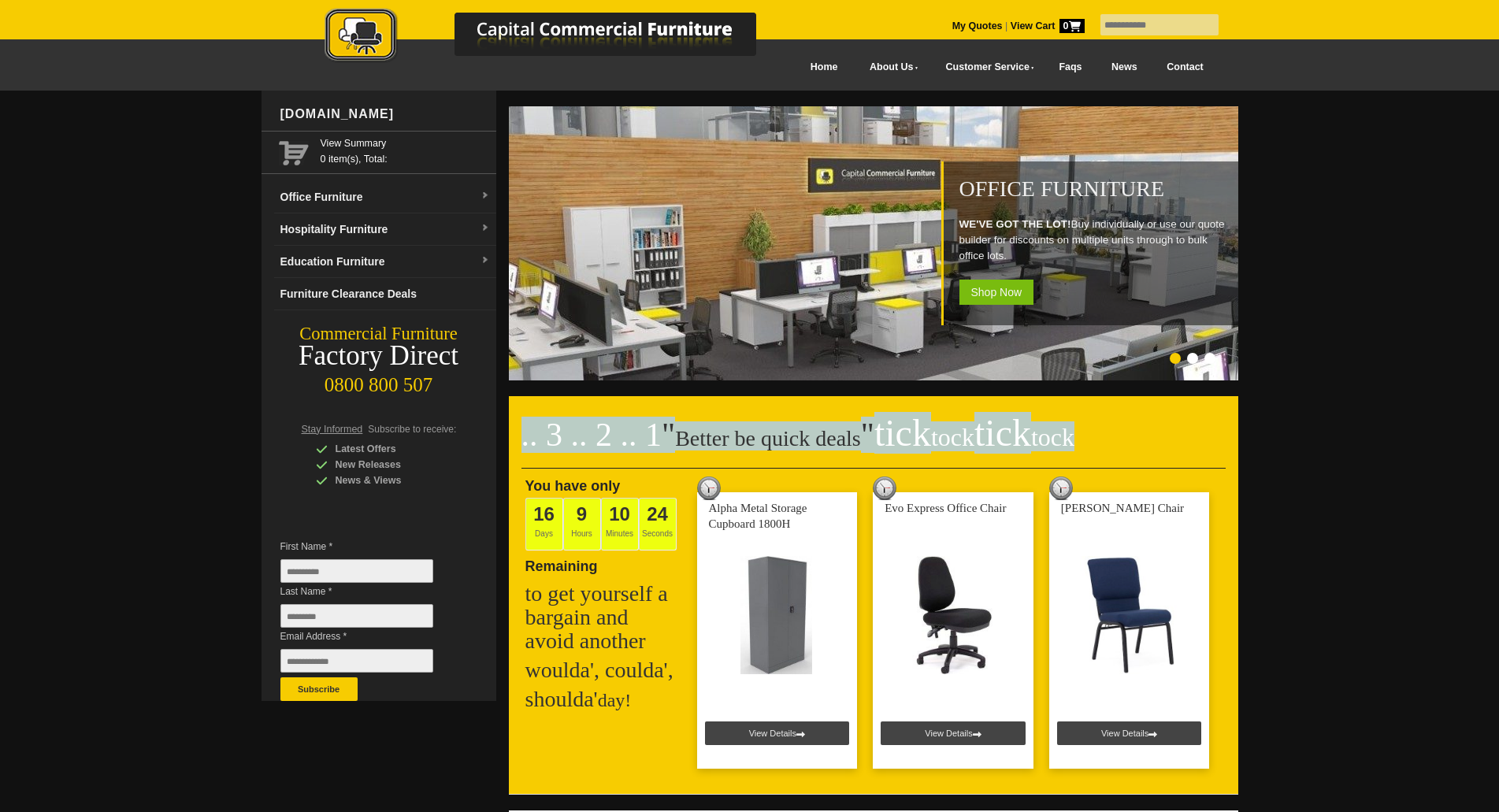
drag, startPoint x: 1077, startPoint y: 436, endPoint x: 518, endPoint y: 433, distance: 559.0
click at [518, 433] on div ".. 3 .. 2 .. 1 " Better be quick deals " tick tock tick tock You have only 16 D…" at bounding box center [873, 595] width 730 height 398
drag, startPoint x: 520, startPoint y: 434, endPoint x: 1111, endPoint y: 434, distance: 591.0
click at [1111, 434] on h2 ".. 3 .. 2 .. 1 " Better be quick deals " tick tock tick tock" at bounding box center [873, 446] width 704 height 48
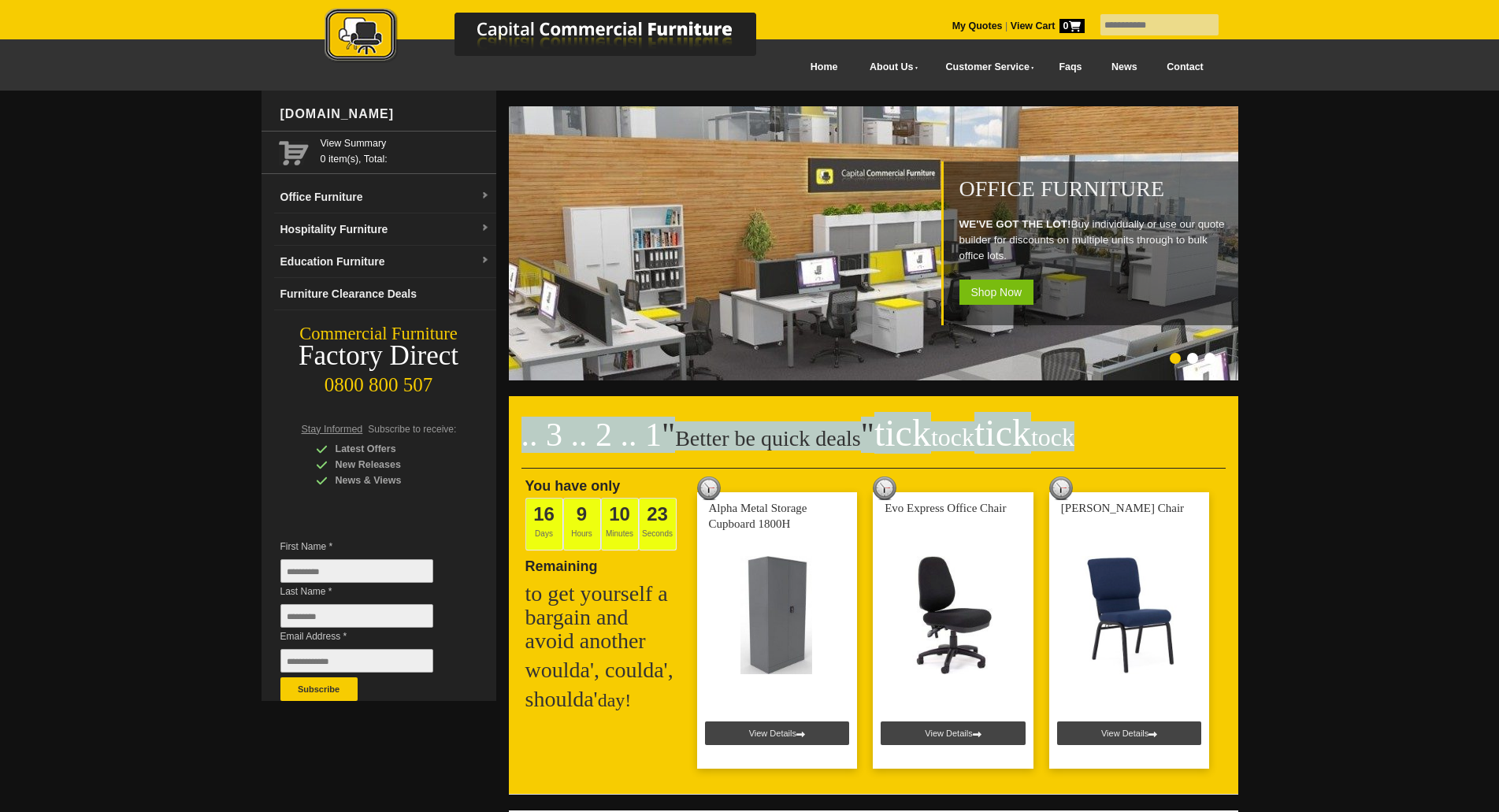
click at [1059, 440] on span "tock" at bounding box center [1052, 436] width 43 height 28
click at [1070, 442] on span "tock" at bounding box center [1052, 436] width 43 height 28
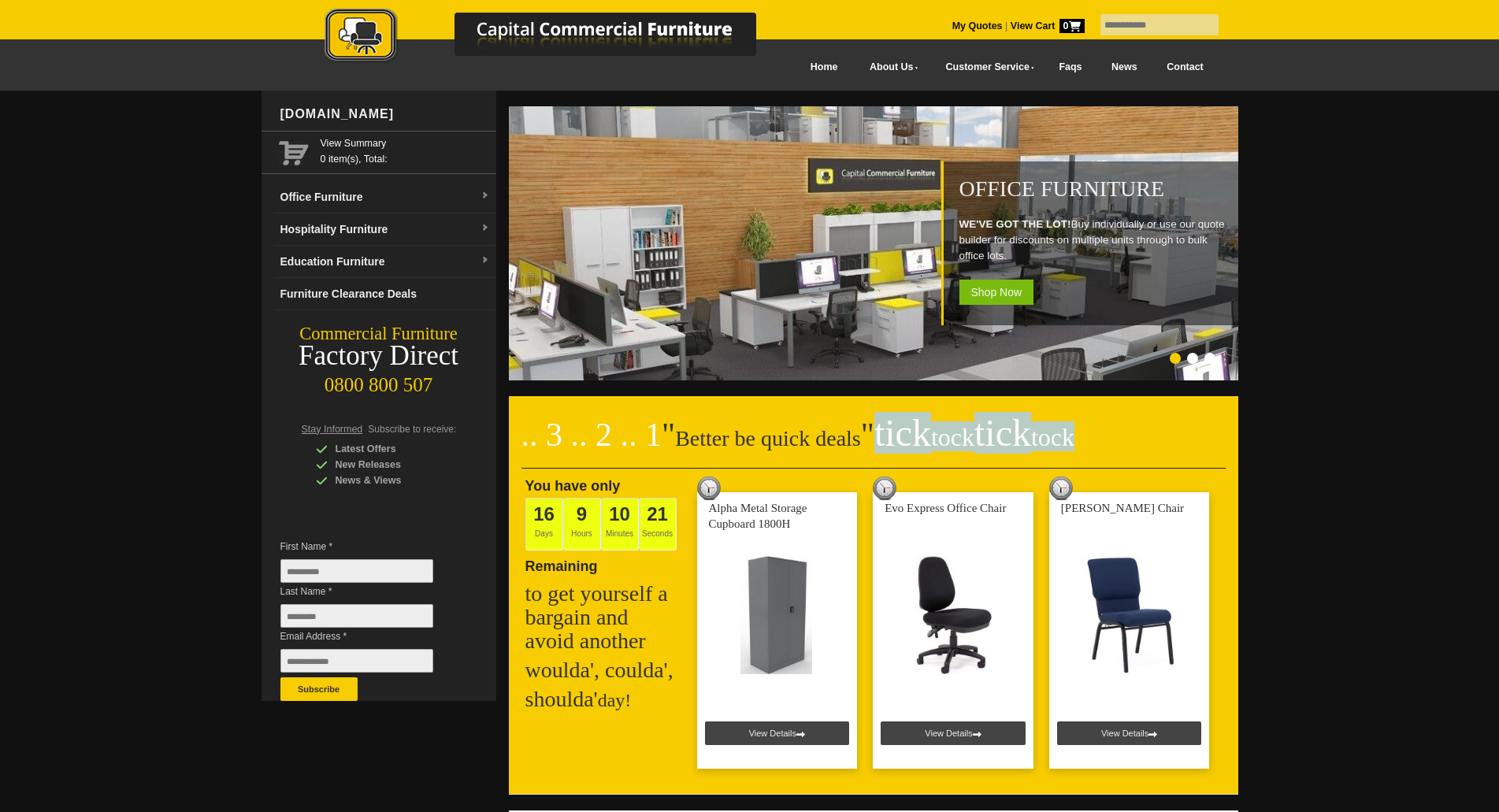
drag, startPoint x: 1075, startPoint y: 442, endPoint x: 881, endPoint y: 437, distance: 194.1
click at [881, 437] on span "" tick tock tick tock" at bounding box center [967, 434] width 213 height 37
drag, startPoint x: 883, startPoint y: 437, endPoint x: 1127, endPoint y: 439, distance: 244.0
click at [1127, 439] on h2 ".. 3 .. 2 .. 1 " Better be quick deals " tick tock tick tock" at bounding box center [873, 446] width 704 height 48
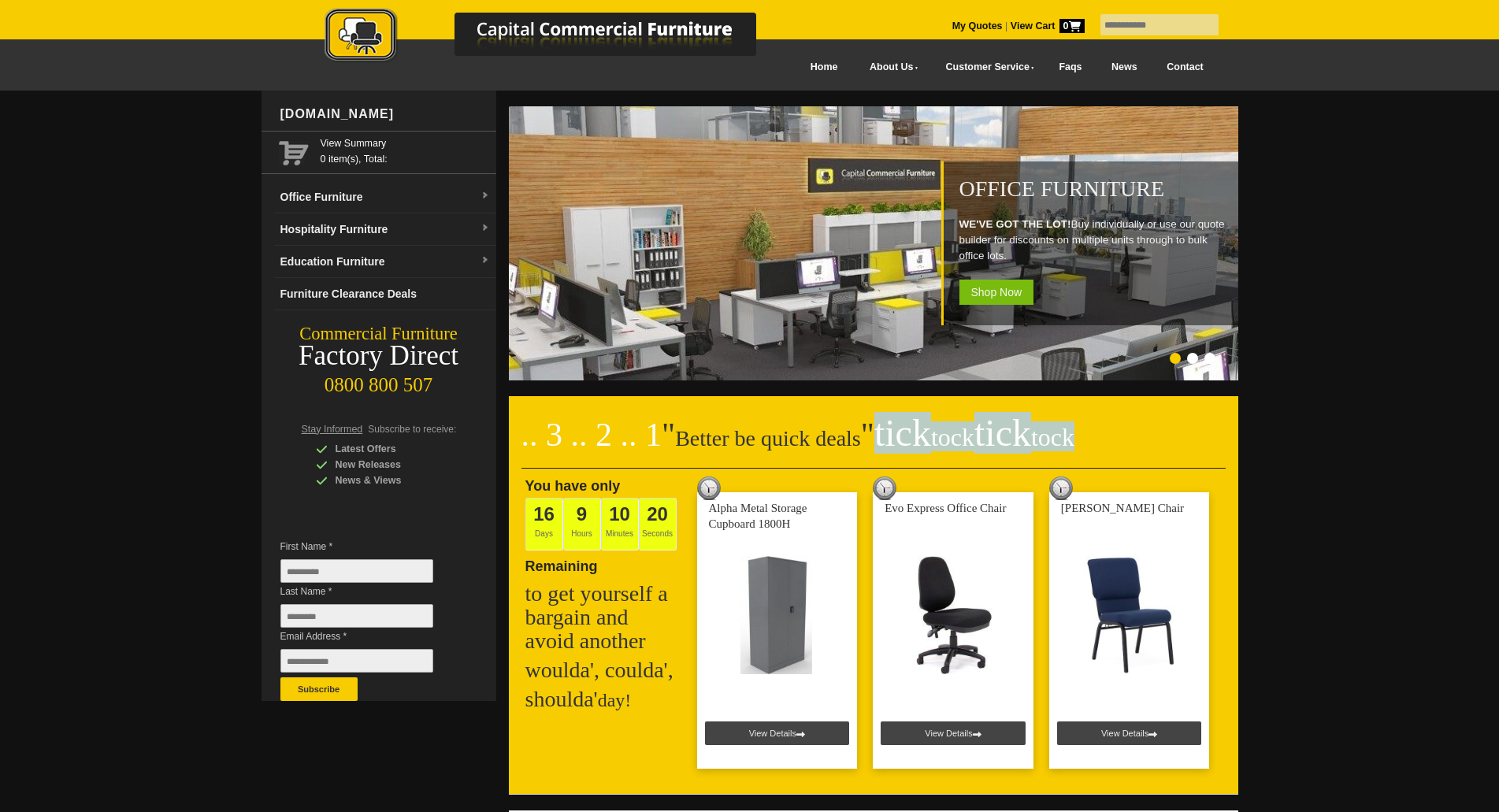
click at [1074, 432] on span "tock" at bounding box center [1052, 436] width 43 height 28
click at [1053, 432] on span "tock" at bounding box center [1052, 436] width 43 height 28
click at [1081, 433] on h2 ".. 3 .. 2 .. 1 " Better be quick deals " tick tock tick tock" at bounding box center [873, 446] width 704 height 48
drag, startPoint x: 1080, startPoint y: 436, endPoint x: 861, endPoint y: 436, distance: 219.0
click at [861, 436] on h2 ".. 3 .. 2 .. 1 " Better be quick deals " tick tock tick tock" at bounding box center [873, 446] width 704 height 48
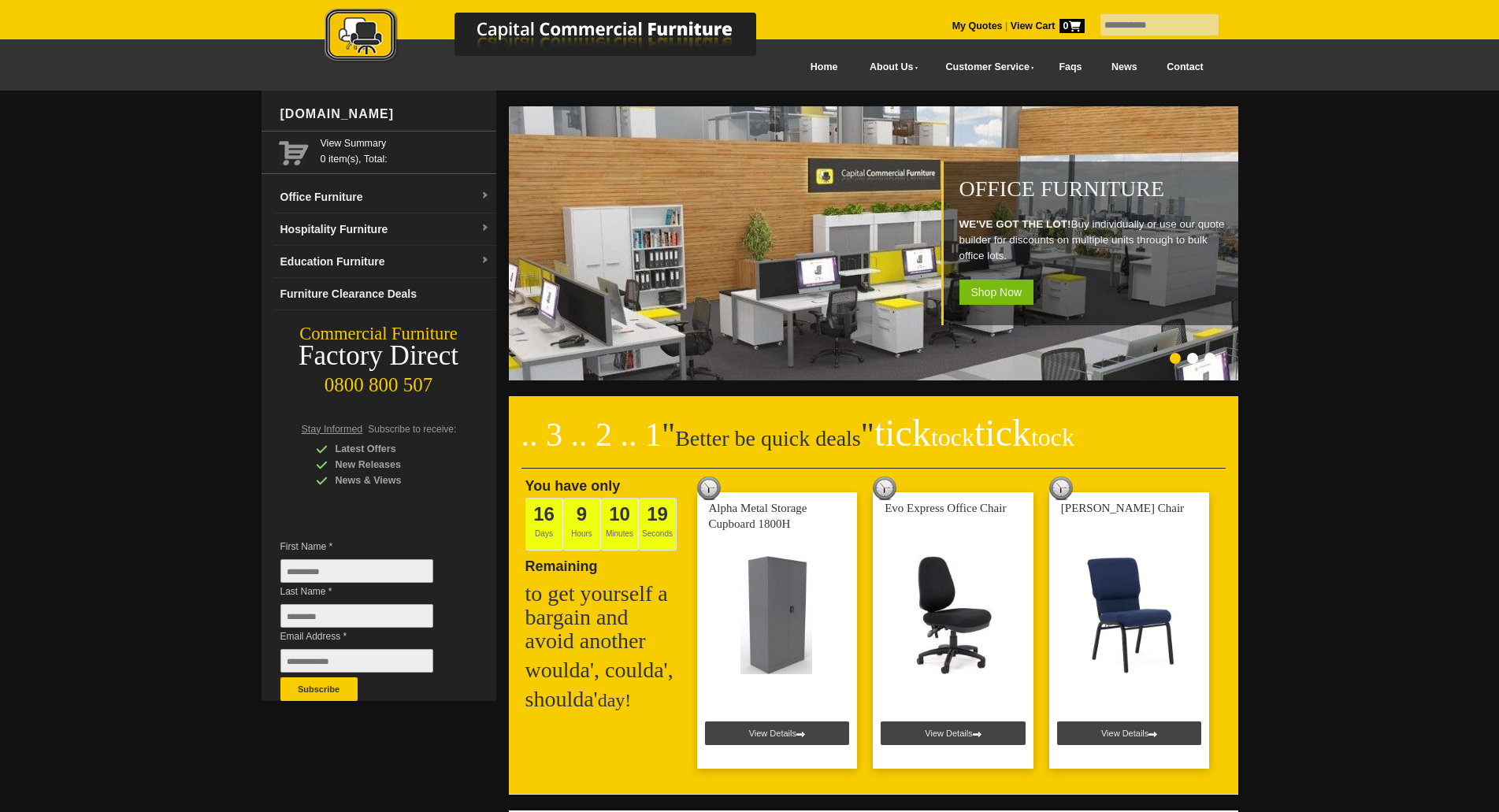
click at [886, 436] on span "tick tock tick tock" at bounding box center [974, 432] width 200 height 42
drag, startPoint x: 886, startPoint y: 436, endPoint x: 1150, endPoint y: 429, distance: 264.1
click at [1149, 433] on h2 ".. 3 .. 2 .. 1 " Better be quick deals " tick tock tick tock" at bounding box center [873, 446] width 704 height 48
click at [1107, 429] on h2 ".. 3 .. 2 .. 1 " Better be quick deals " tick tock tick tock" at bounding box center [873, 446] width 704 height 48
click at [1077, 434] on h2 ".. 3 .. 2 .. 1 " Better be quick deals " tick tock tick tock" at bounding box center [873, 446] width 704 height 48
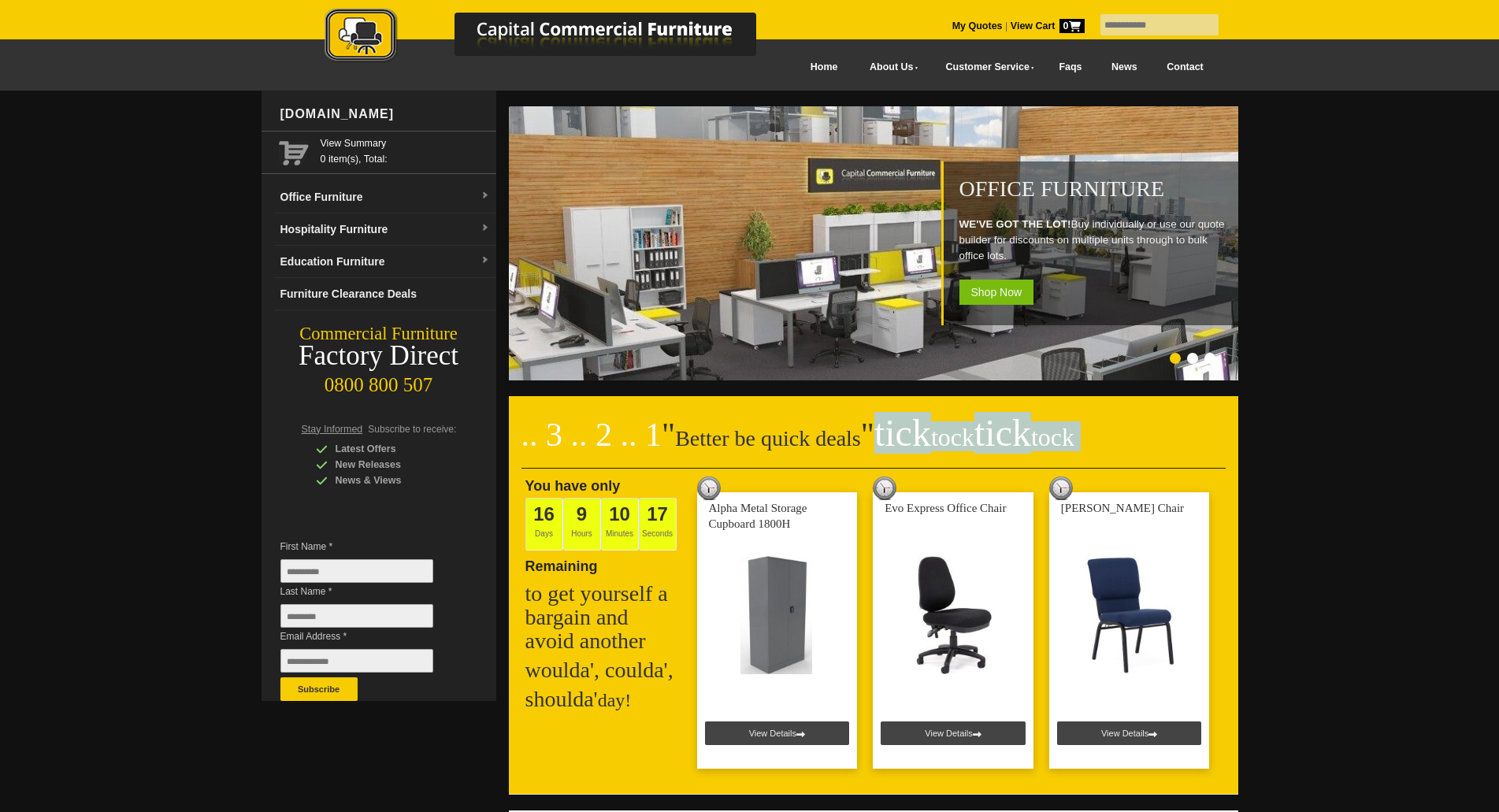
drag, startPoint x: 1074, startPoint y: 434, endPoint x: 886, endPoint y: 423, distance: 188.3
click at [886, 423] on span "tick tock tick tock" at bounding box center [974, 432] width 200 height 42
click at [886, 423] on span "tick tock tick tock" at bounding box center [974, 432] width 200 height 42
drag, startPoint x: 889, startPoint y: 429, endPoint x: 1163, endPoint y: 431, distance: 274.0
click at [1163, 431] on h2 ".. 3 .. 2 .. 1 " Better be quick deals " tick tock tick tock" at bounding box center [873, 446] width 704 height 48
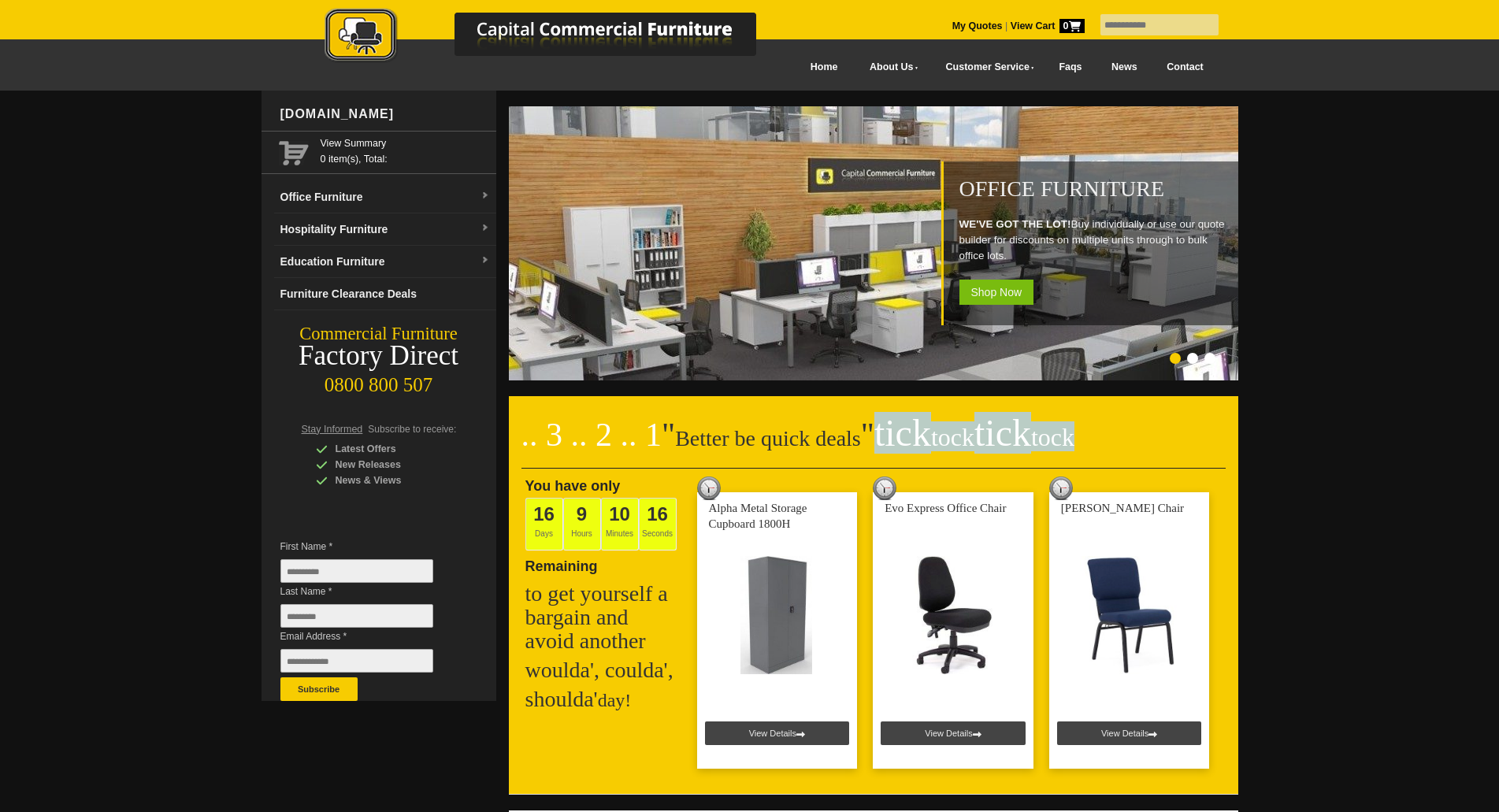
click at [1163, 431] on h2 ".. 3 .. 2 .. 1 " Better be quick deals " tick tock tick tock" at bounding box center [873, 446] width 704 height 48
drag, startPoint x: 1043, startPoint y: 440, endPoint x: 909, endPoint y: 429, distance: 134.5
click at [909, 429] on span "tick tock tick tock" at bounding box center [974, 432] width 200 height 42
click at [908, 429] on span "tick tock tick tock" at bounding box center [974, 432] width 200 height 42
drag, startPoint x: 885, startPoint y: 429, endPoint x: 1083, endPoint y: 424, distance: 198.1
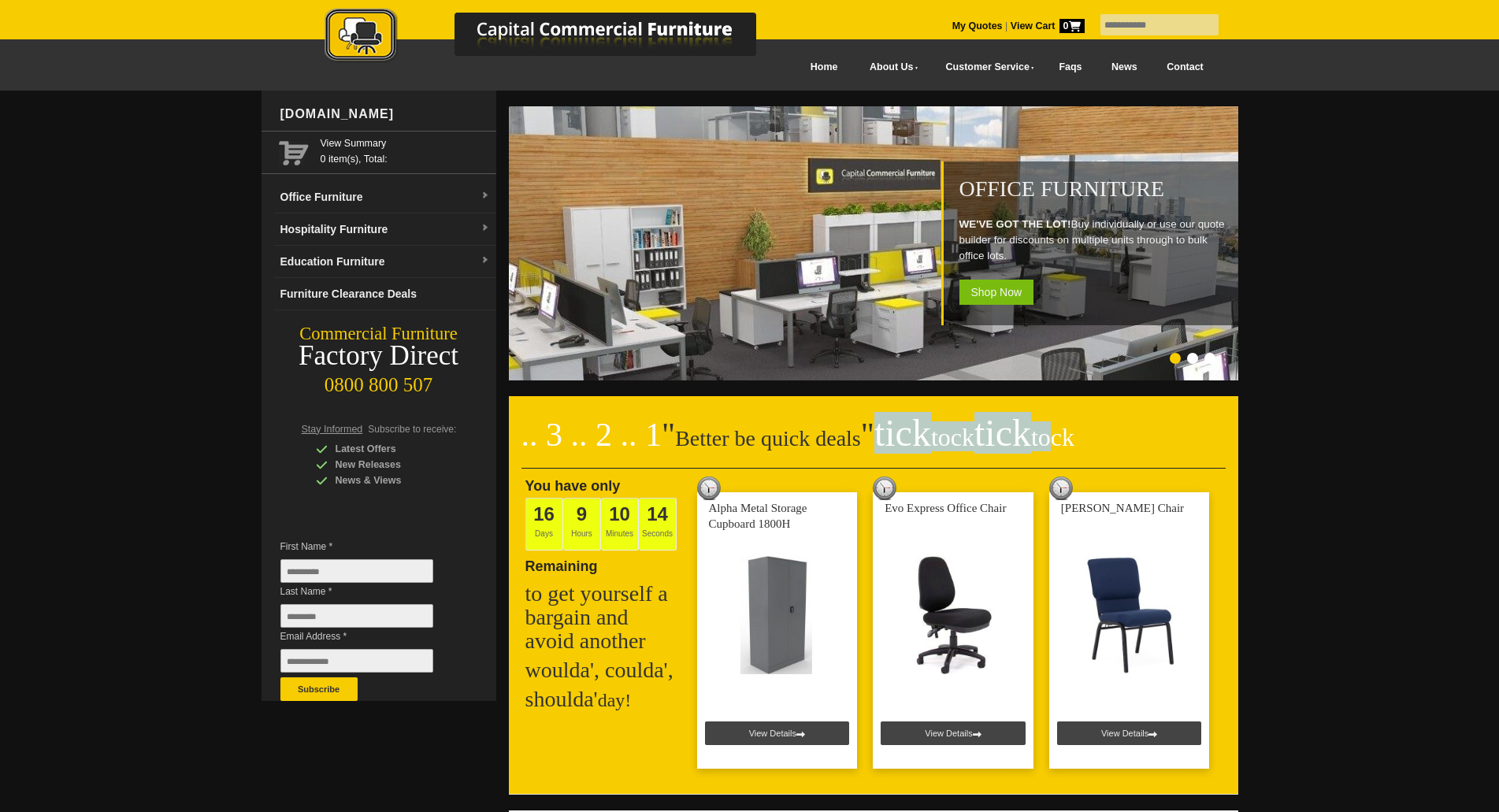
click at [1082, 426] on h2 ".. 3 .. 2 .. 1 " Better be quick deals " tick tock tick tock" at bounding box center [873, 446] width 704 height 48
click at [1083, 423] on h2 ".. 3 .. 2 .. 1 " Better be quick deals " tick tock tick tock" at bounding box center [873, 446] width 704 height 48
drag, startPoint x: 987, startPoint y: 435, endPoint x: 881, endPoint y: 441, distance: 106.2
click at [881, 441] on h2 ".. 3 .. 2 .. 1 " Better be quick deals " tick tock tick tock" at bounding box center [873, 446] width 704 height 48
click at [881, 441] on span "" tick tock tick tock" at bounding box center [967, 434] width 213 height 37
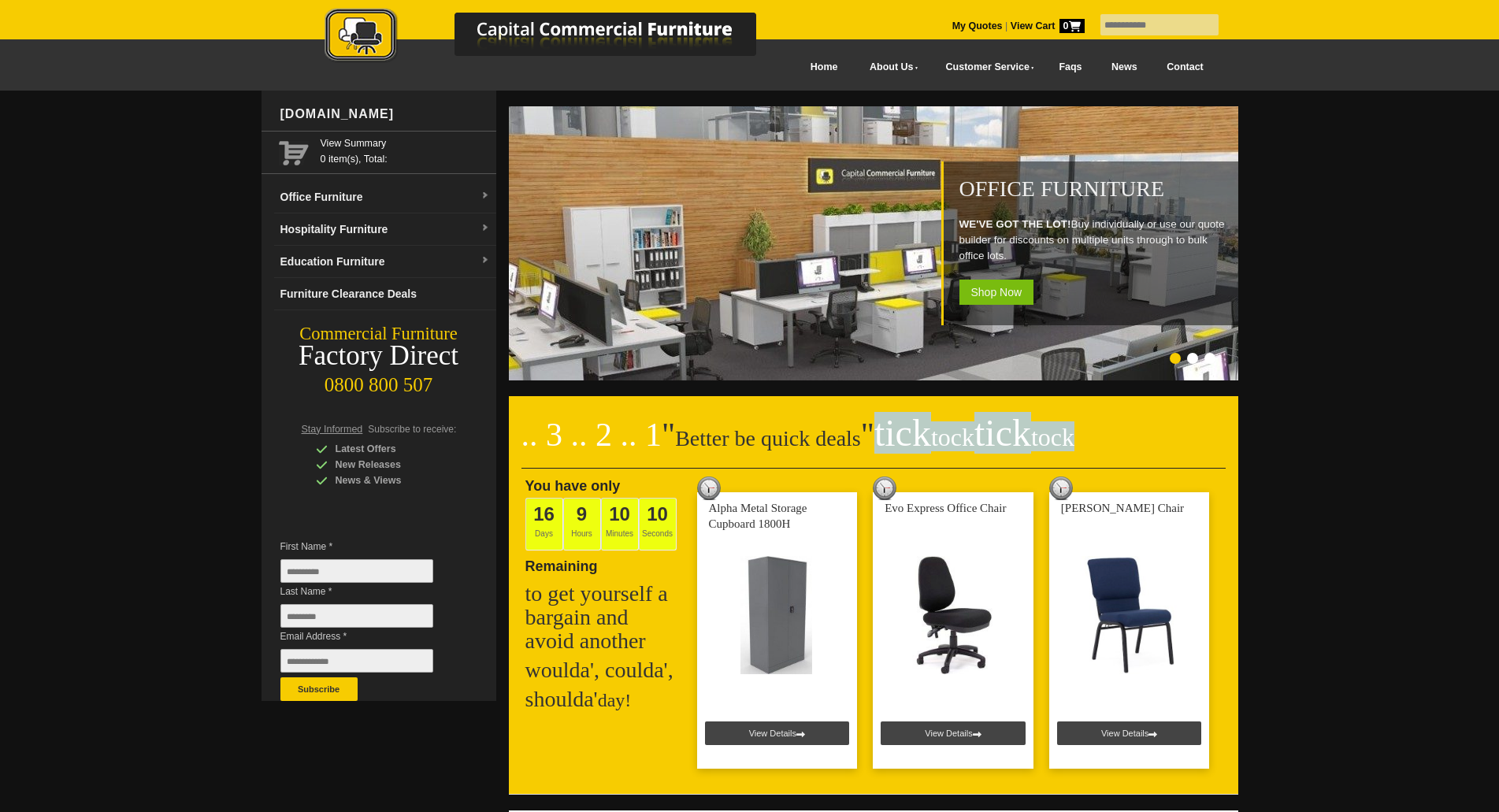
drag, startPoint x: 881, startPoint y: 437, endPoint x: 1077, endPoint y: 439, distance: 196.0
click at [1077, 439] on h2 ".. 3 .. 2 .. 1 " Better be quick deals " tick tock tick tock" at bounding box center [873, 446] width 704 height 48
click at [1074, 438] on span "tock" at bounding box center [1052, 436] width 43 height 28
drag, startPoint x: 1076, startPoint y: 437, endPoint x: 897, endPoint y: 430, distance: 179.1
click at [897, 430] on span "tick tock tick tock" at bounding box center [974, 432] width 200 height 42
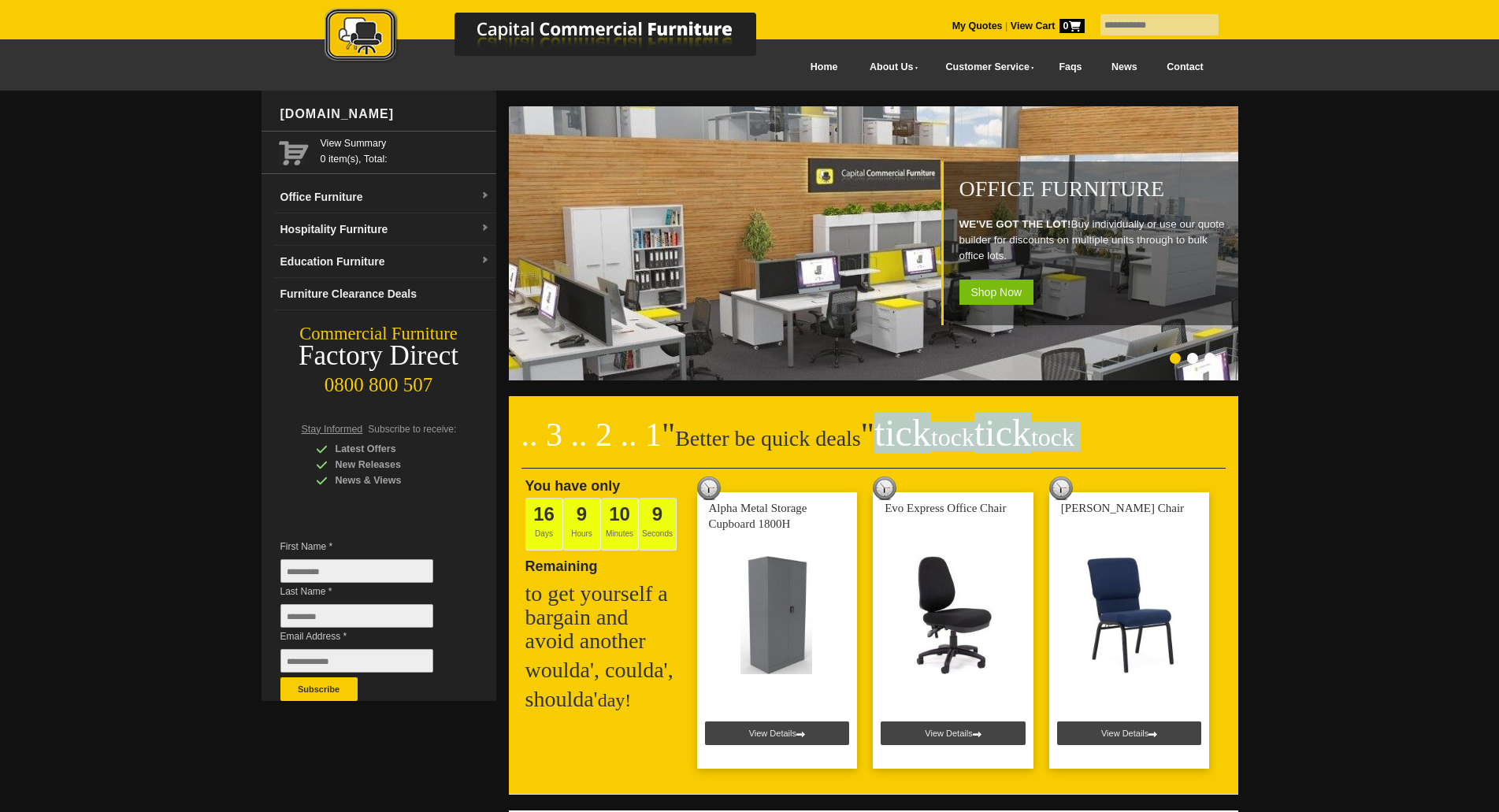
click at [889, 430] on span "tick tock tick tock" at bounding box center [974, 432] width 200 height 42
click at [888, 432] on span "tick tock tick tock" at bounding box center [974, 432] width 200 height 42
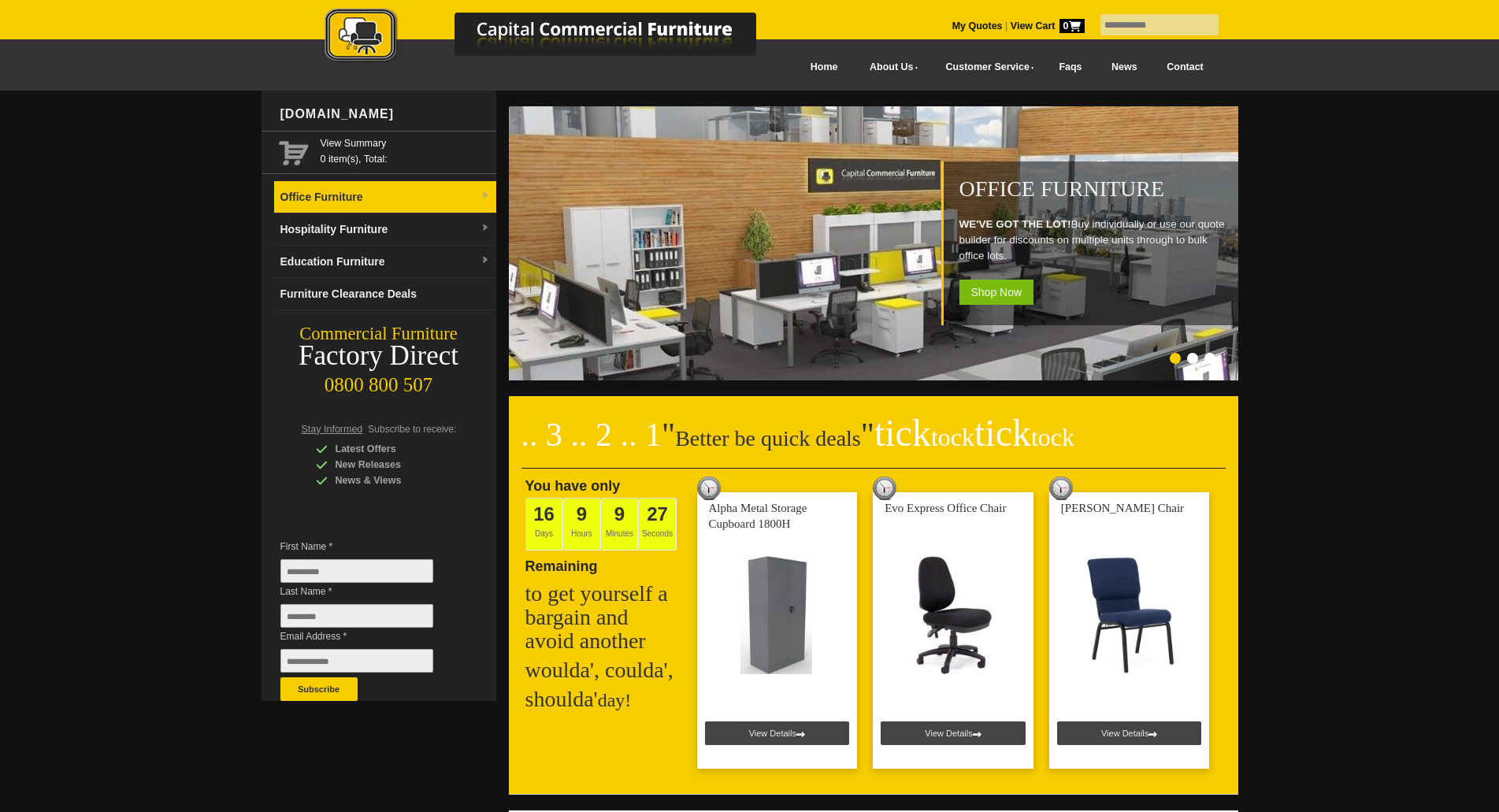
click at [339, 196] on link "Office Furniture" at bounding box center [384, 197] width 222 height 32
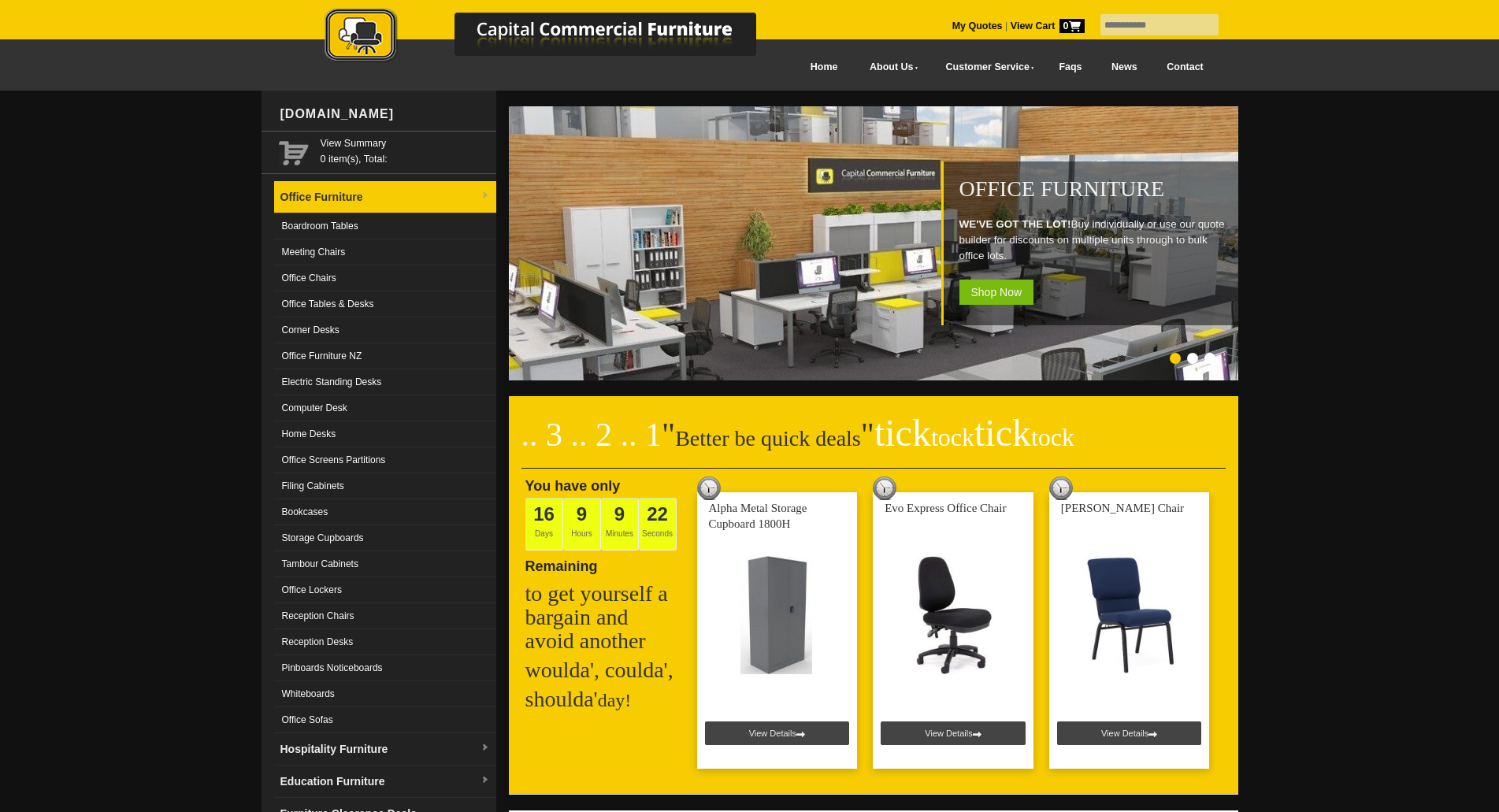
click at [335, 190] on link "Office Furniture" at bounding box center [384, 197] width 222 height 32
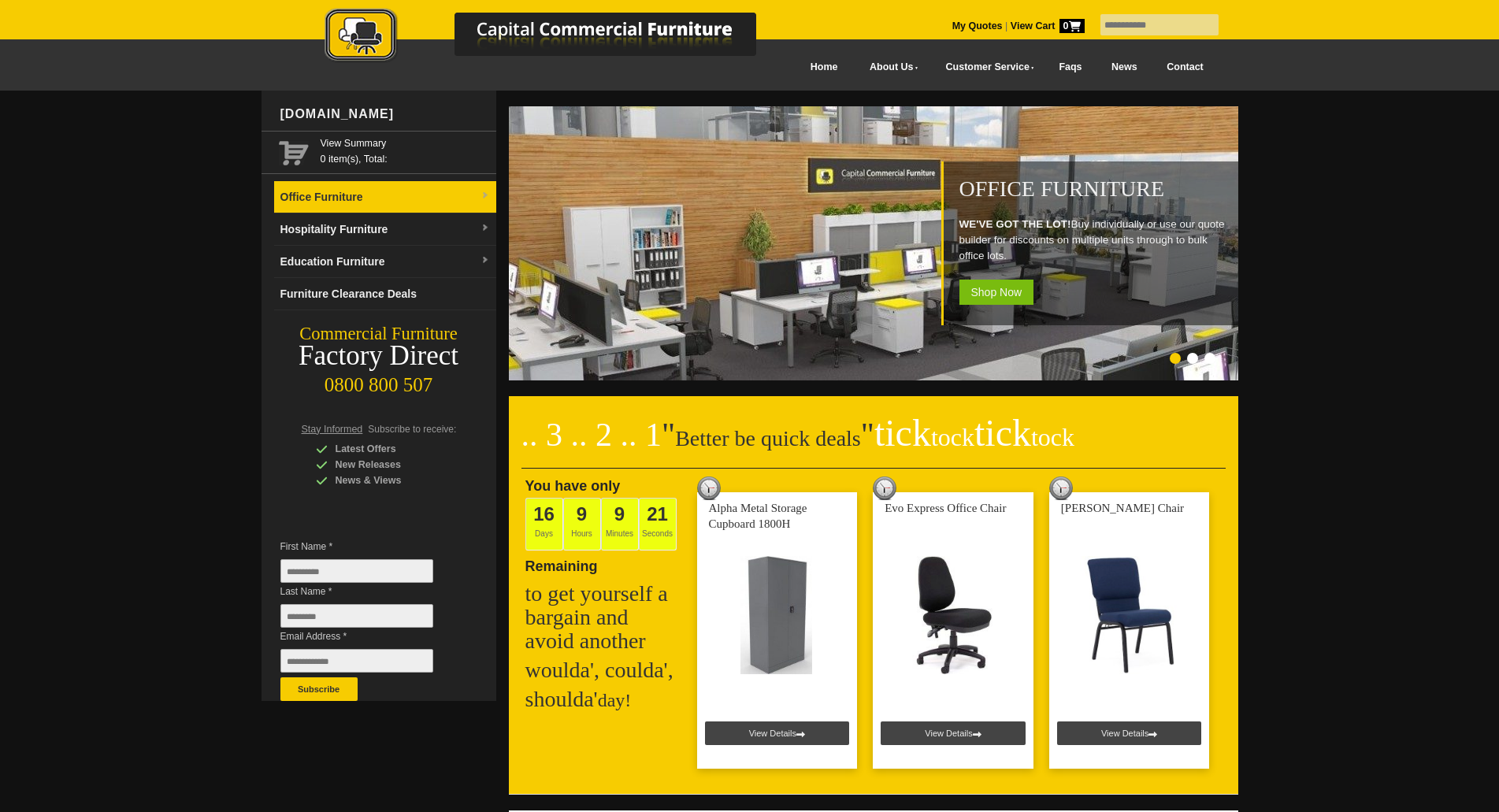
click at [335, 190] on link "Office Furniture" at bounding box center [384, 197] width 222 height 32
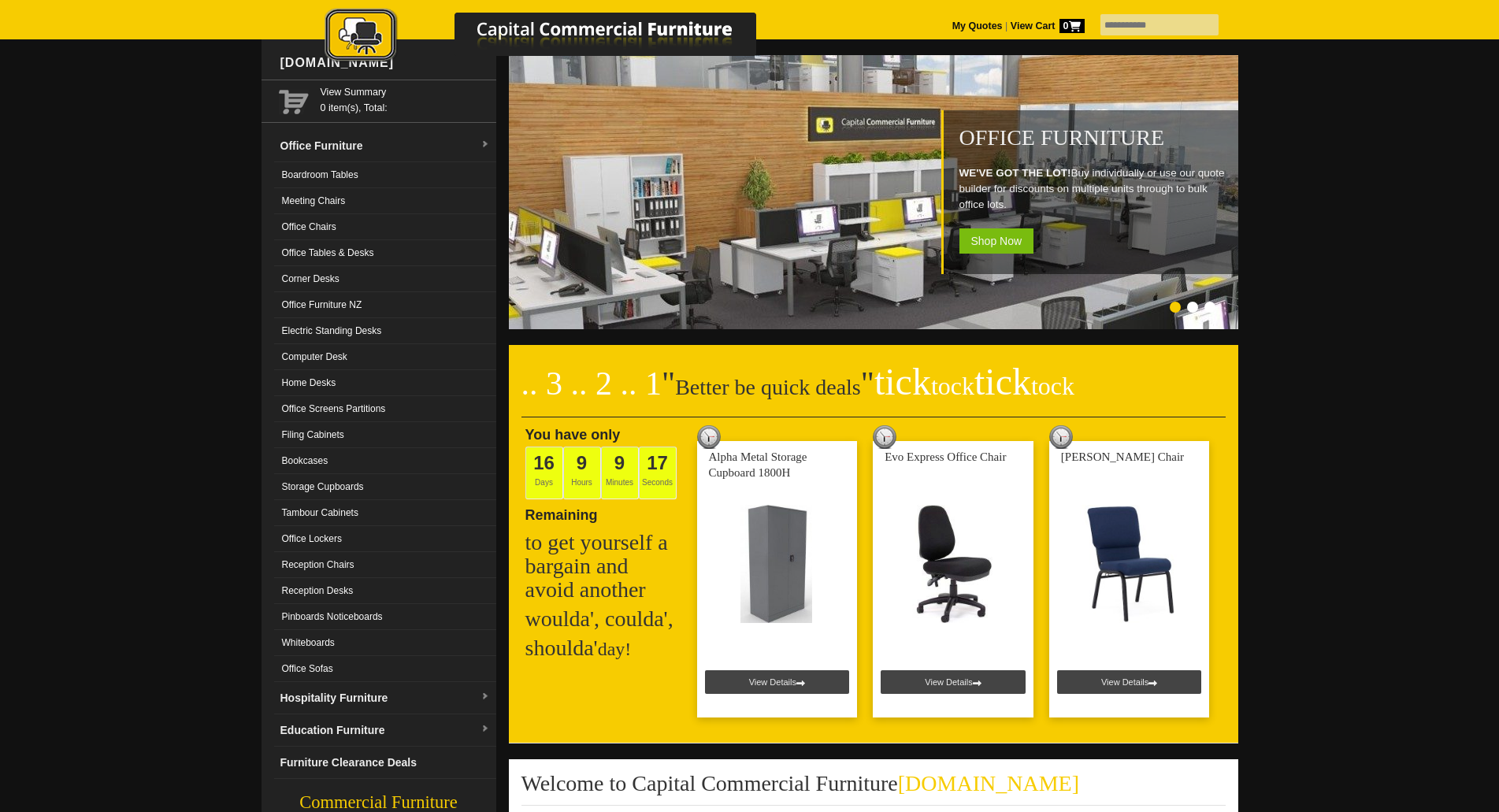
scroll to position [79, 0]
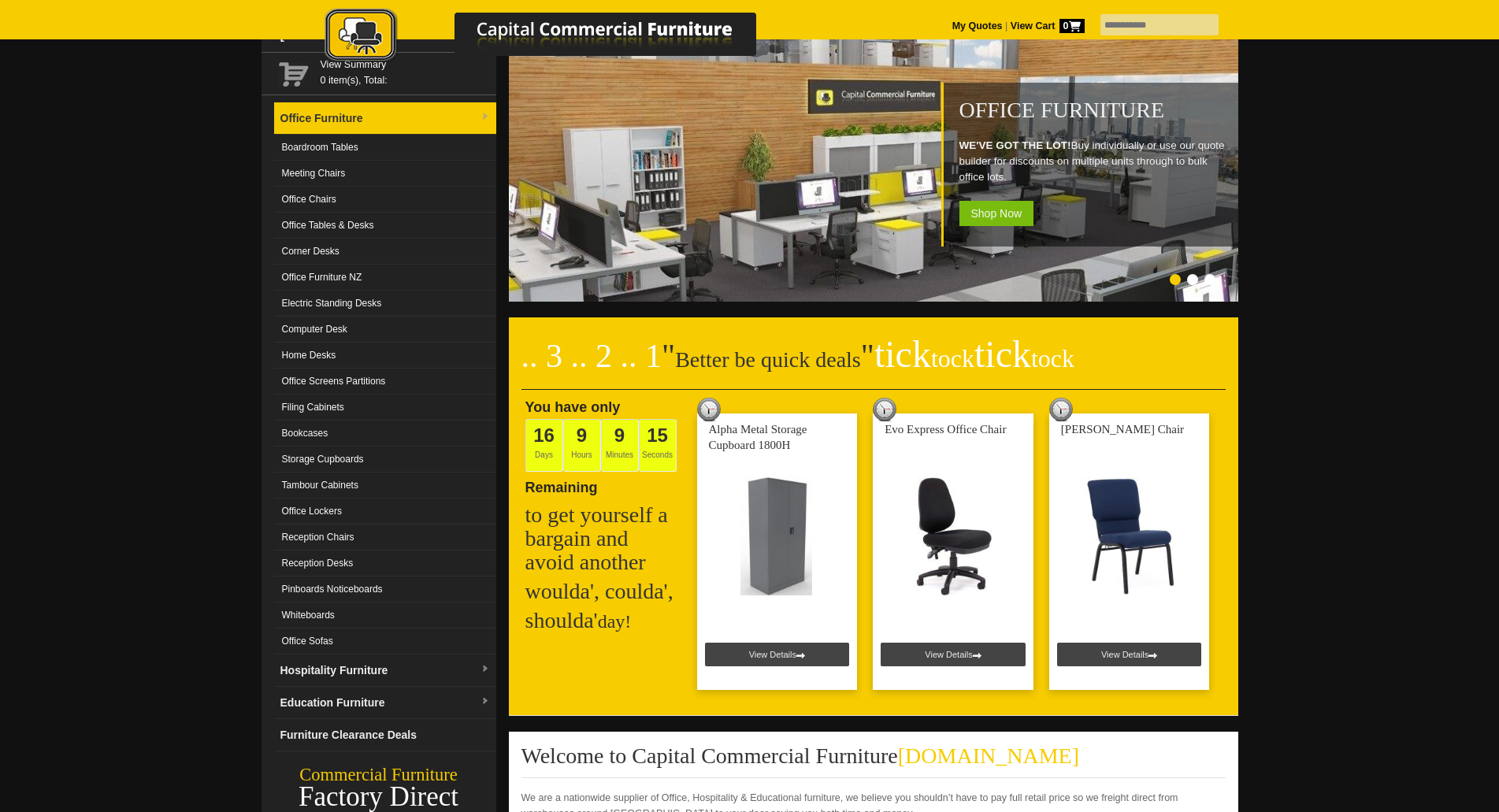
click at [339, 116] on link "Office Furniture" at bounding box center [384, 118] width 222 height 32
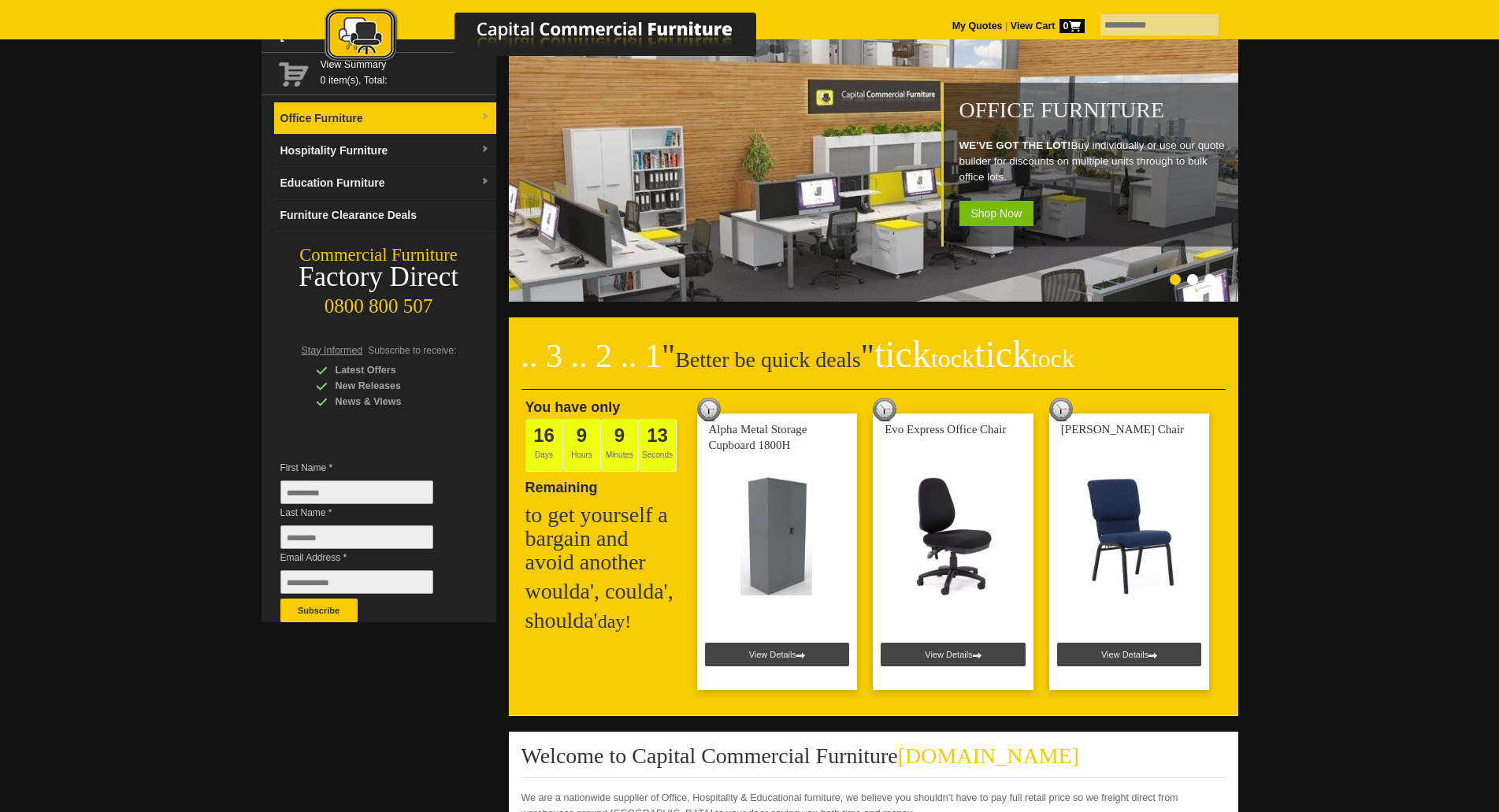
click at [350, 115] on link "Office Furniture" at bounding box center [384, 118] width 222 height 32
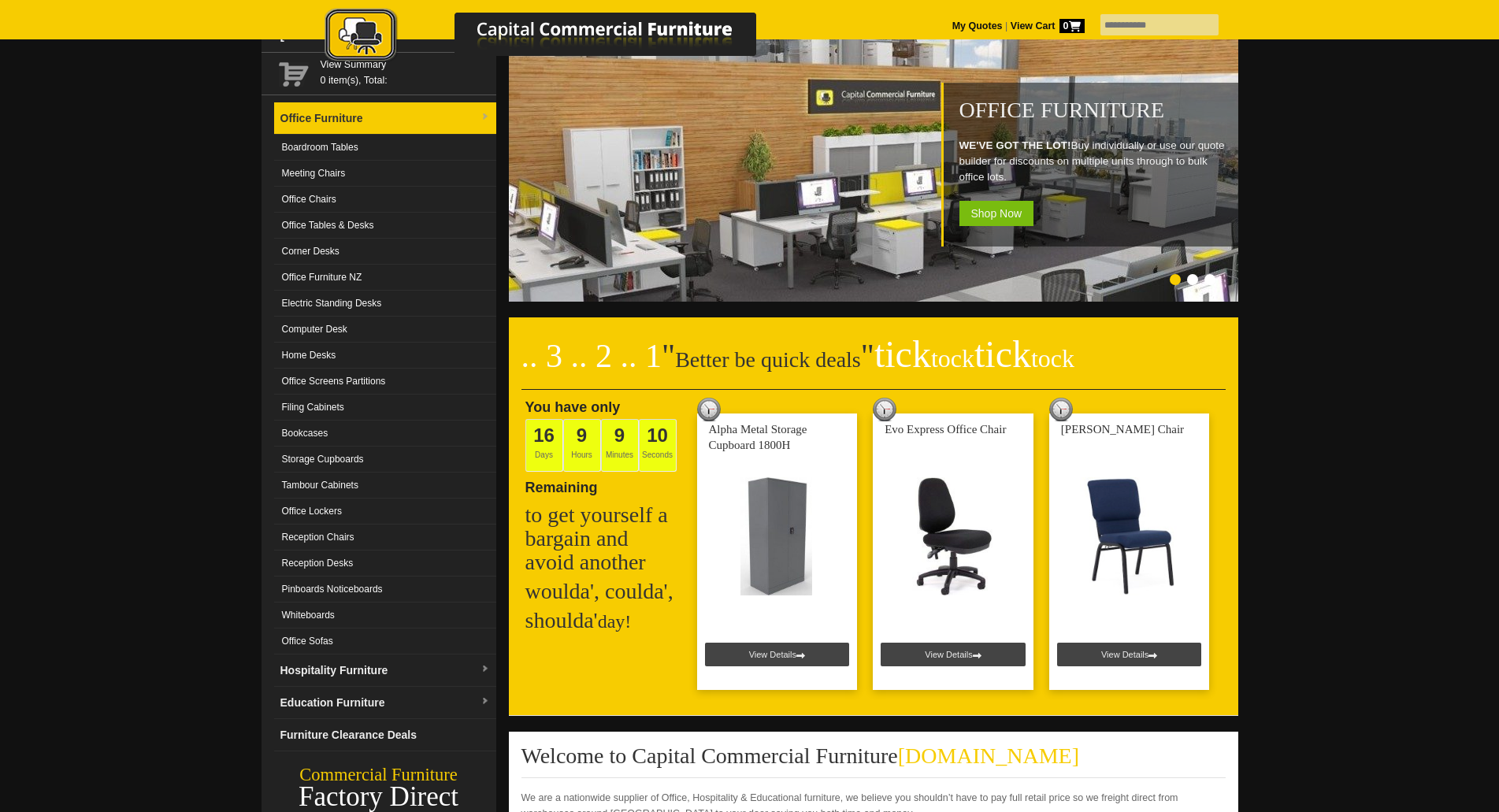
click at [344, 117] on link "Office Furniture" at bounding box center [384, 118] width 222 height 32
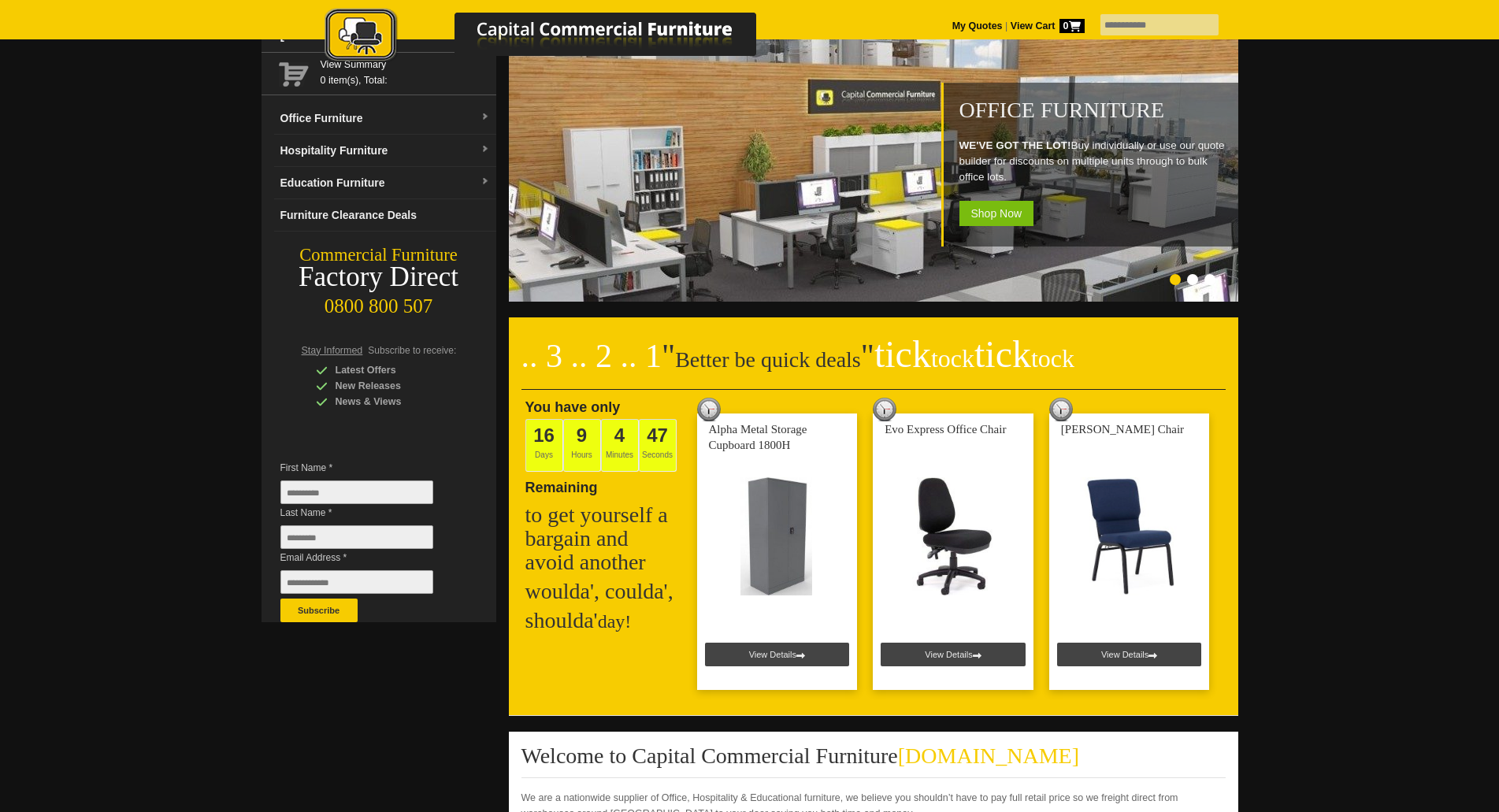
click at [1326, 764] on div at bounding box center [749, 764] width 1499 height 1506
